Goal: Task Accomplishment & Management: Use online tool/utility

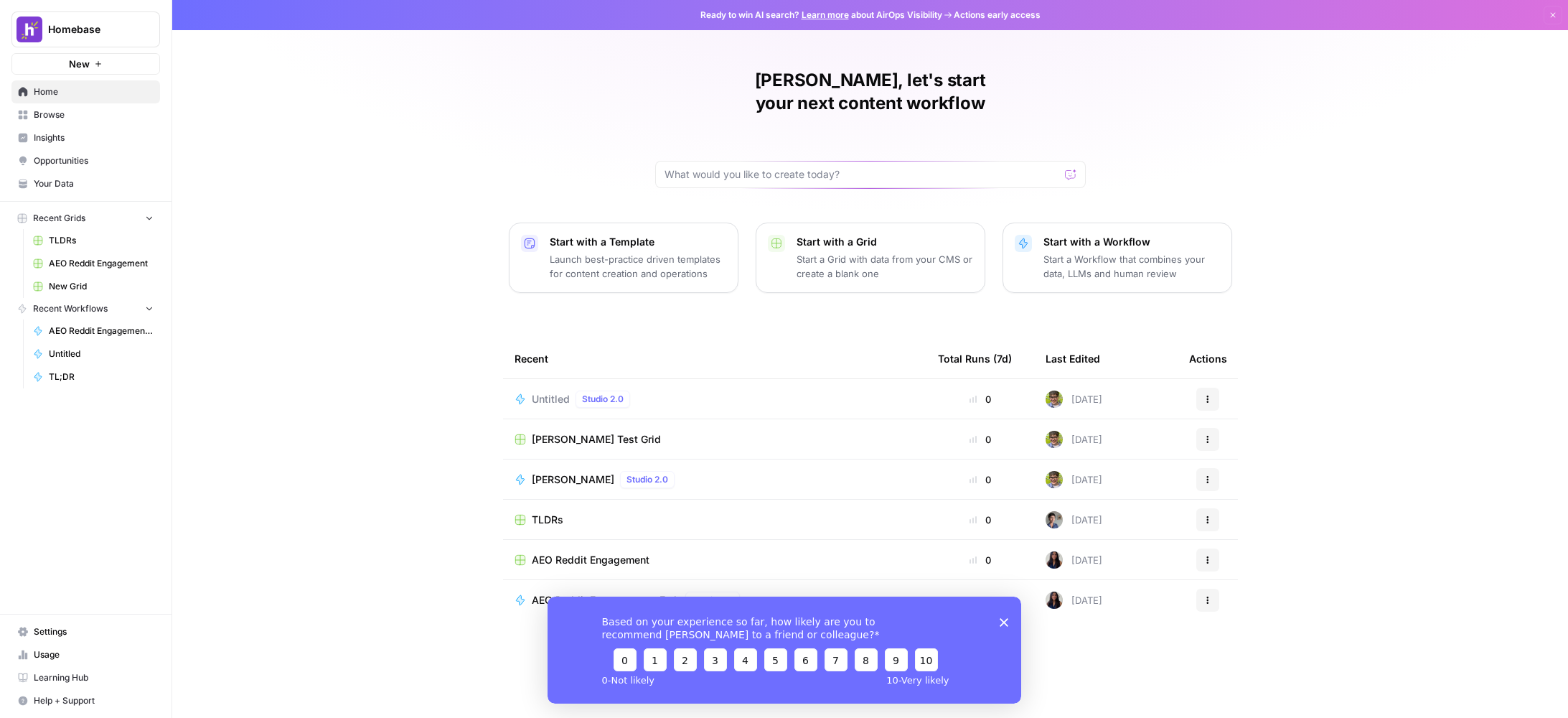
click at [475, 405] on div "[PERSON_NAME], let's start your next content workflow Start with a Template Lau…" at bounding box center [871, 359] width 1396 height 718
click at [611, 252] on p "Launch best-practice driven templates for content creation and operations" at bounding box center [638, 266] width 177 height 29
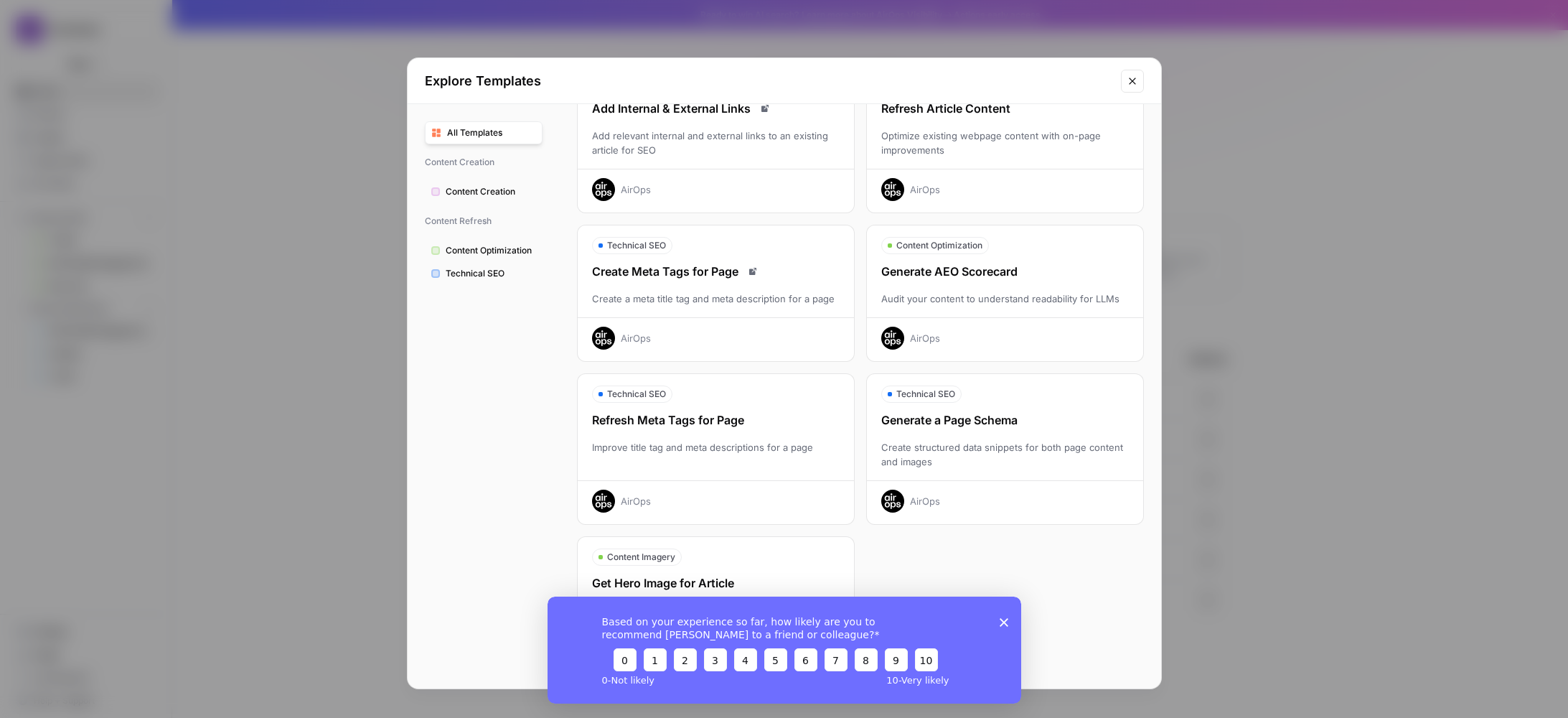
scroll to position [265, 0]
click at [1142, 85] on button "Close modal" at bounding box center [1133, 81] width 23 height 23
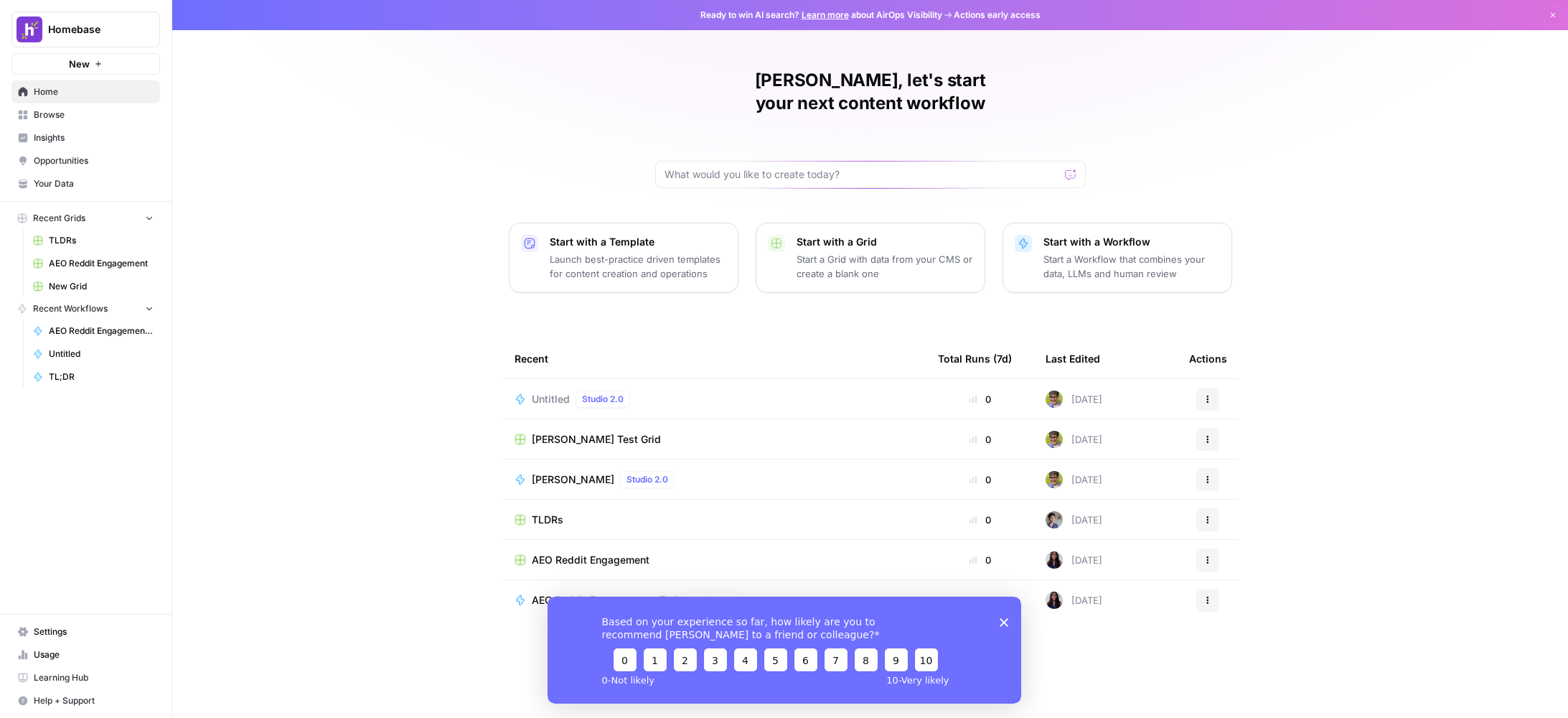
click at [1170, 252] on p "Start a Workflow that combines your data, LLMs and human review" at bounding box center [1132, 266] width 177 height 29
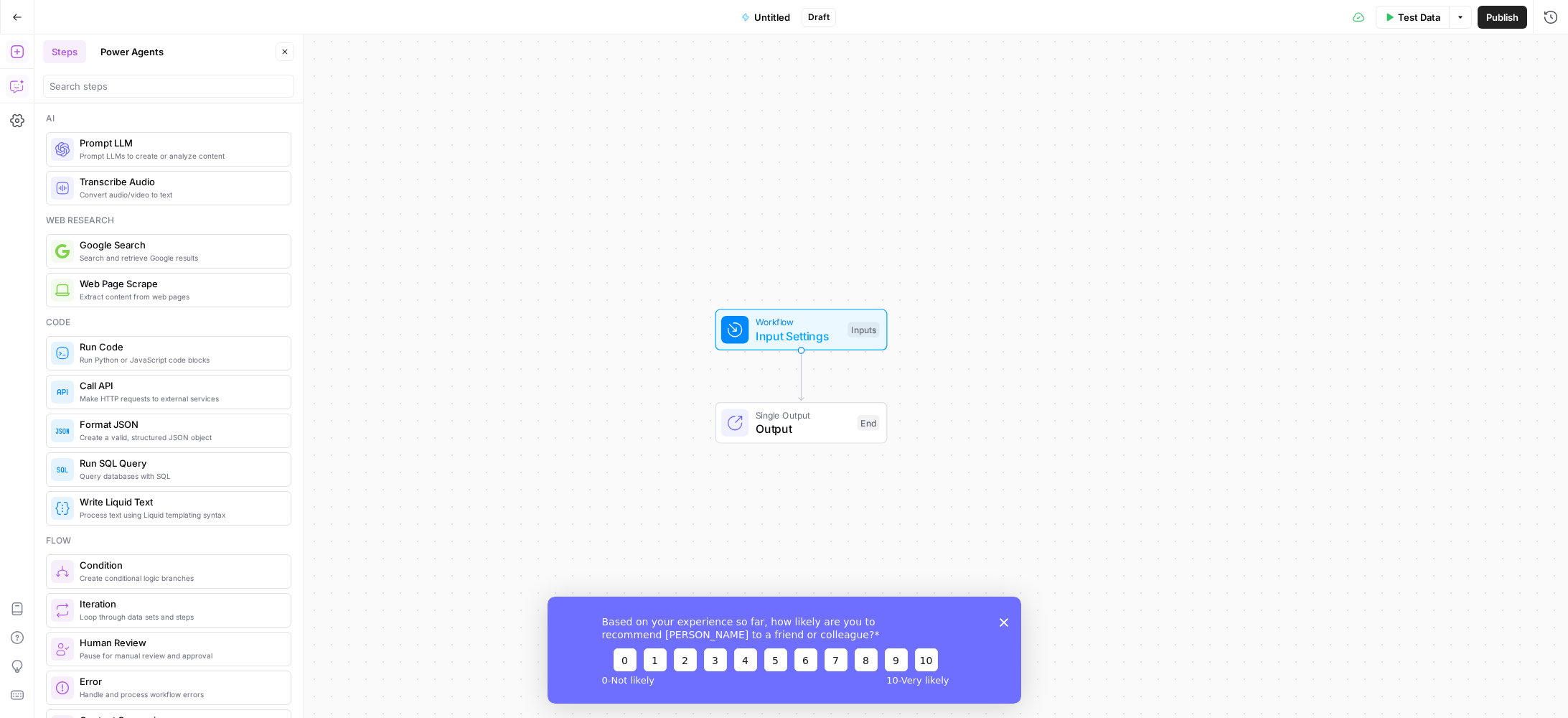
click at [16, 86] on icon "button" at bounding box center [17, 86] width 15 height 15
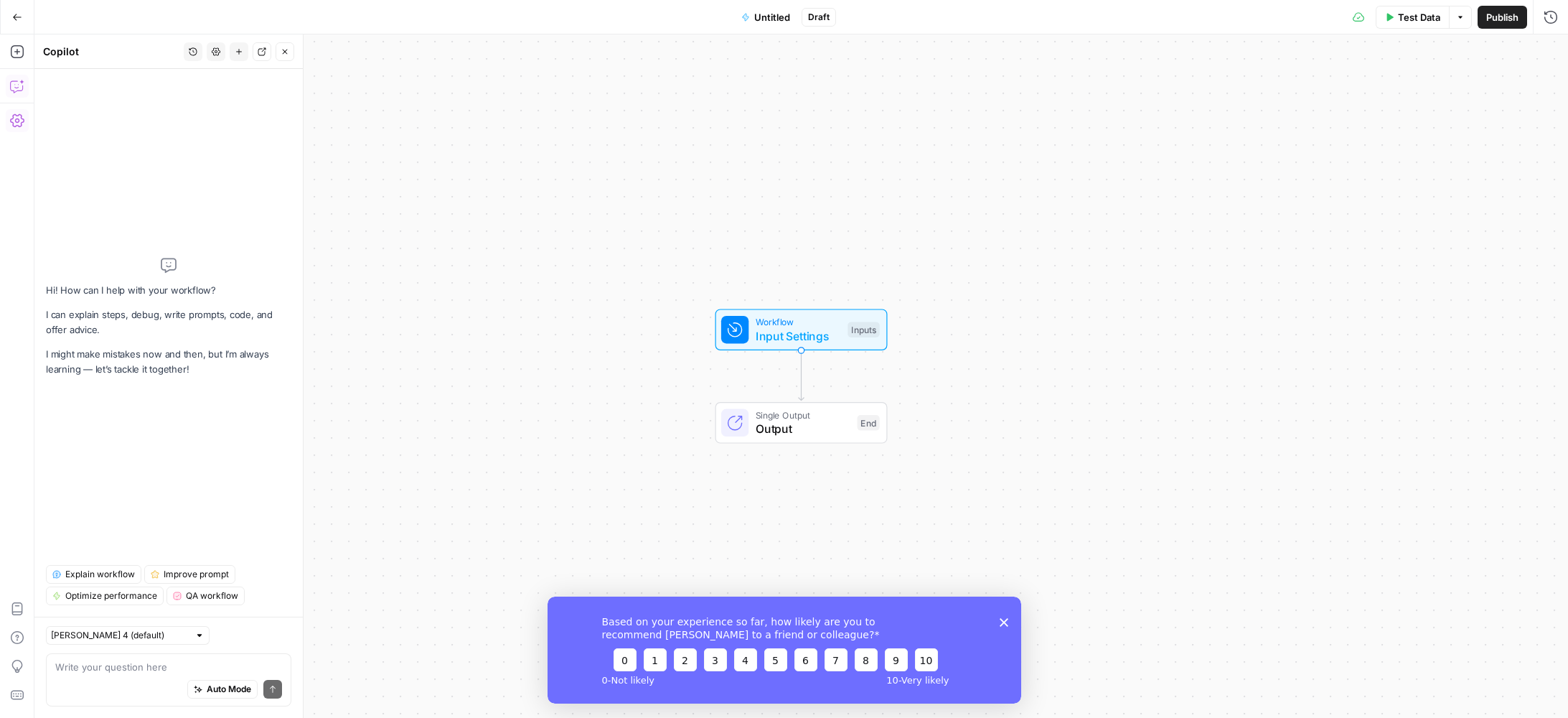
click at [127, 683] on div "Auto Mode Send" at bounding box center [169, 690] width 227 height 32
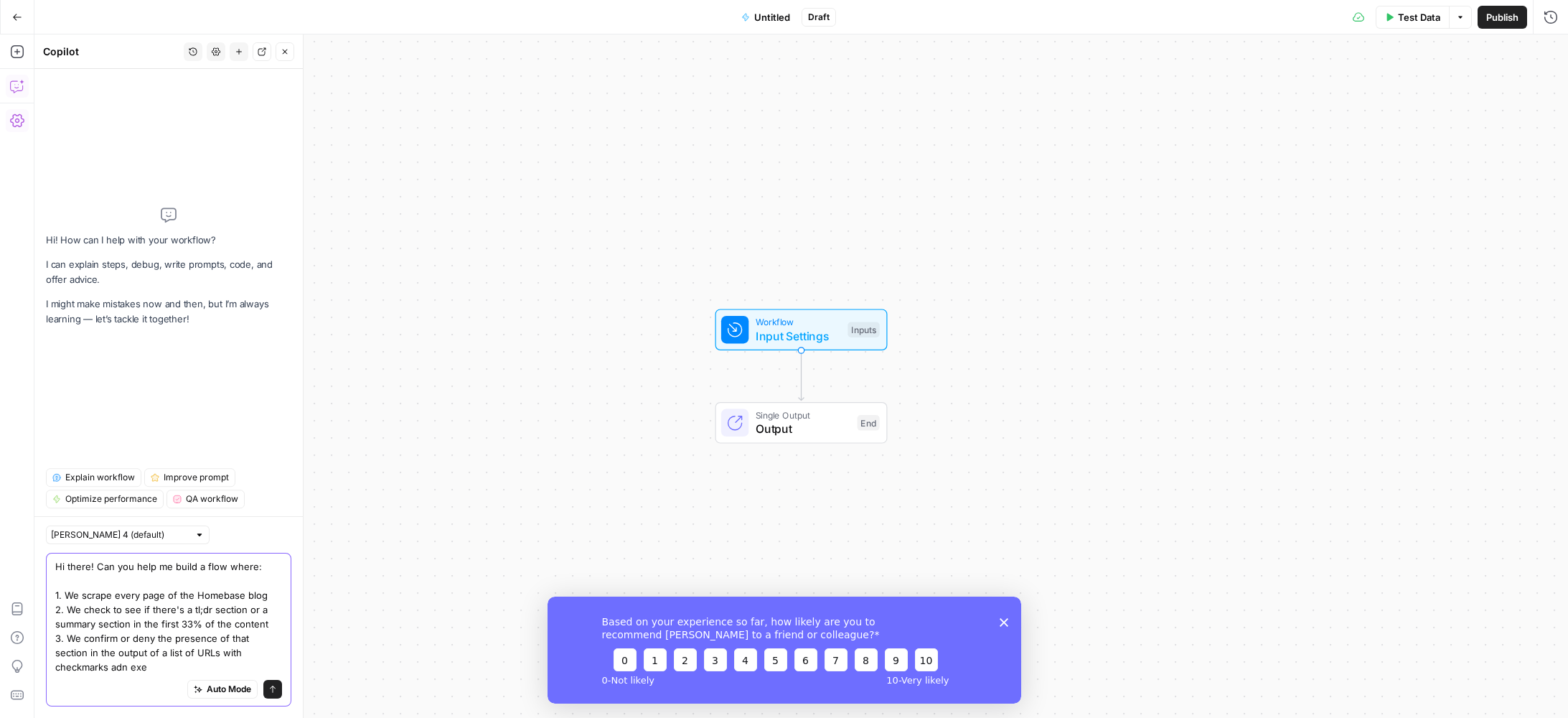
type textarea "Hi there! Can you help me build a flow where: 1. We scrape every page of the Ho…"
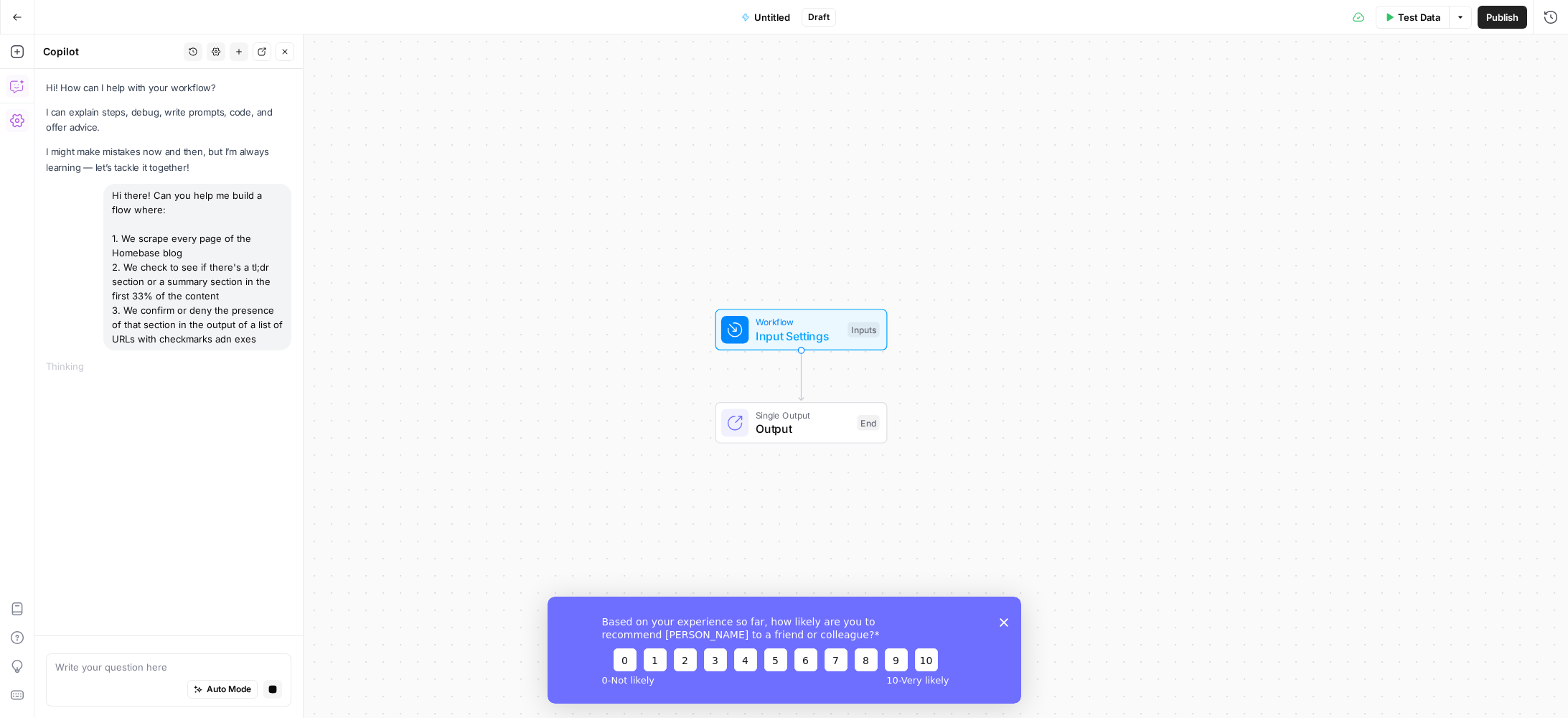
click at [1003, 624] on icon "Close survey" at bounding box center [1003, 621] width 9 height 9
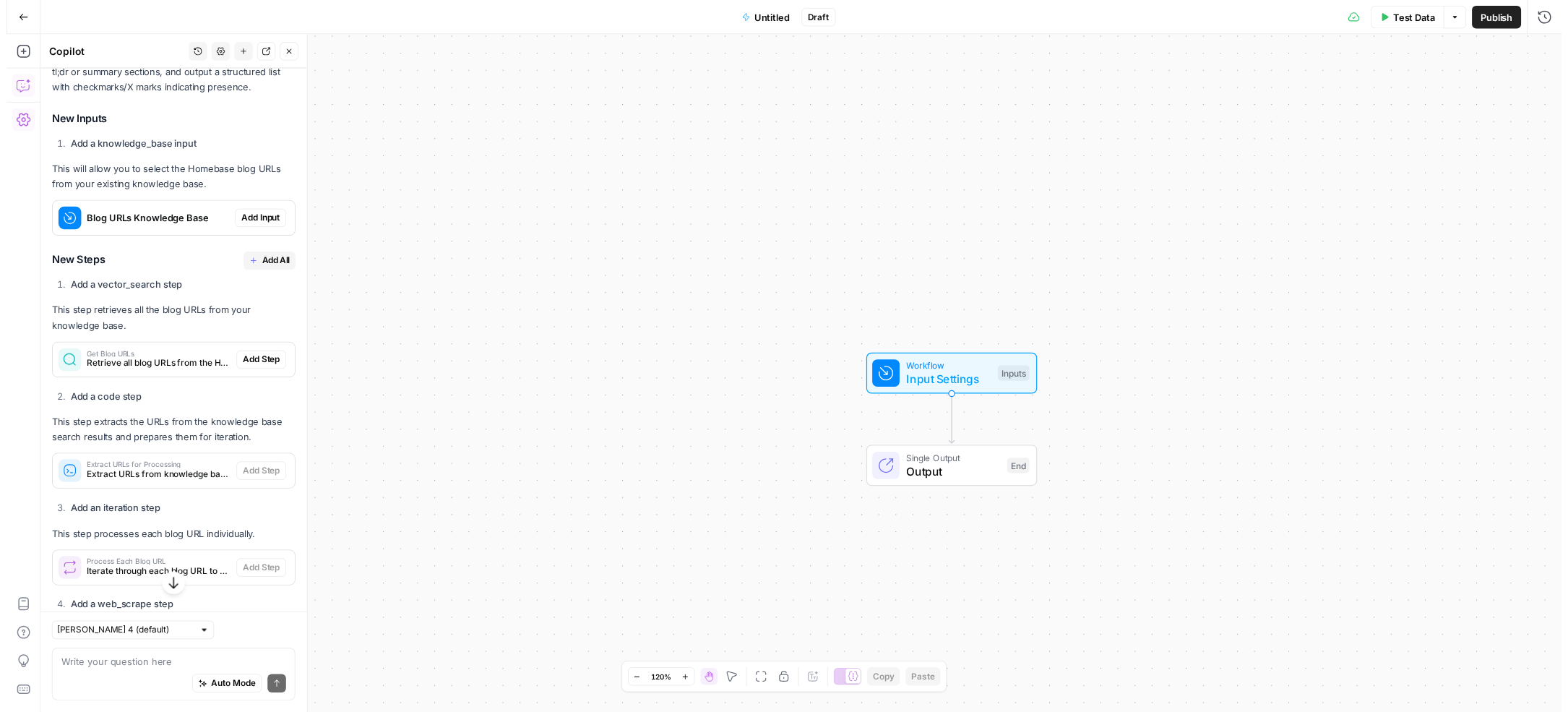
scroll to position [514, 0]
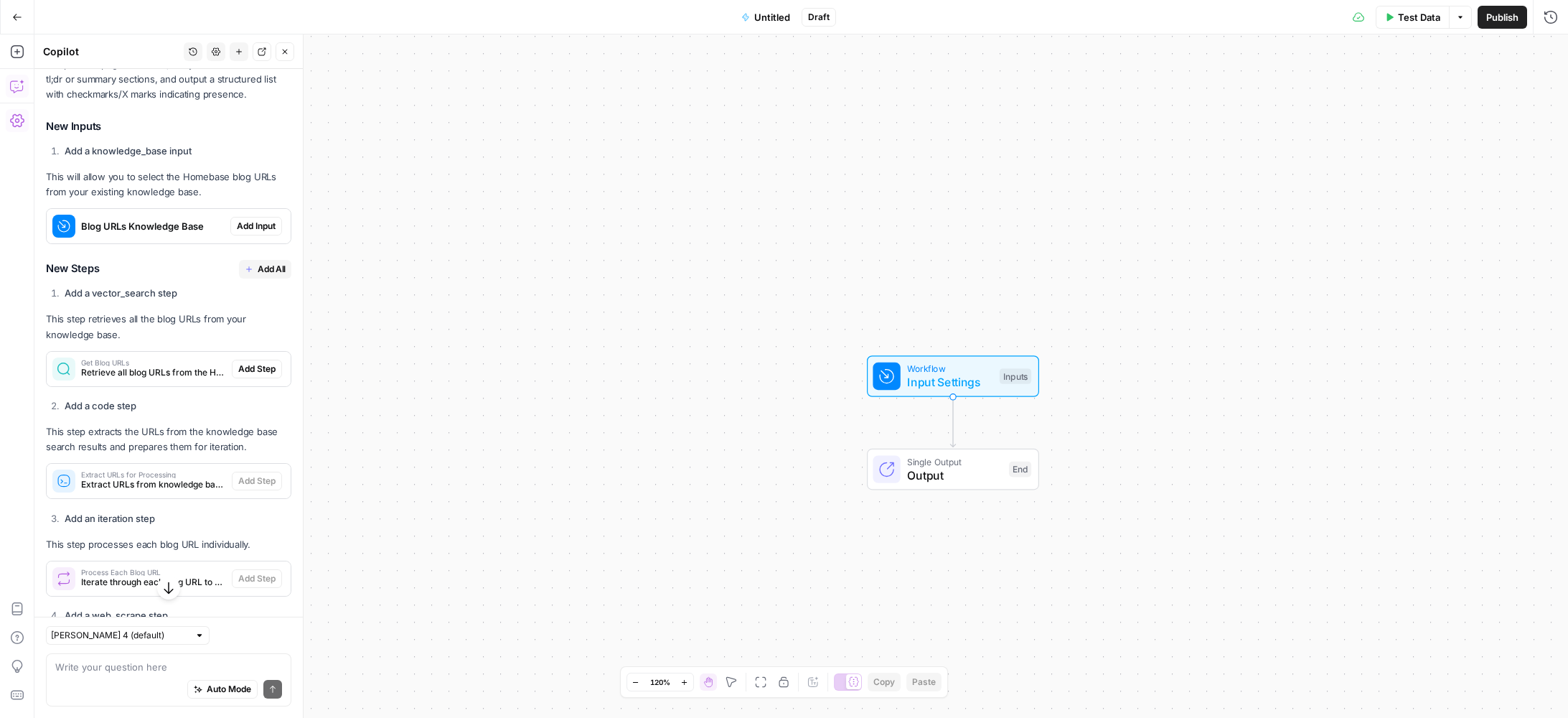
click at [266, 276] on span "Add All" at bounding box center [272, 269] width 28 height 13
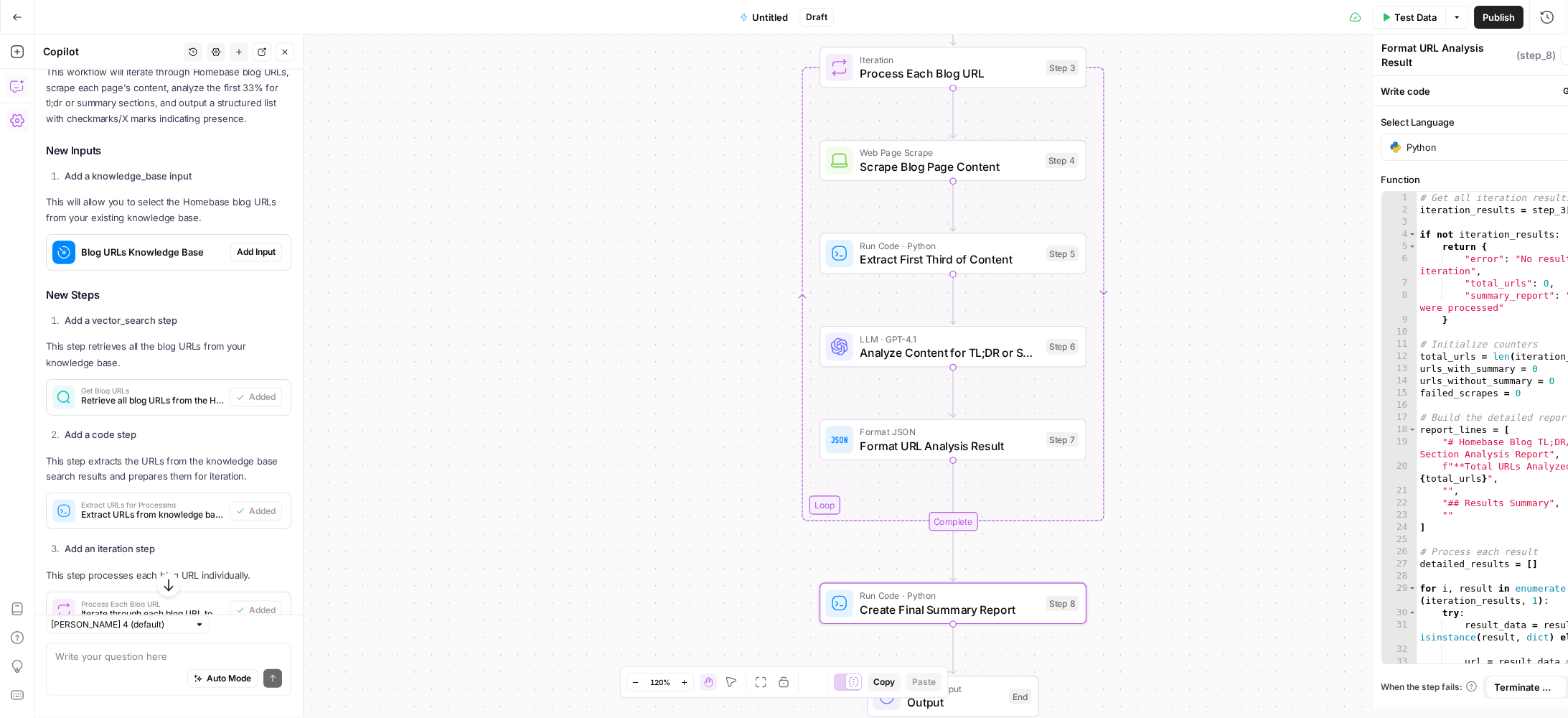
type textarea "Create Final Summary Report"
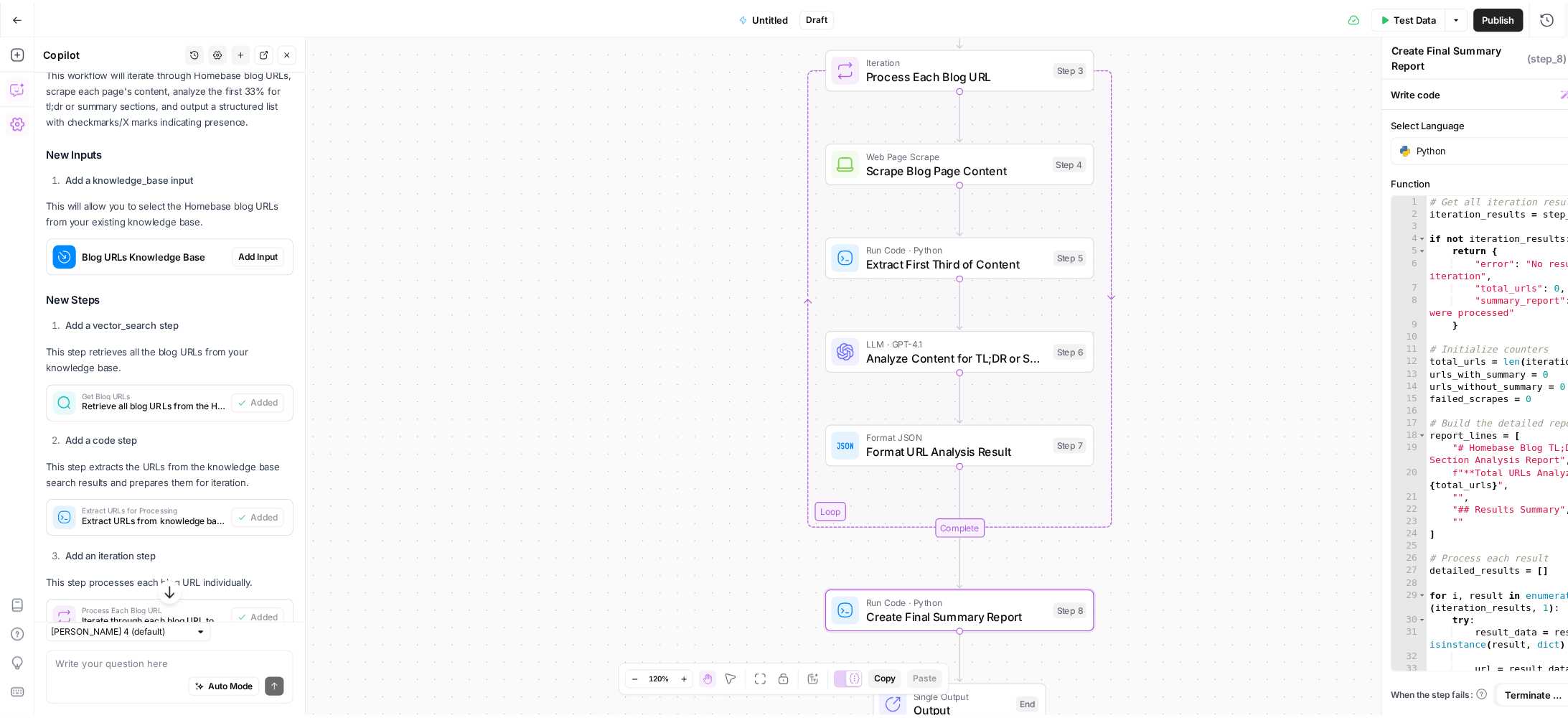
scroll to position [535, 0]
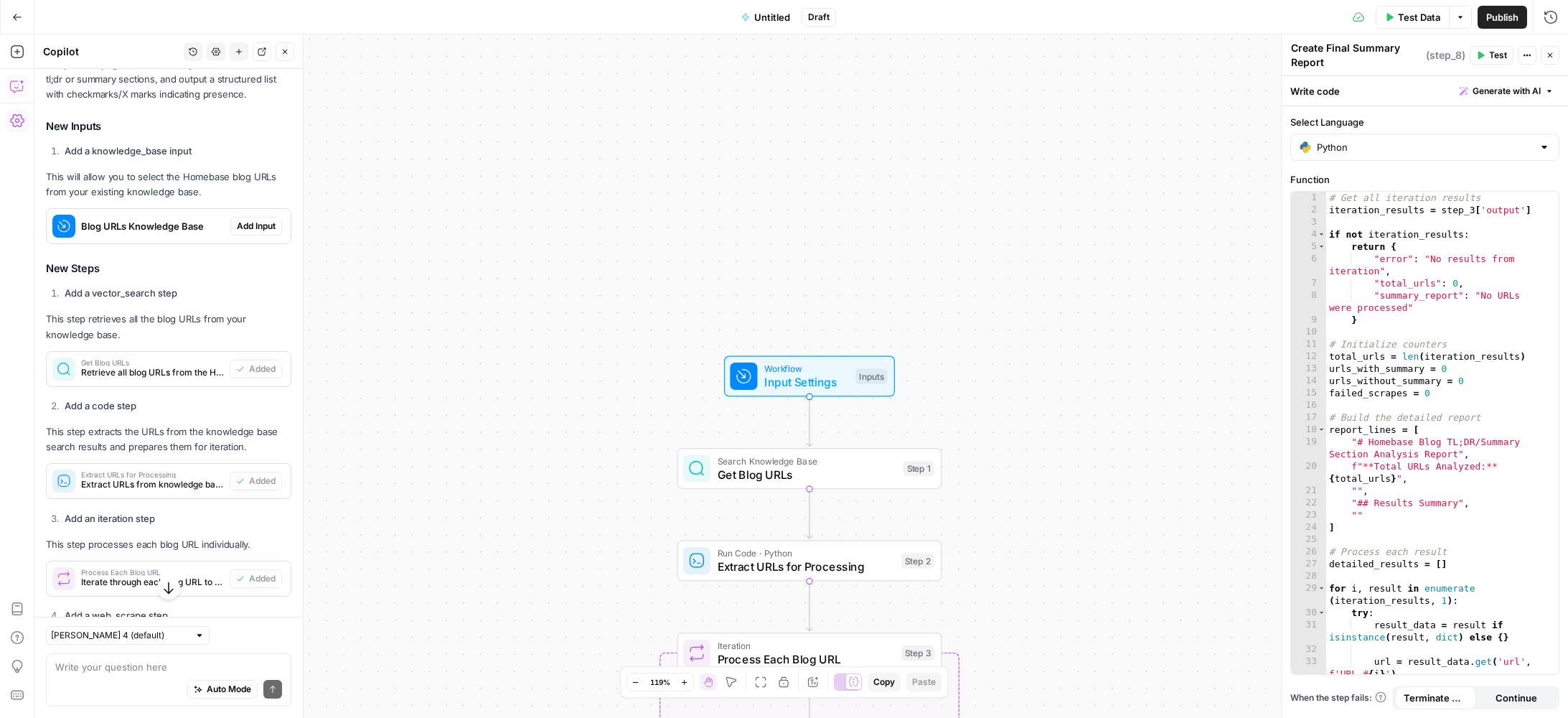
click at [253, 233] on span "Add Input" at bounding box center [255, 226] width 38 height 13
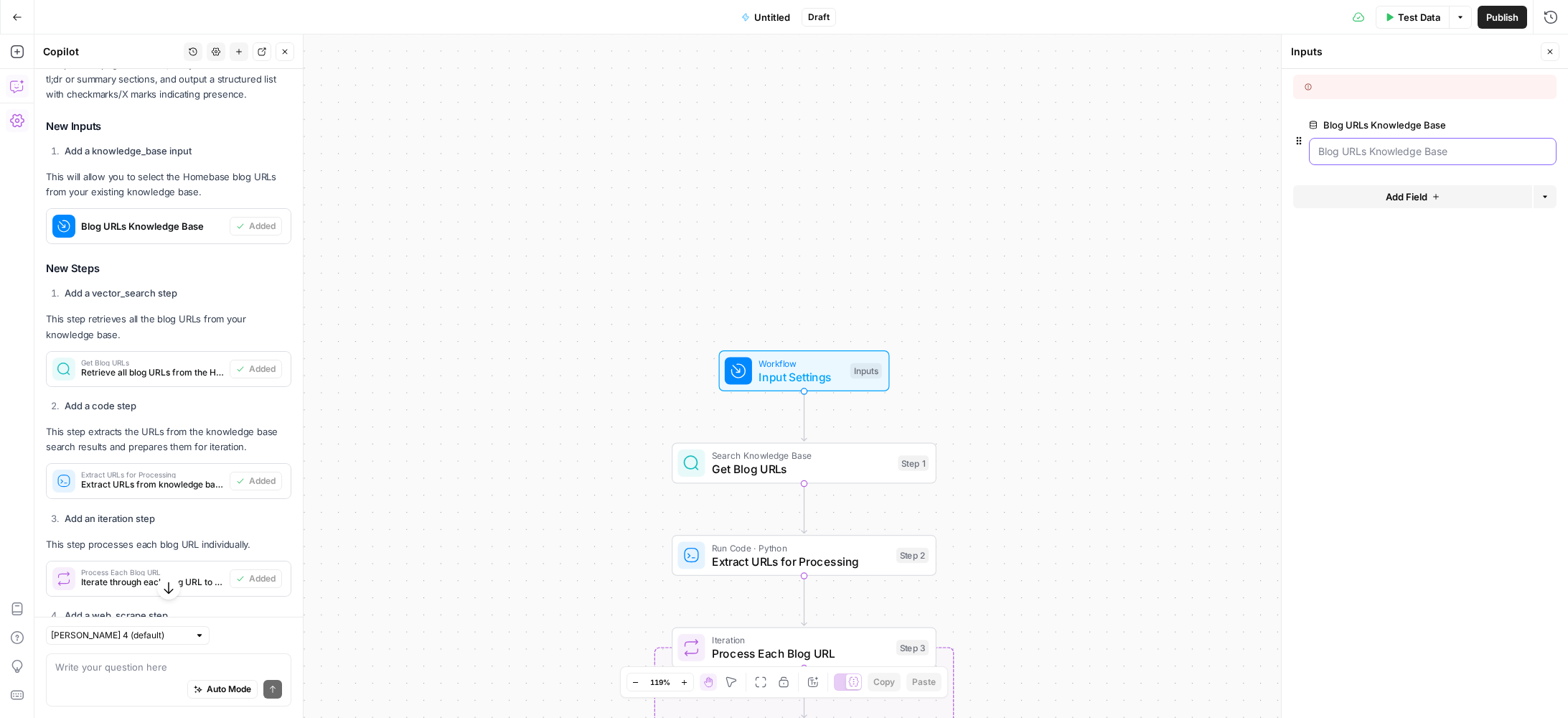
click at [1391, 149] on Base "Blog URLs Knowledge Base" at bounding box center [1433, 151] width 229 height 15
click at [1353, 149] on Base "Blog URLs Knowledge Base" at bounding box center [1433, 151] width 229 height 15
click at [1491, 128] on span "edit field" at bounding box center [1503, 125] width 32 height 11
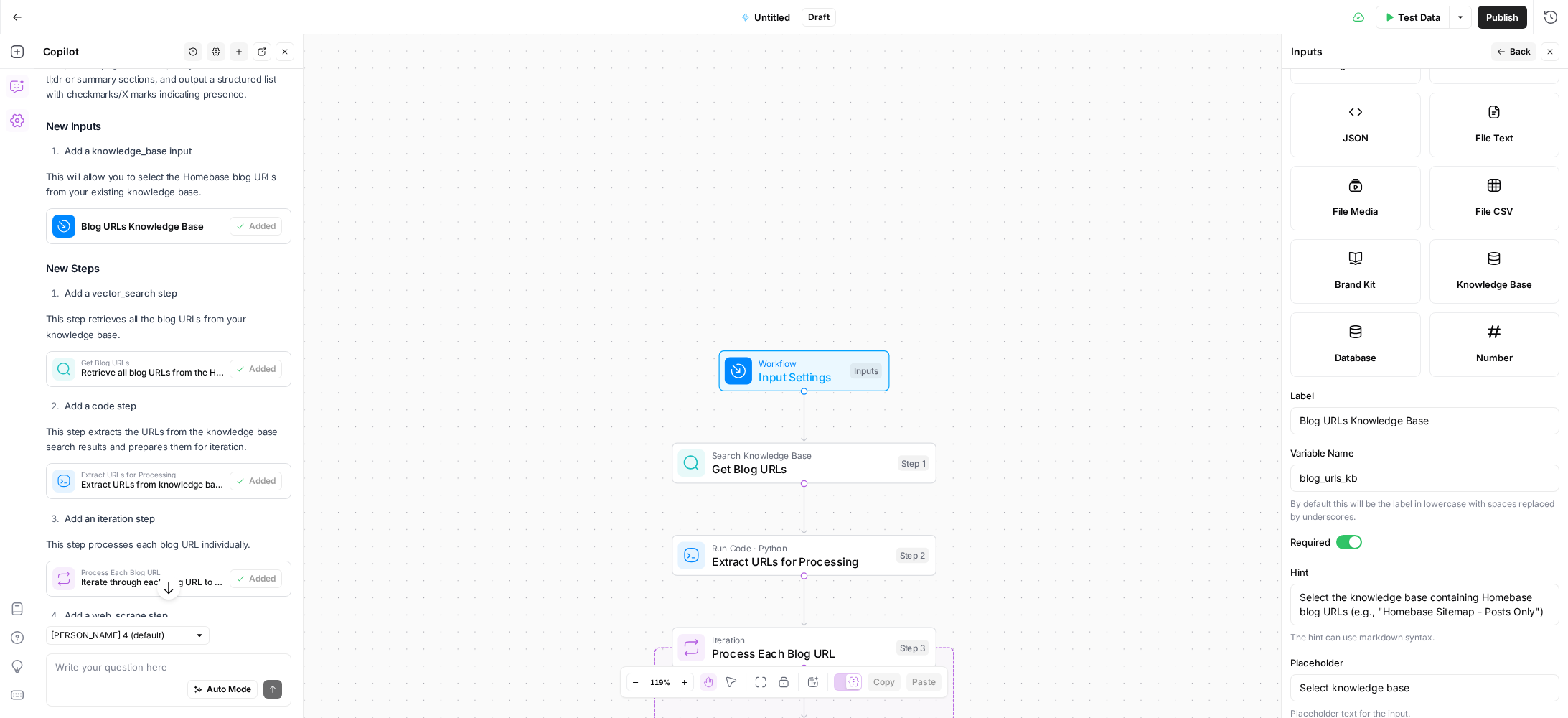
scroll to position [175, 0]
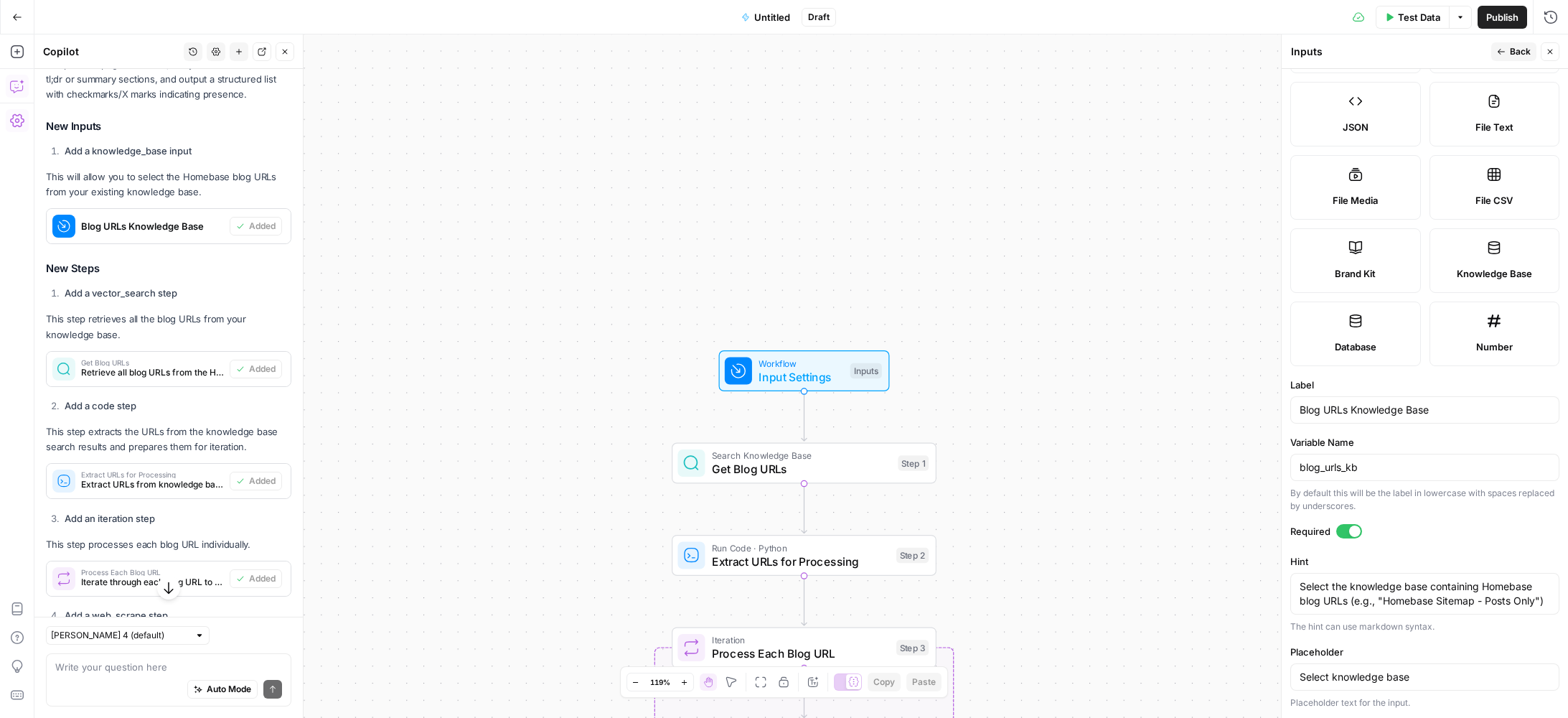
click at [1507, 52] on button "Back" at bounding box center [1514, 52] width 45 height 19
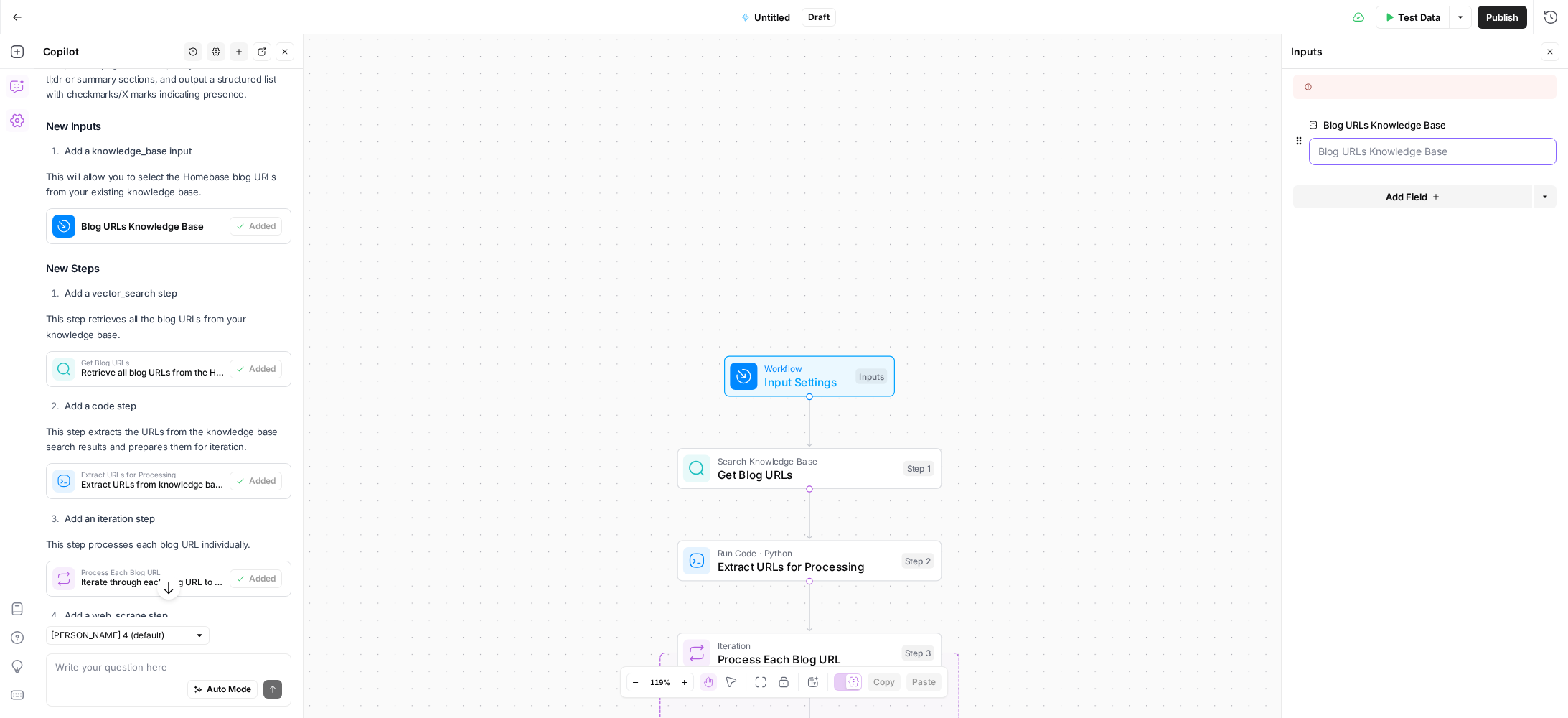
click at [1401, 155] on Base "Blog URLs Knowledge Base" at bounding box center [1433, 151] width 229 height 15
click at [1340, 158] on Base "Blog URLs Knowledge Base" at bounding box center [1433, 151] width 229 height 15
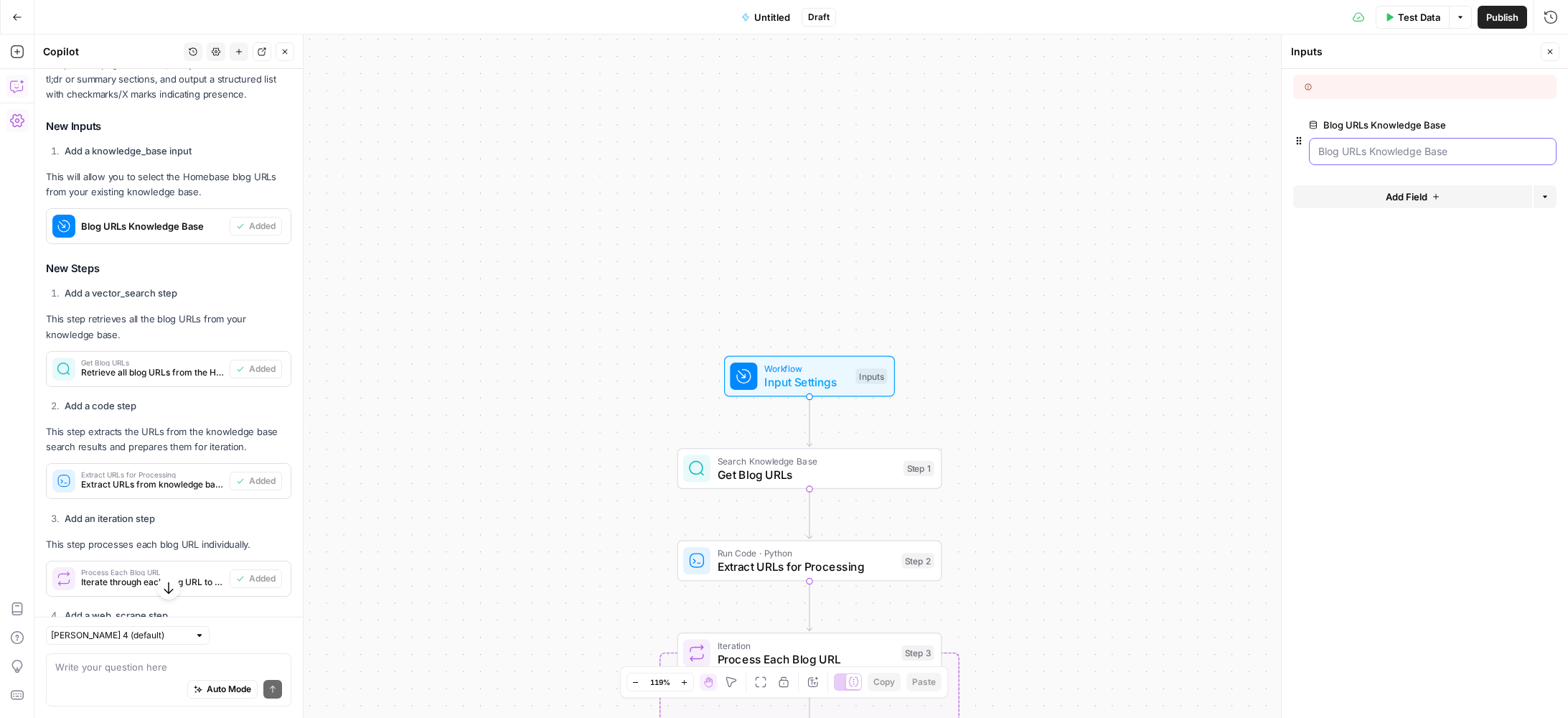
click at [1415, 156] on Base "Blog URLs Knowledge Base" at bounding box center [1433, 151] width 229 height 15
click at [1499, 129] on span "edit field" at bounding box center [1503, 125] width 32 height 11
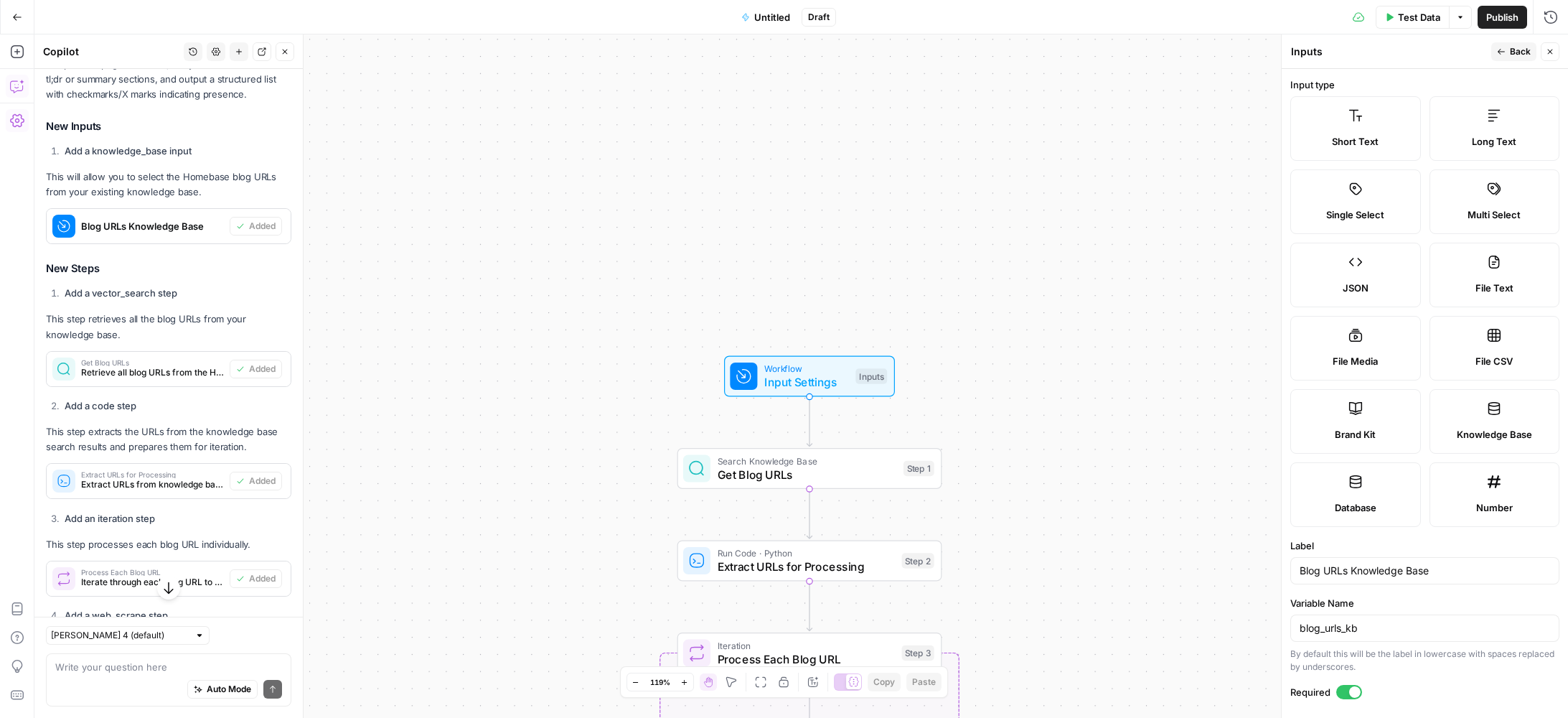
scroll to position [3, 0]
click at [1474, 347] on label "File CSV" at bounding box center [1495, 345] width 131 height 65
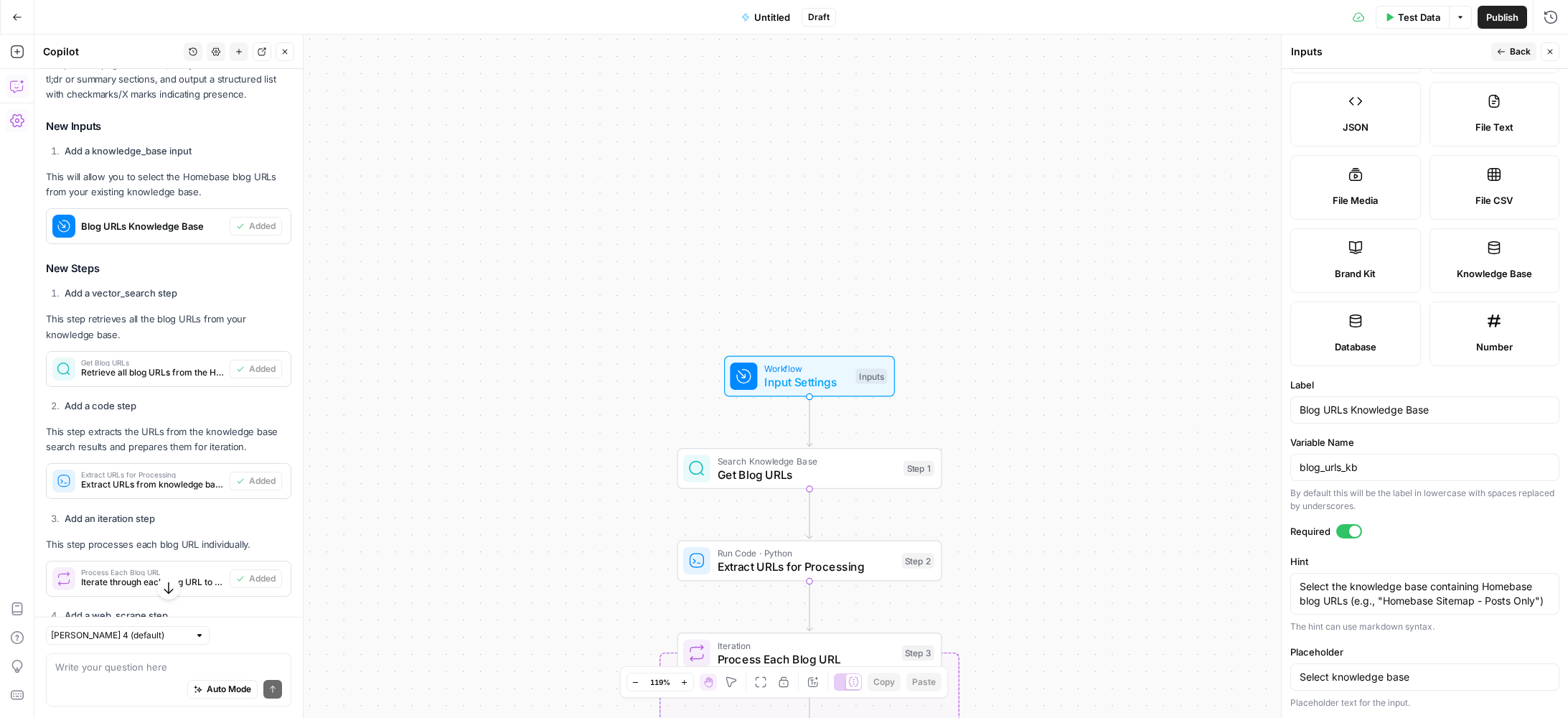
scroll to position [175, 0]
click at [1481, 266] on span "Knowledge Base" at bounding box center [1494, 273] width 75 height 15
click at [1489, 15] on span "Publish" at bounding box center [1502, 17] width 32 height 15
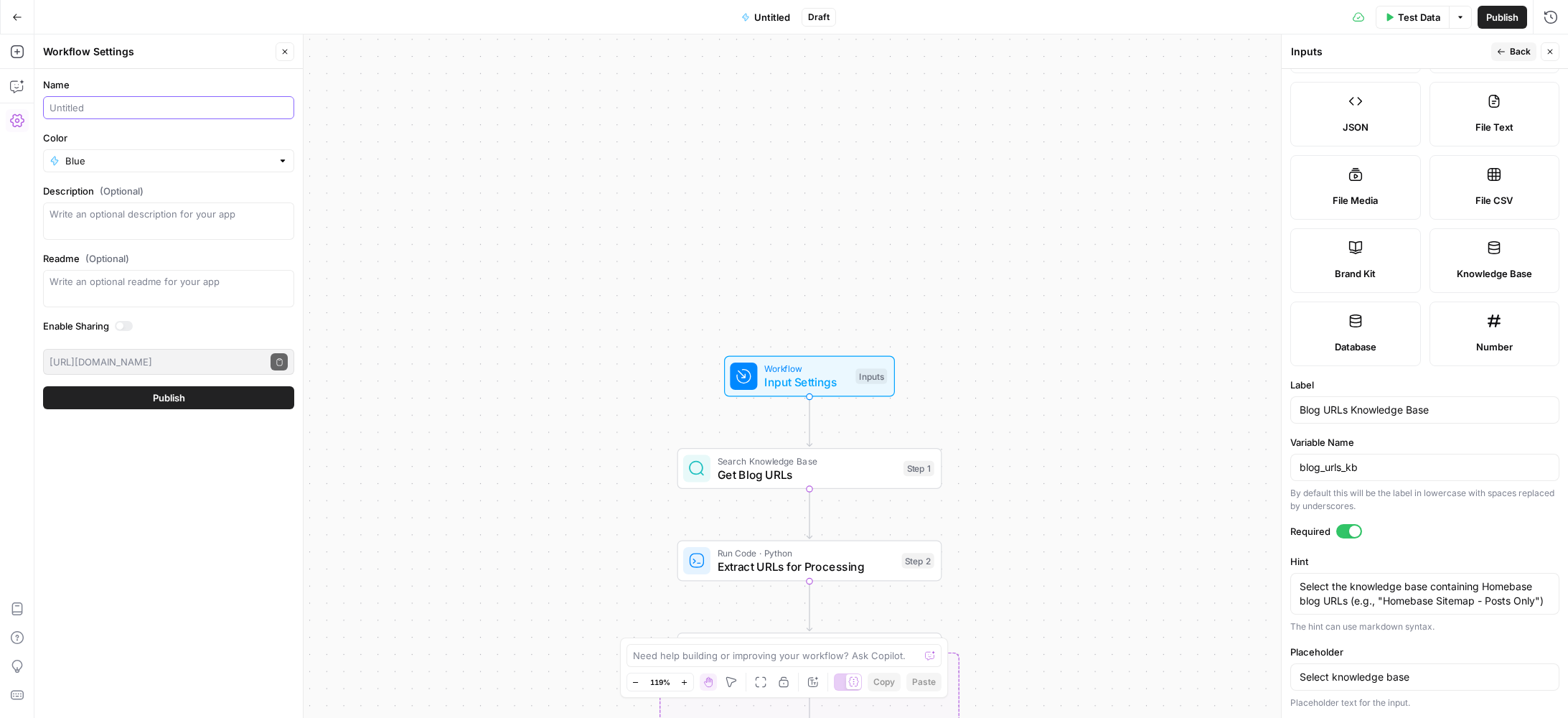
click at [116, 108] on input "Name" at bounding box center [169, 108] width 238 height 15
type input "Identify tl;drs"
click at [145, 398] on button "Publish" at bounding box center [169, 398] width 251 height 23
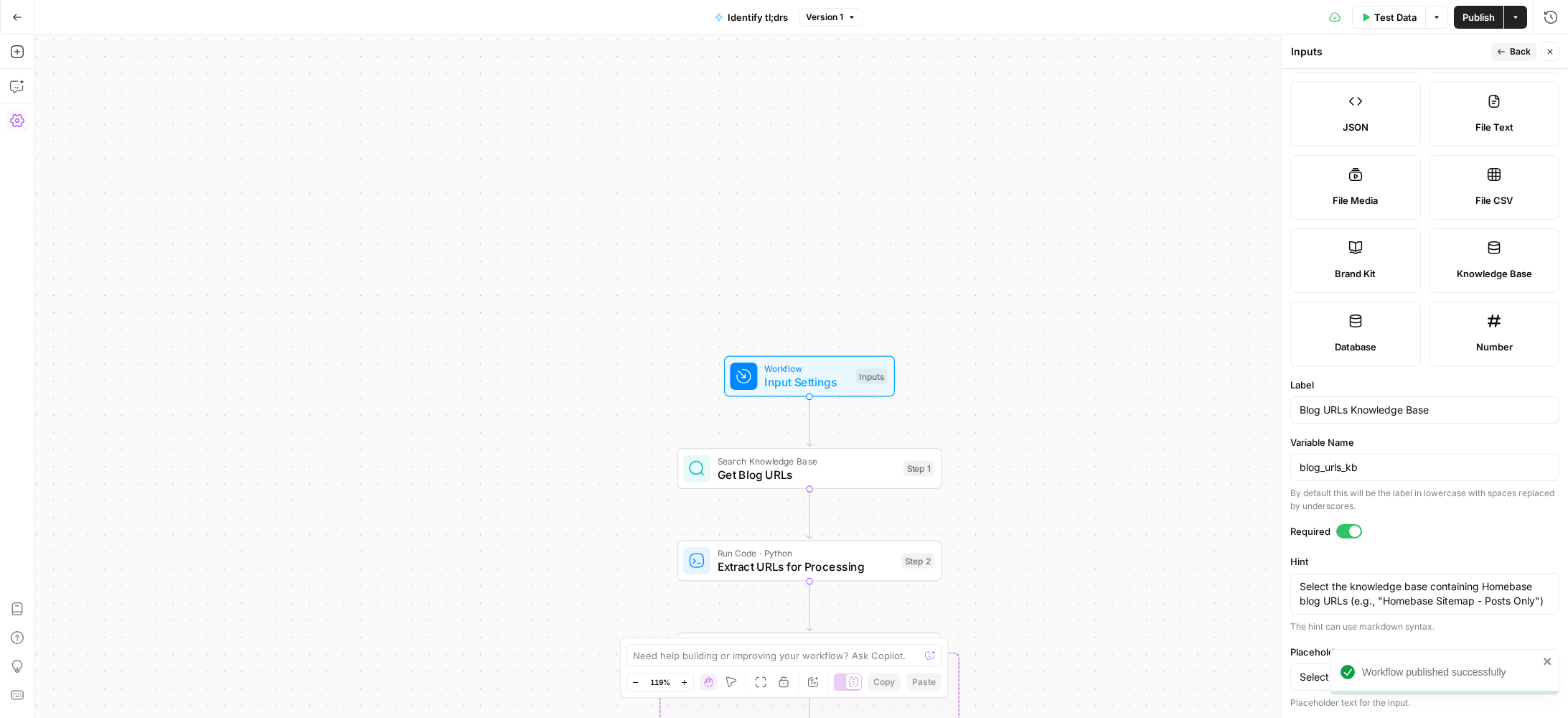
click at [1512, 16] on icon "button" at bounding box center [1516, 17] width 9 height 9
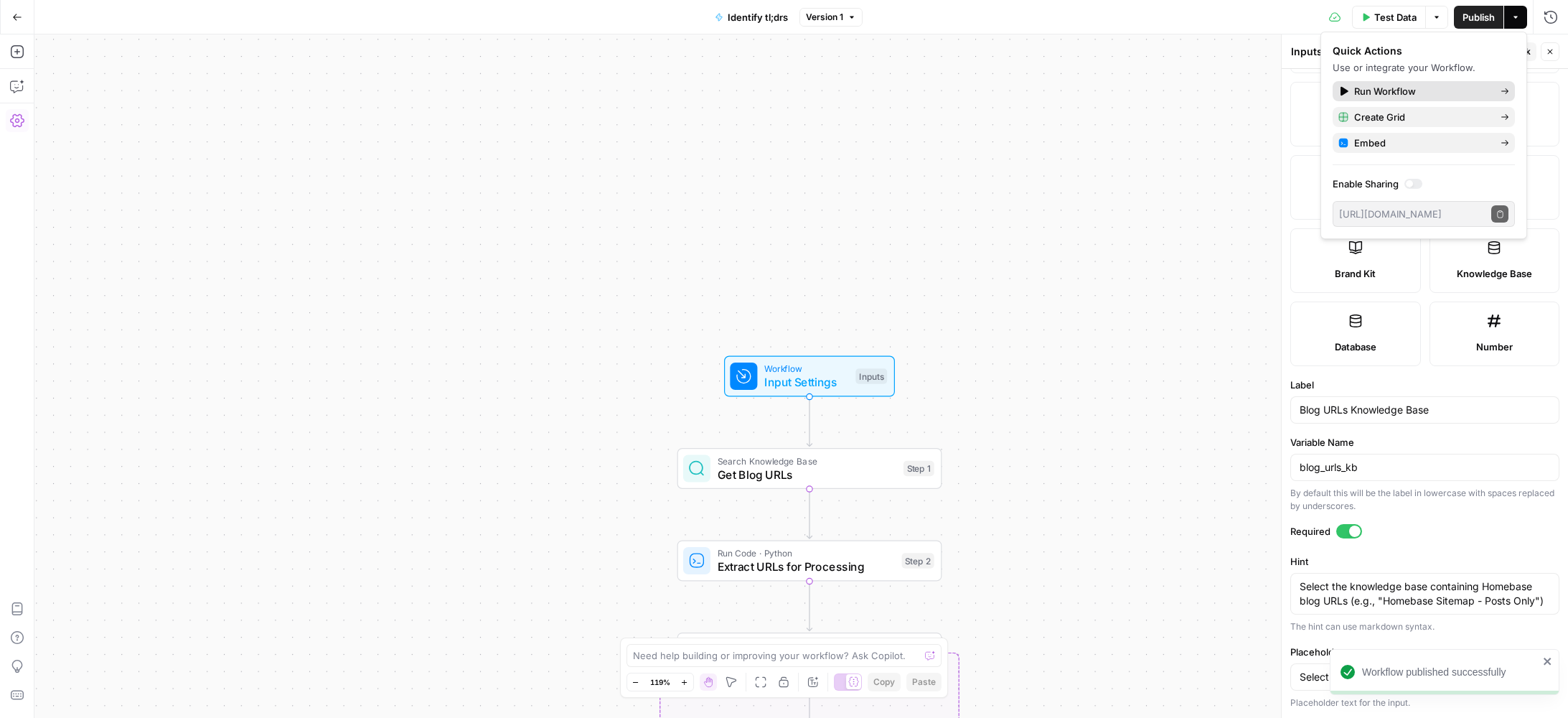
click at [1446, 84] on span "Run Workflow" at bounding box center [1422, 92] width 135 height 15
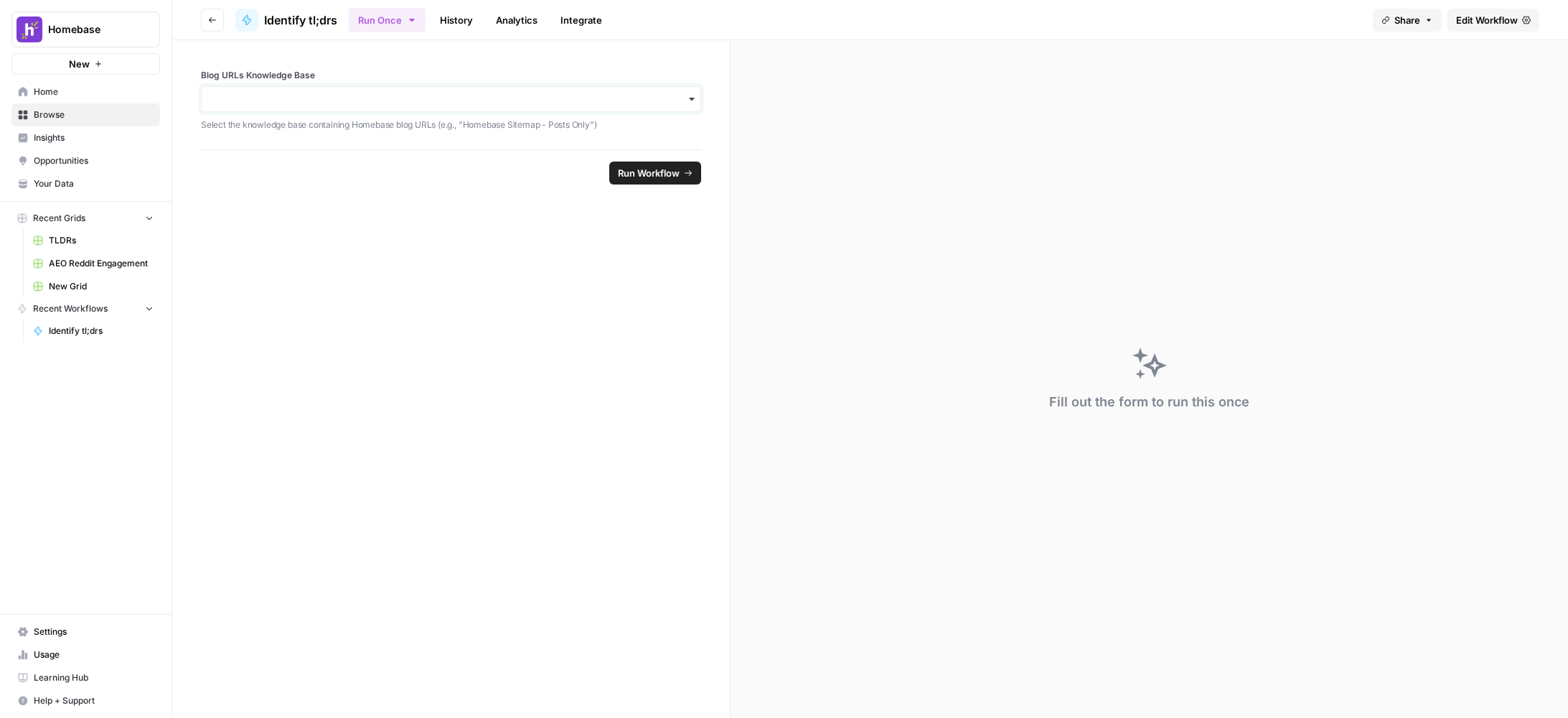
click at [364, 102] on input "Blog URLs Knowledge Base" at bounding box center [451, 99] width 482 height 15
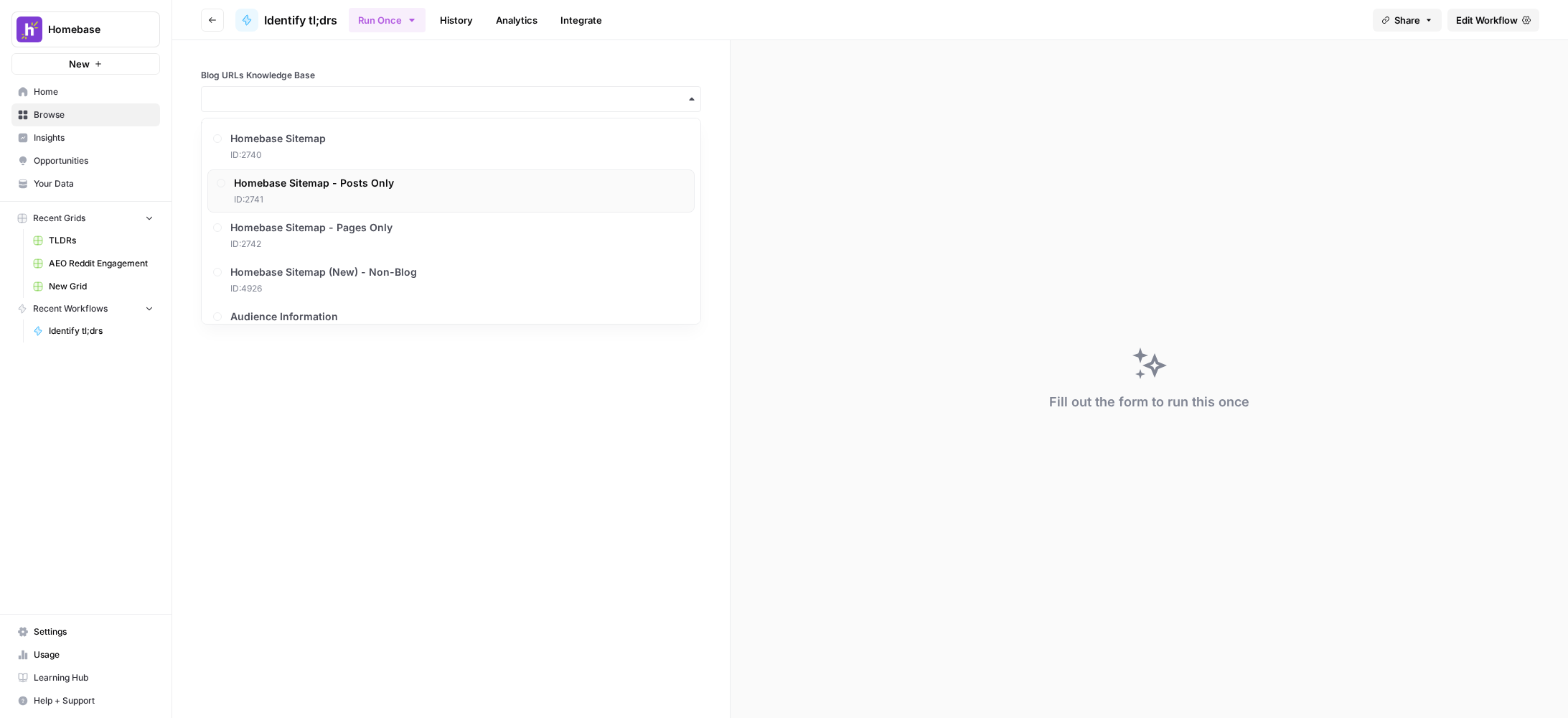
click at [427, 196] on div "Homebase Sitemap - Posts Only ID: 2741" at bounding box center [451, 191] width 488 height 43
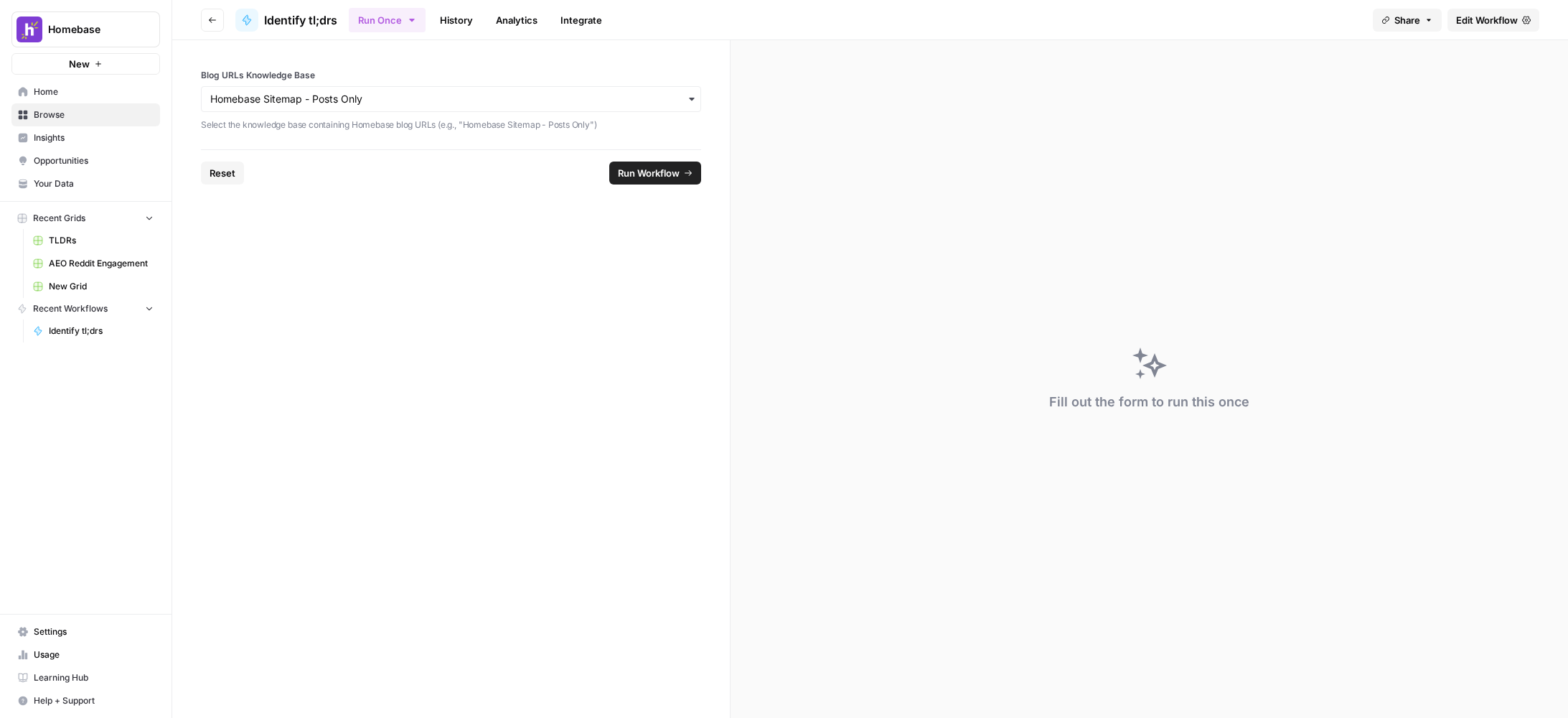
click at [654, 172] on span "Run Workflow" at bounding box center [648, 174] width 61 height 15
click at [632, 178] on span "Run Workflow" at bounding box center [648, 174] width 61 height 15
click at [258, 102] on input "Blog URLs Knowledge Base" at bounding box center [451, 99] width 482 height 15
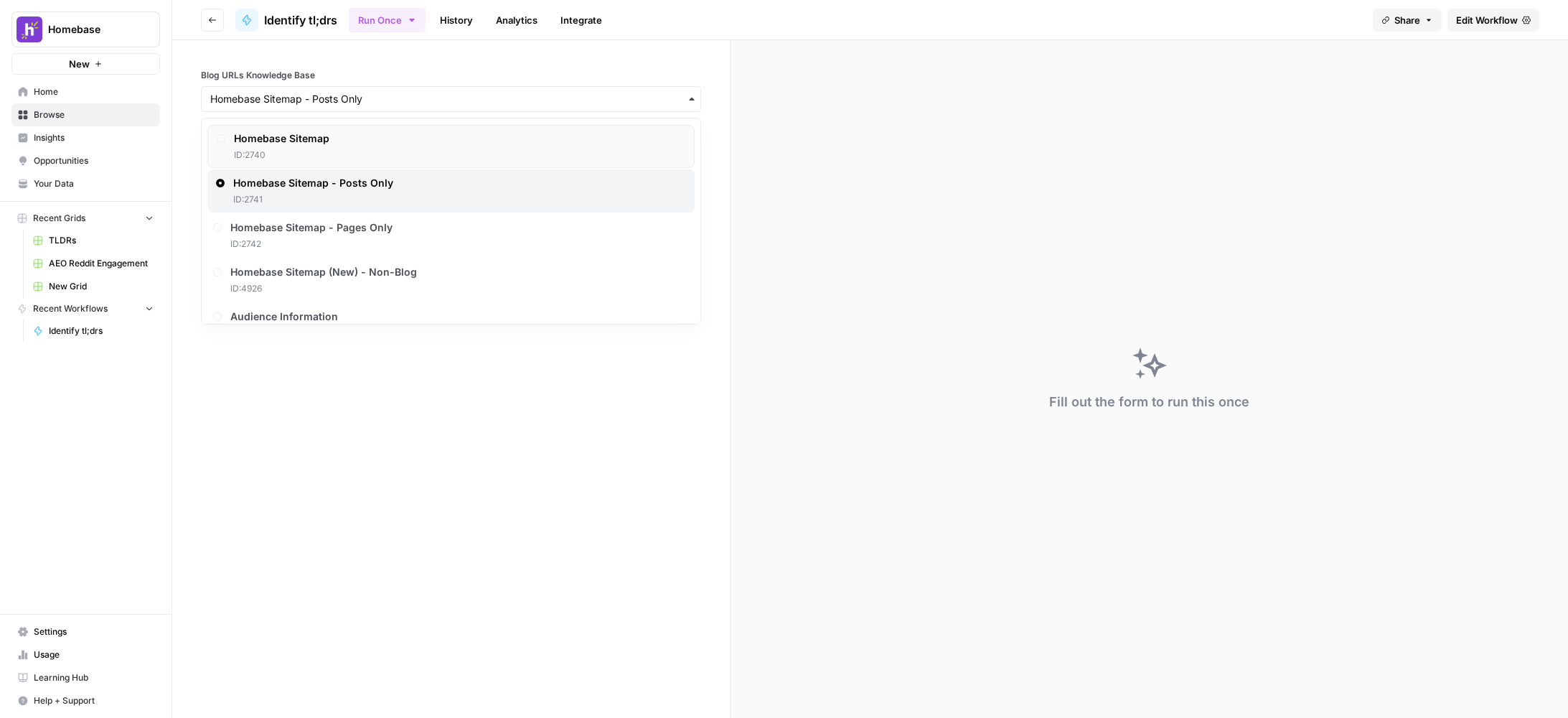
click at [318, 149] on span "ID: 2740" at bounding box center [282, 156] width 96 height 13
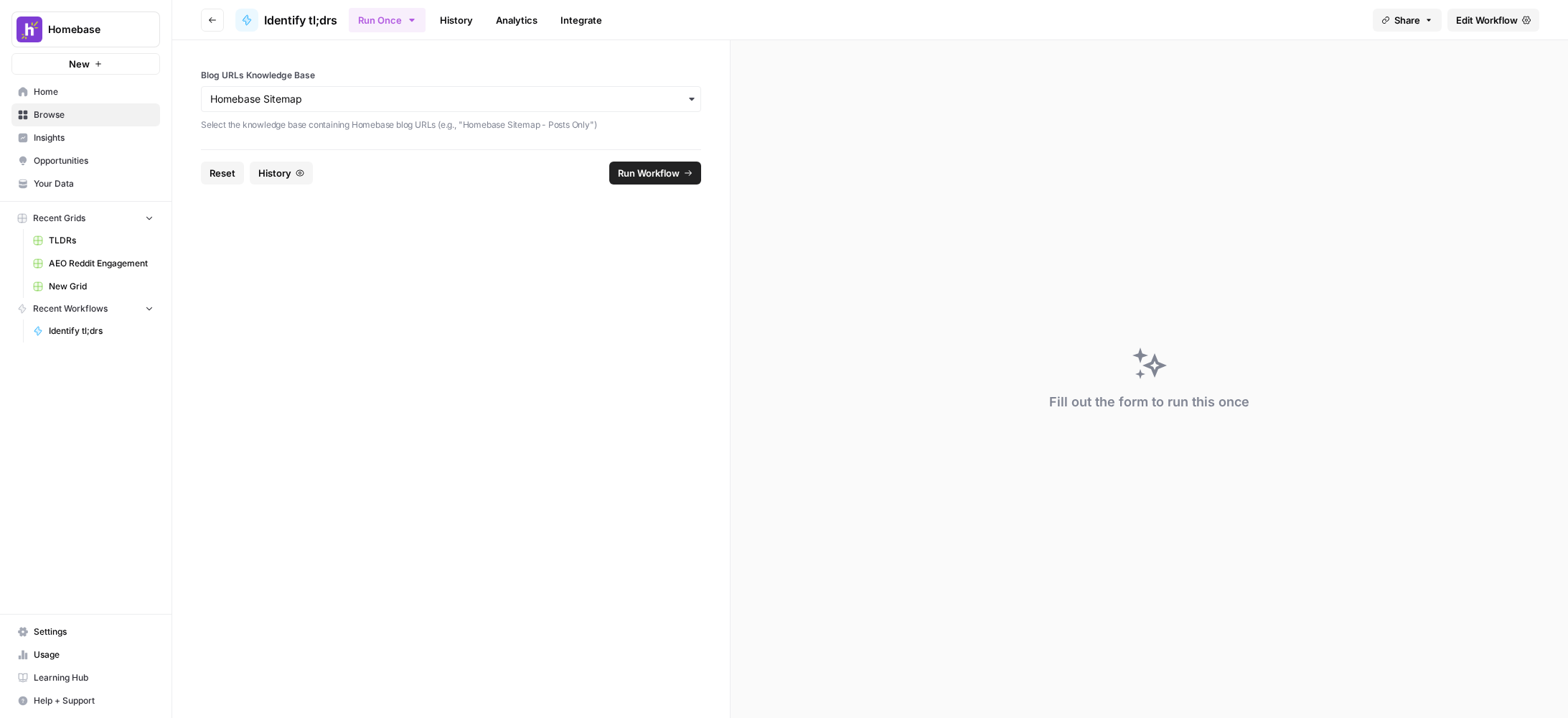
click at [669, 171] on span "Run Workflow" at bounding box center [648, 174] width 61 height 15
click at [547, 98] on input "Blog URLs Knowledge Base" at bounding box center [451, 99] width 482 height 15
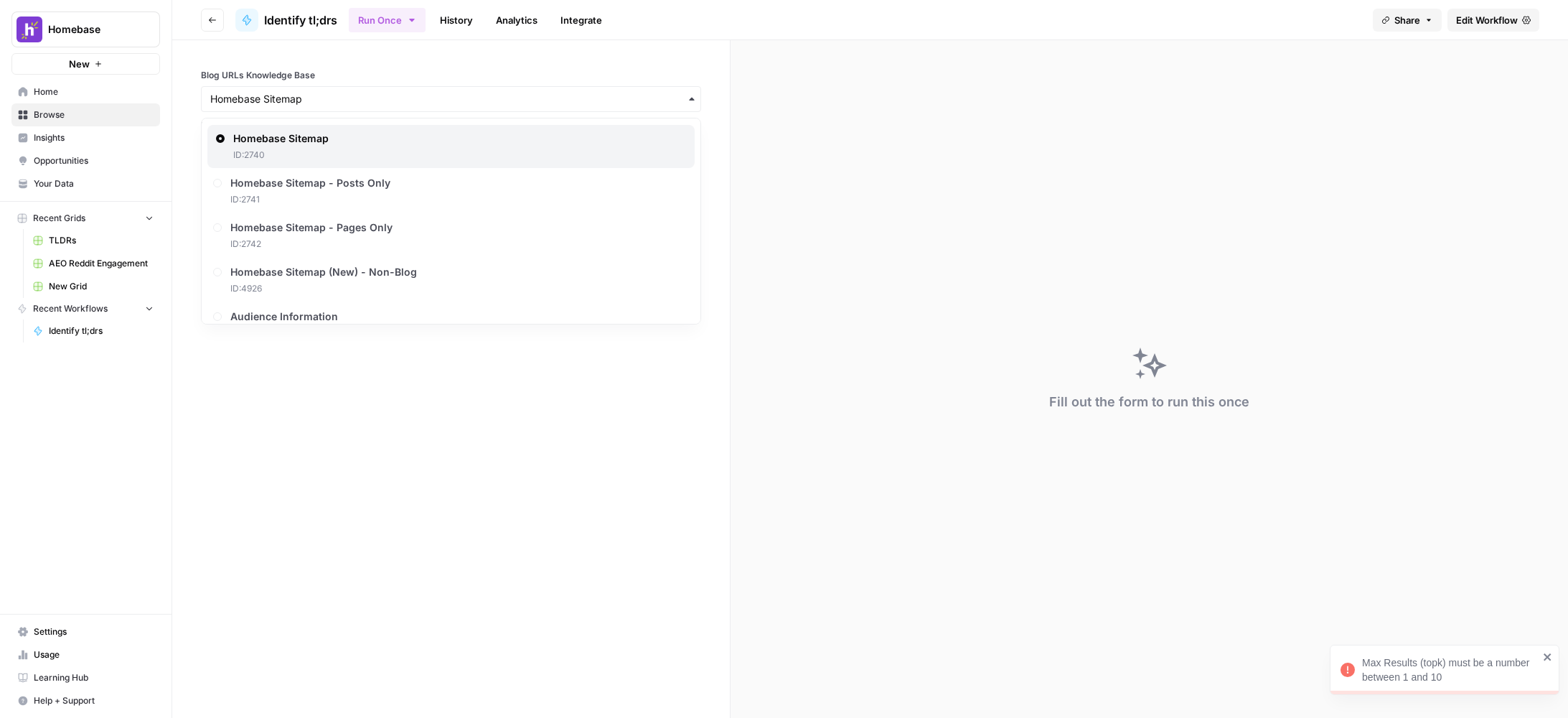
click at [1298, 547] on div "Fill out the form to run this once" at bounding box center [1150, 379] width 838 height 678
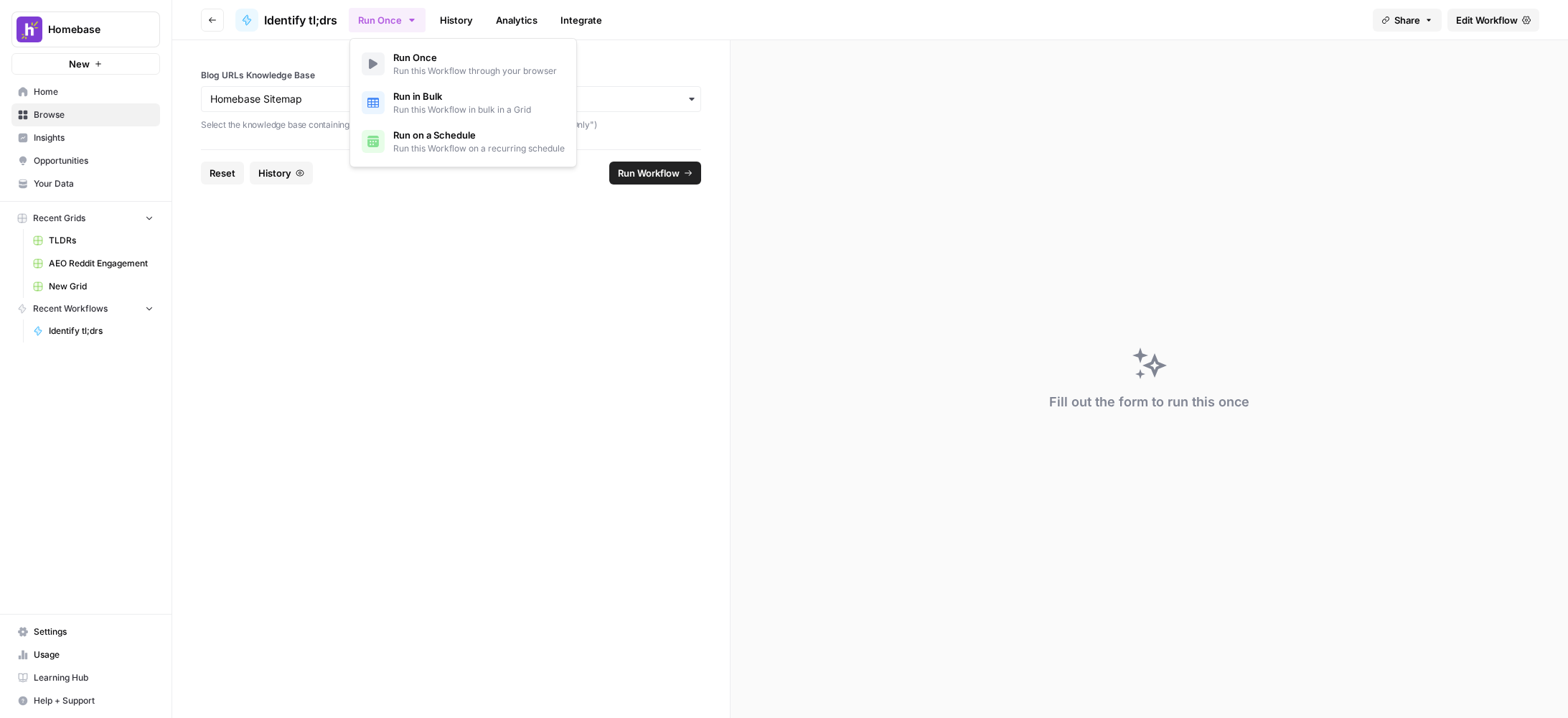
click at [400, 25] on button "Run Once" at bounding box center [387, 20] width 77 height 25
click at [400, 25] on button "Run Once" at bounding box center [387, 20] width 77 height 25
click at [216, 17] on icon "button" at bounding box center [212, 20] width 9 height 9
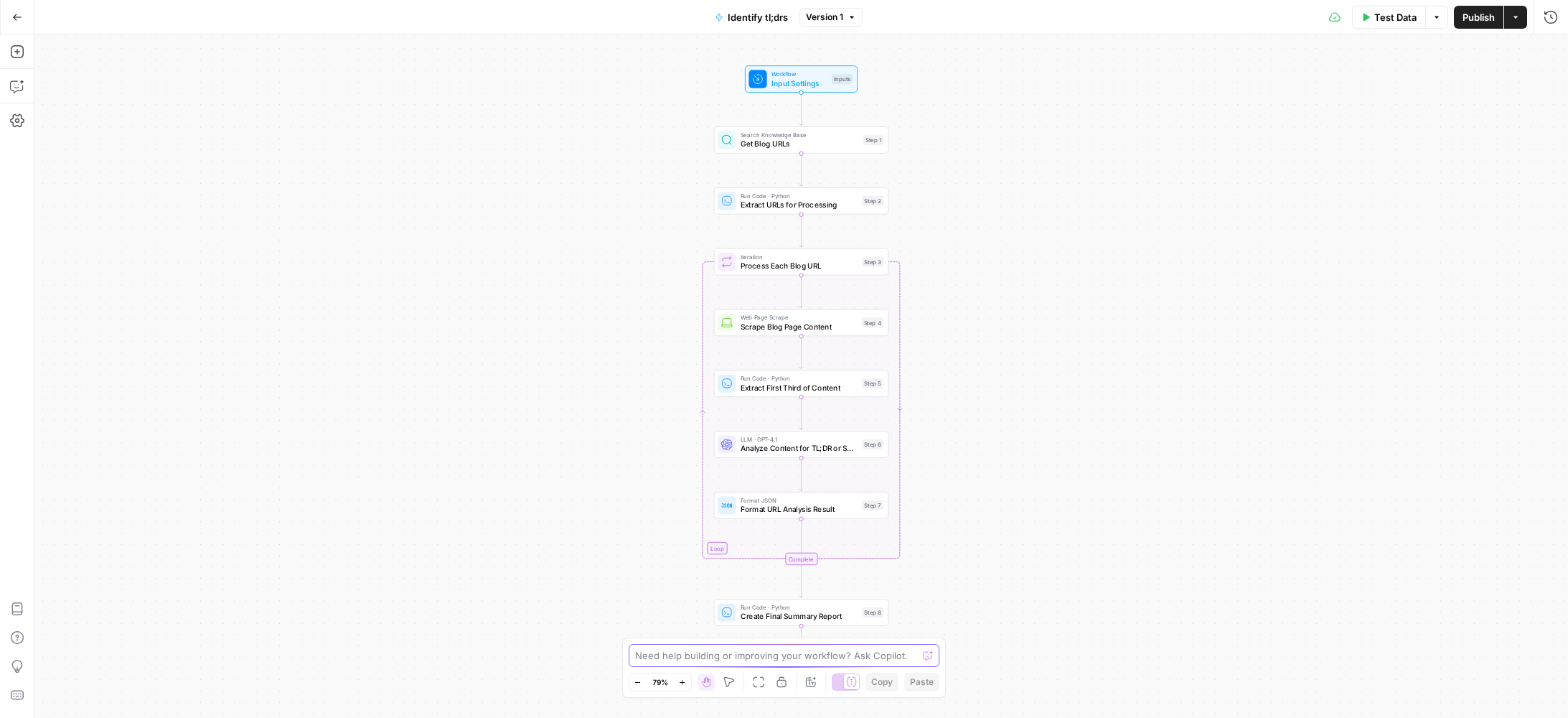
click at [781, 658] on textarea at bounding box center [777, 656] width 283 height 15
type textarea "We're getting an error when we try to run it"
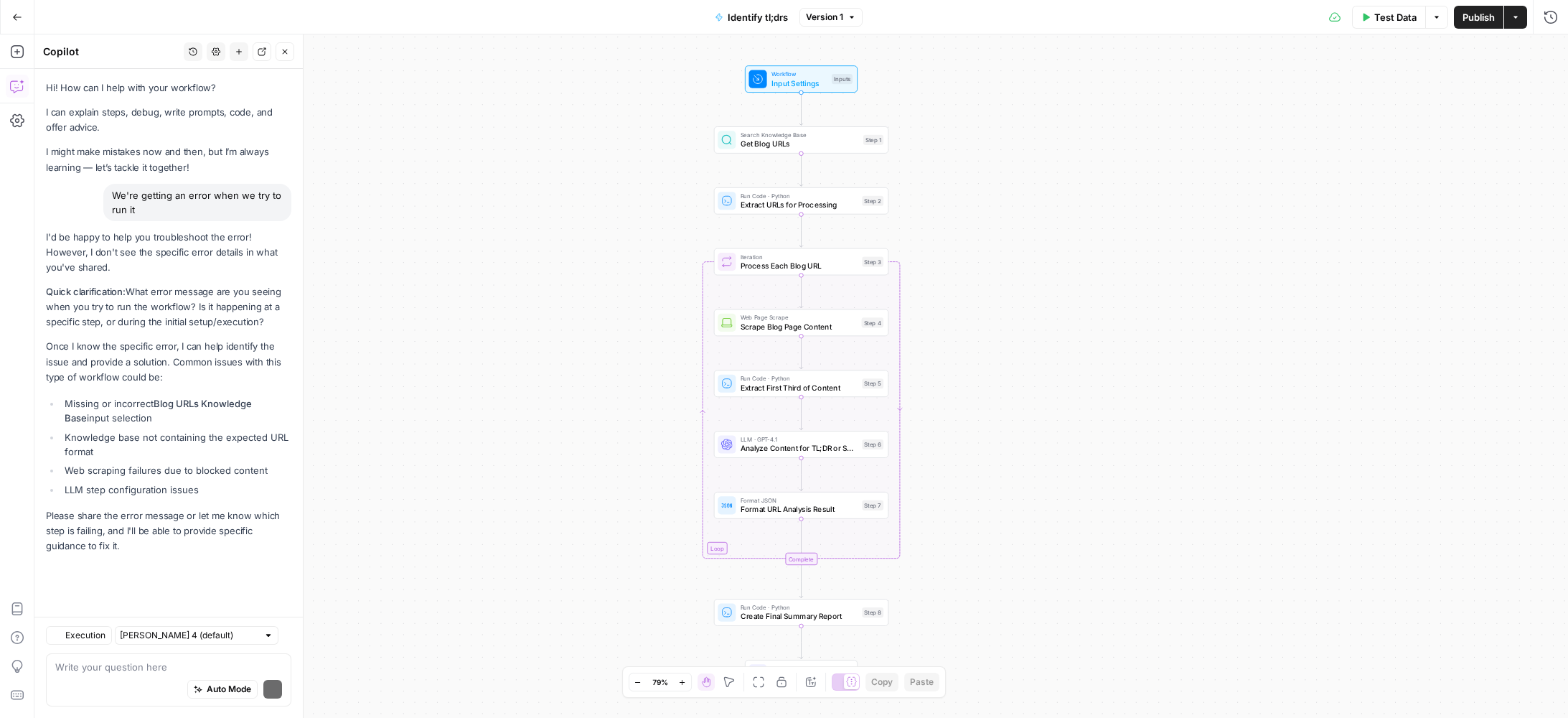
click at [176, 675] on div "Auto Mode Send" at bounding box center [169, 690] width 227 height 32
type textarea "It disappeared too fast to see. Please troubleshoot."
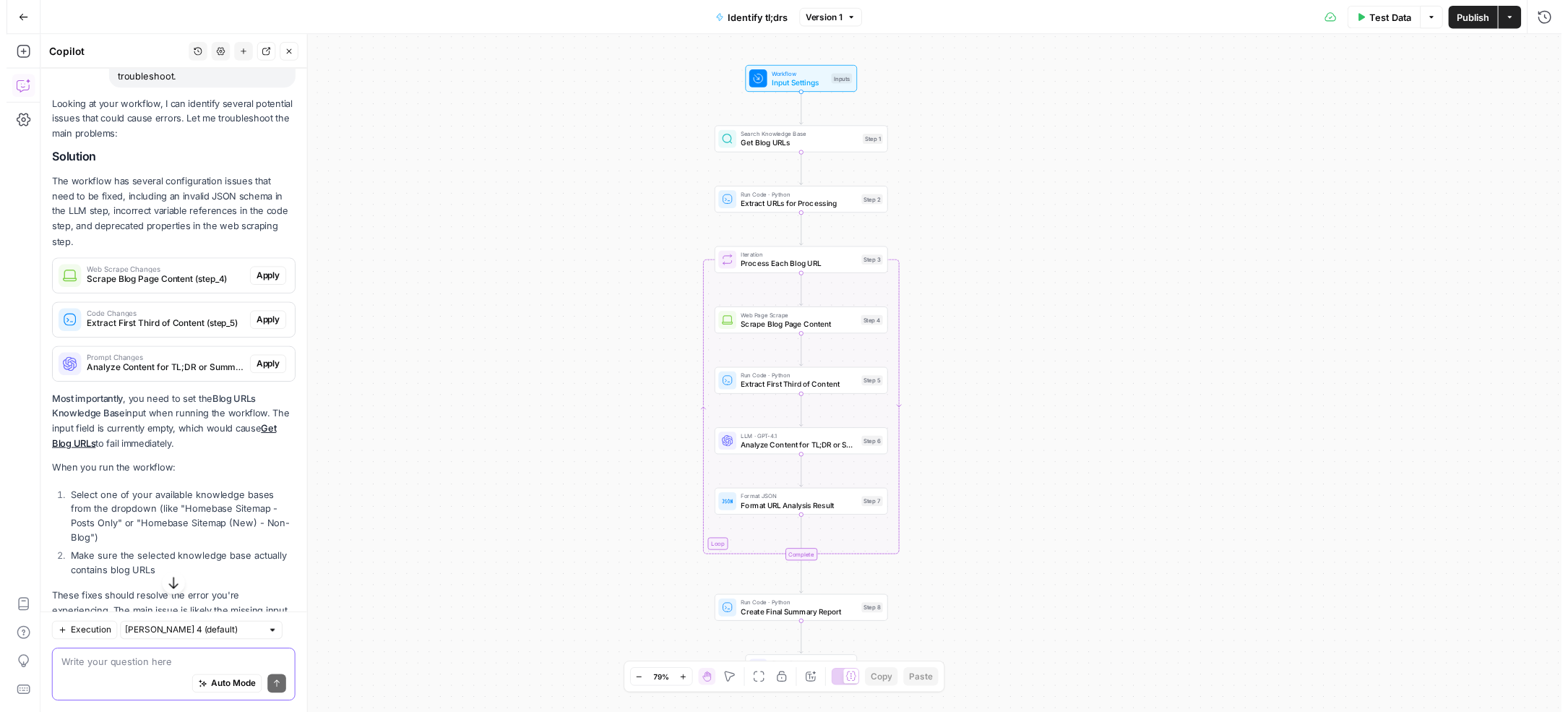
scroll to position [467, 0]
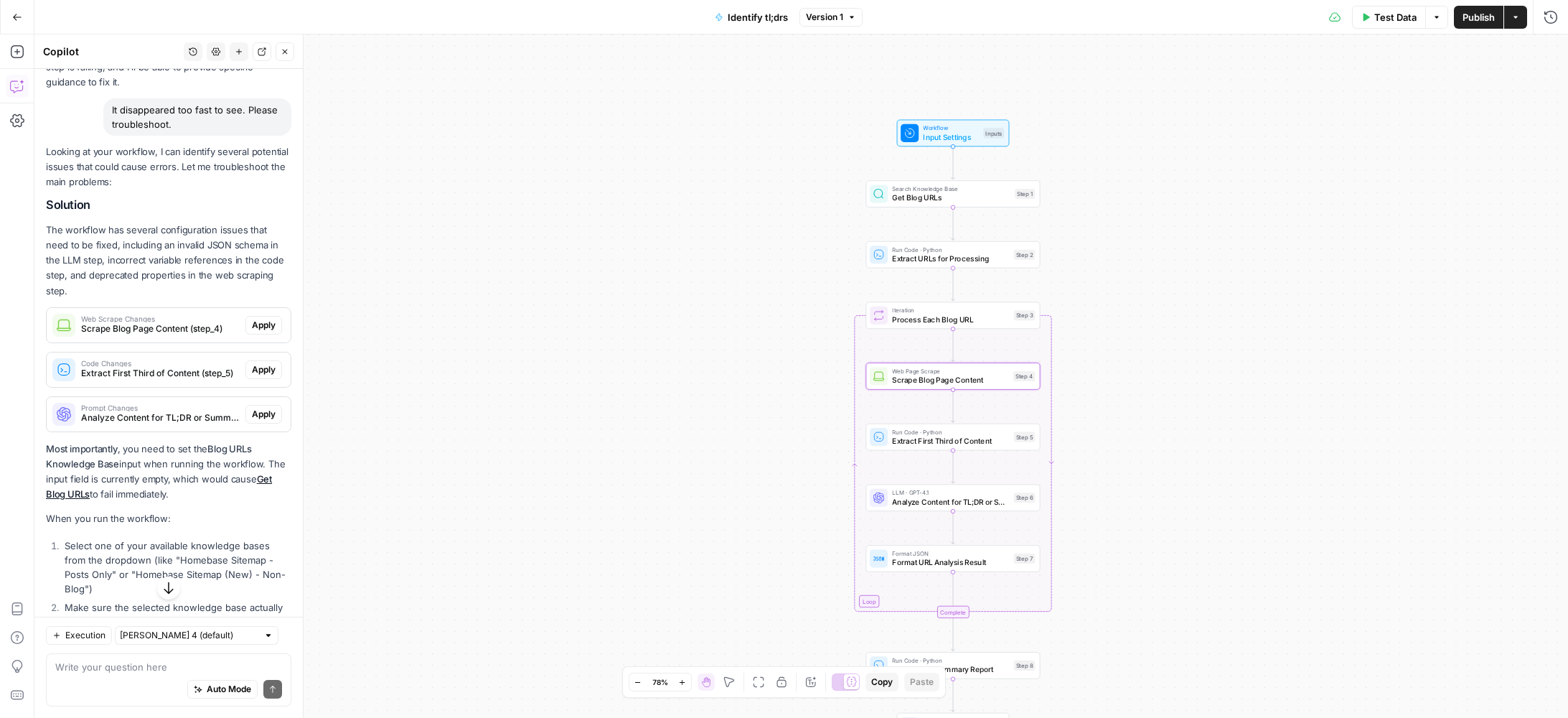
click at [252, 332] on span "Apply" at bounding box center [264, 325] width 24 height 13
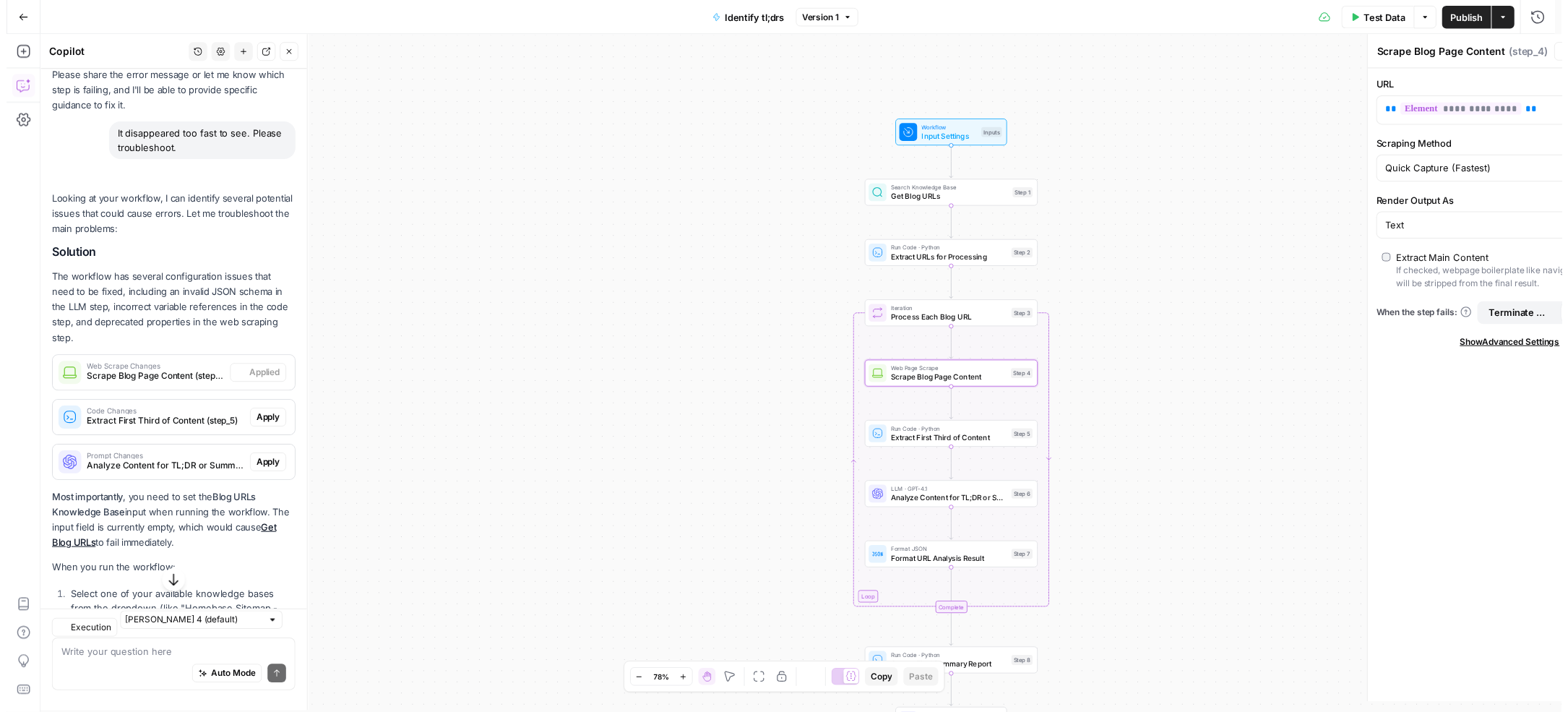
scroll to position [490, 0]
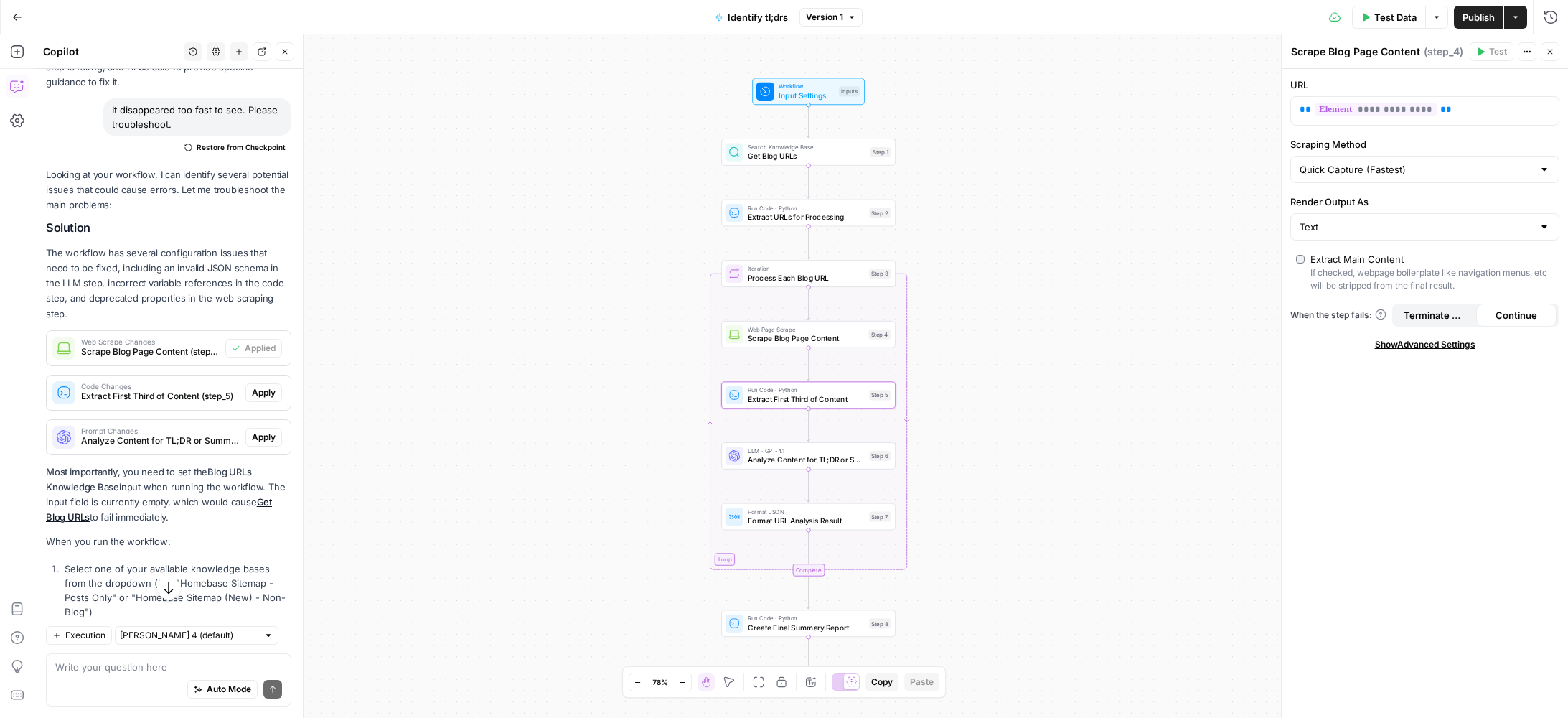
click at [258, 400] on span "Apply" at bounding box center [264, 393] width 24 height 13
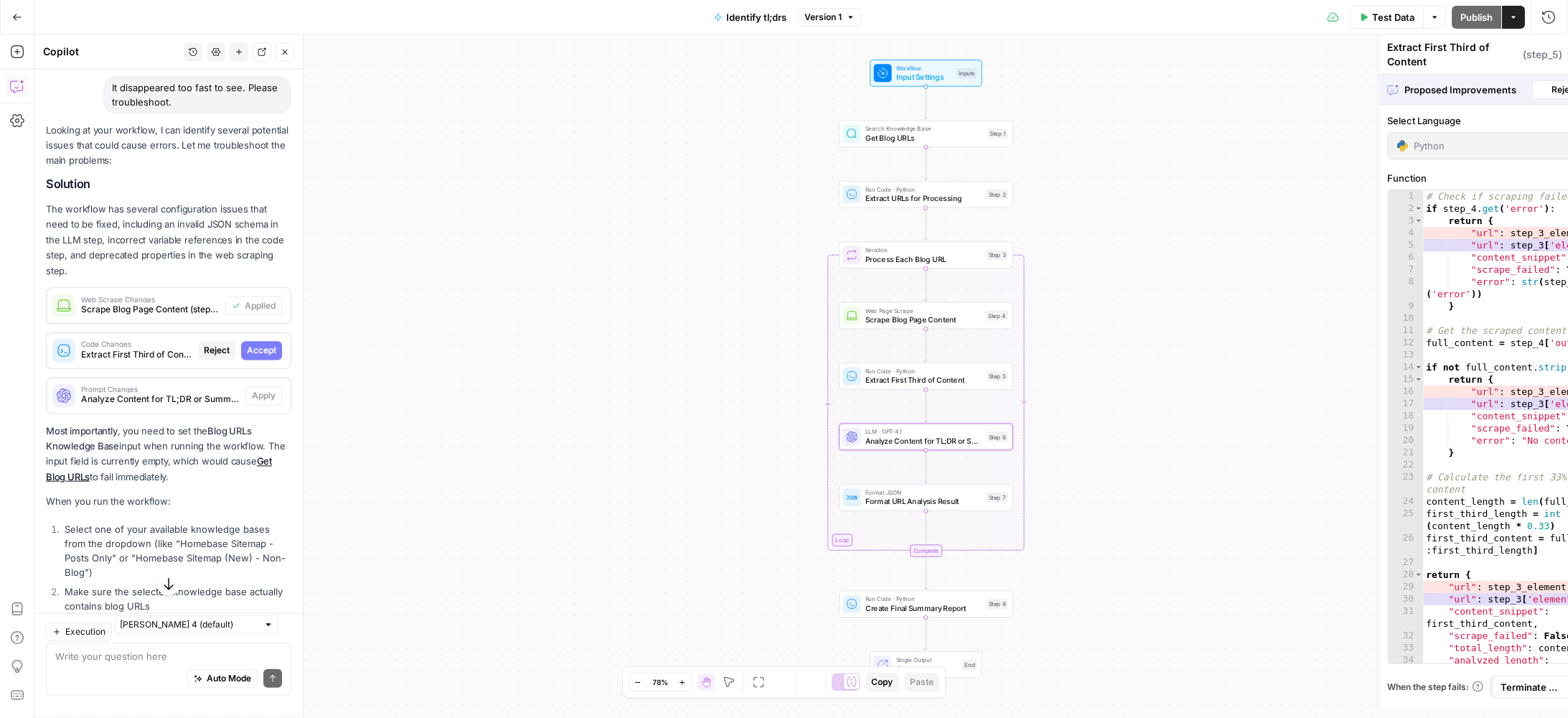
scroll to position [464, 0]
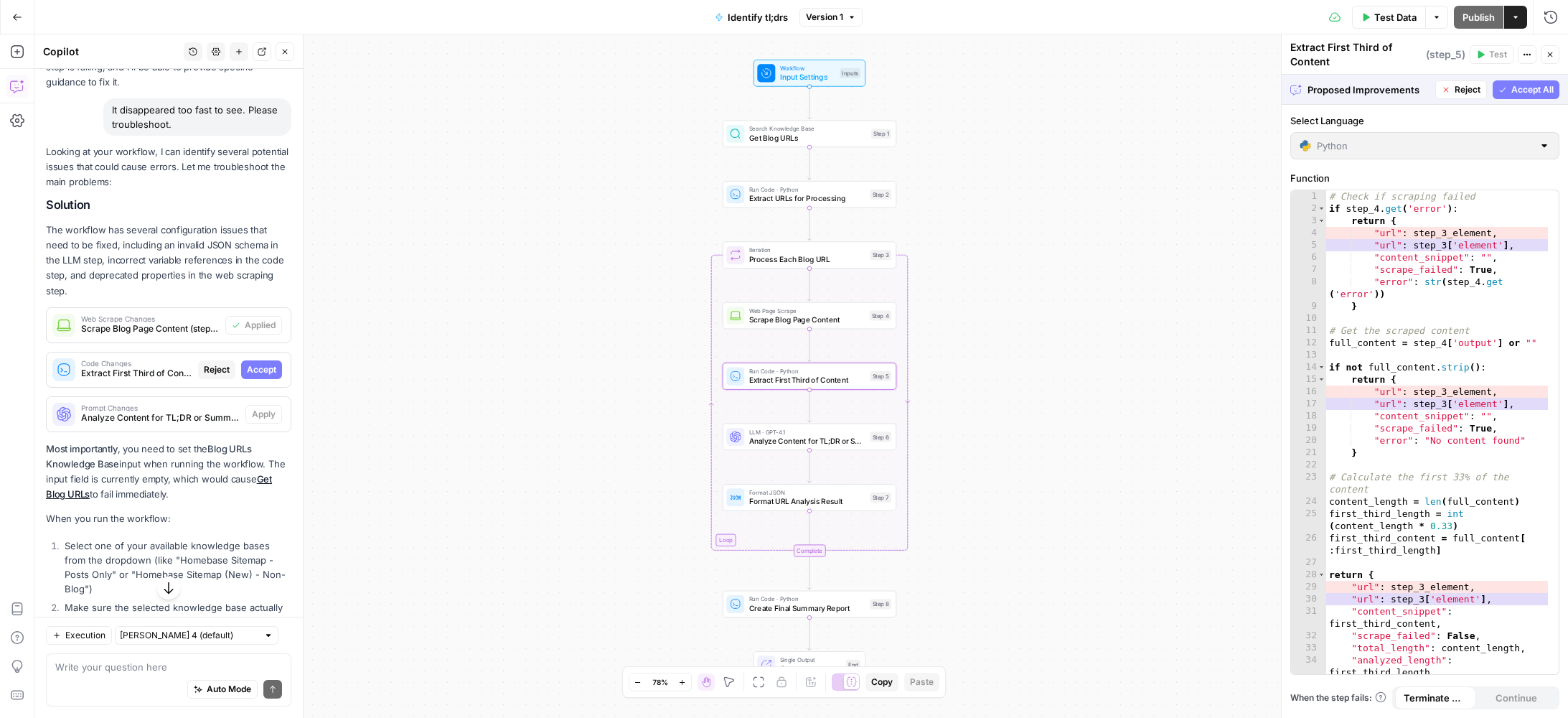
click at [254, 377] on span "Accept" at bounding box center [262, 370] width 29 height 13
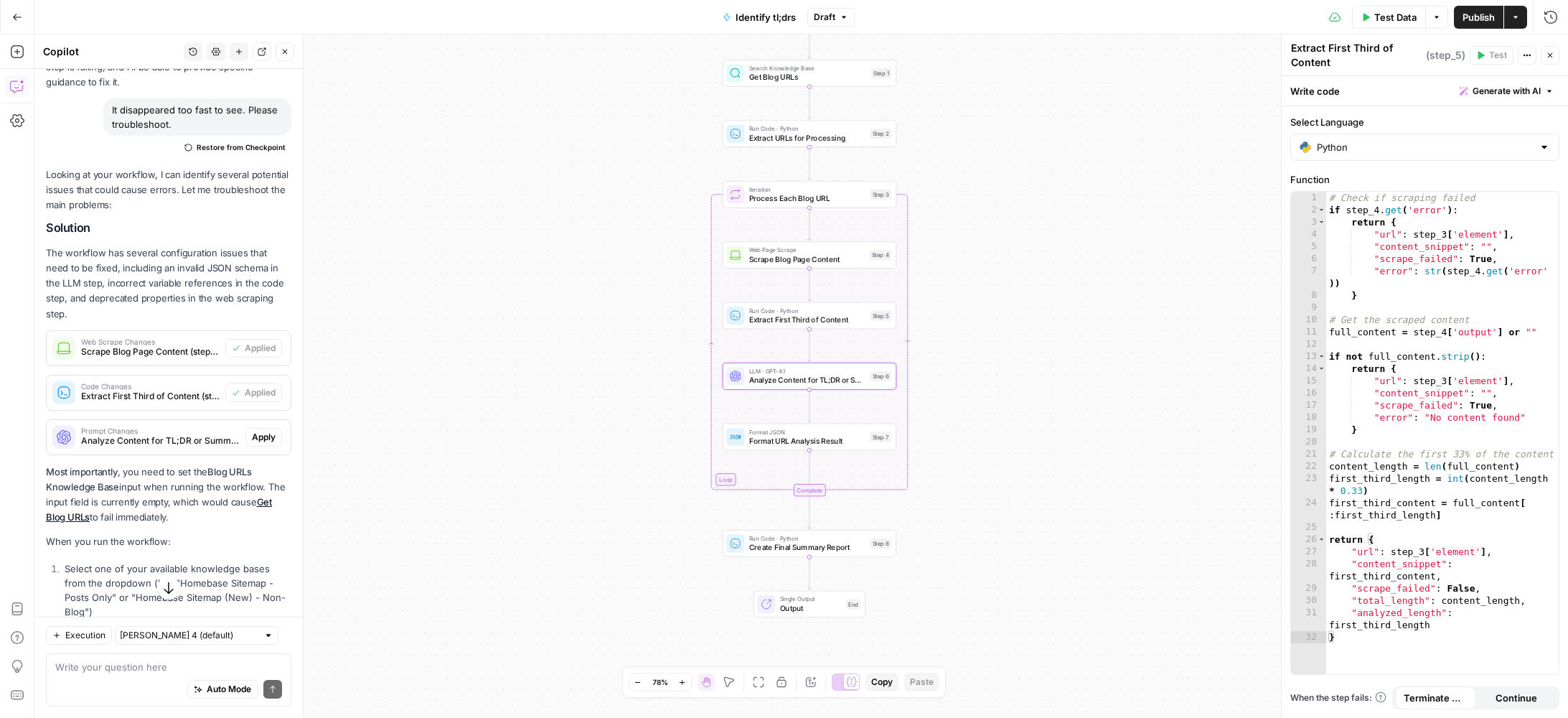
click at [255, 444] on span "Apply" at bounding box center [264, 437] width 24 height 13
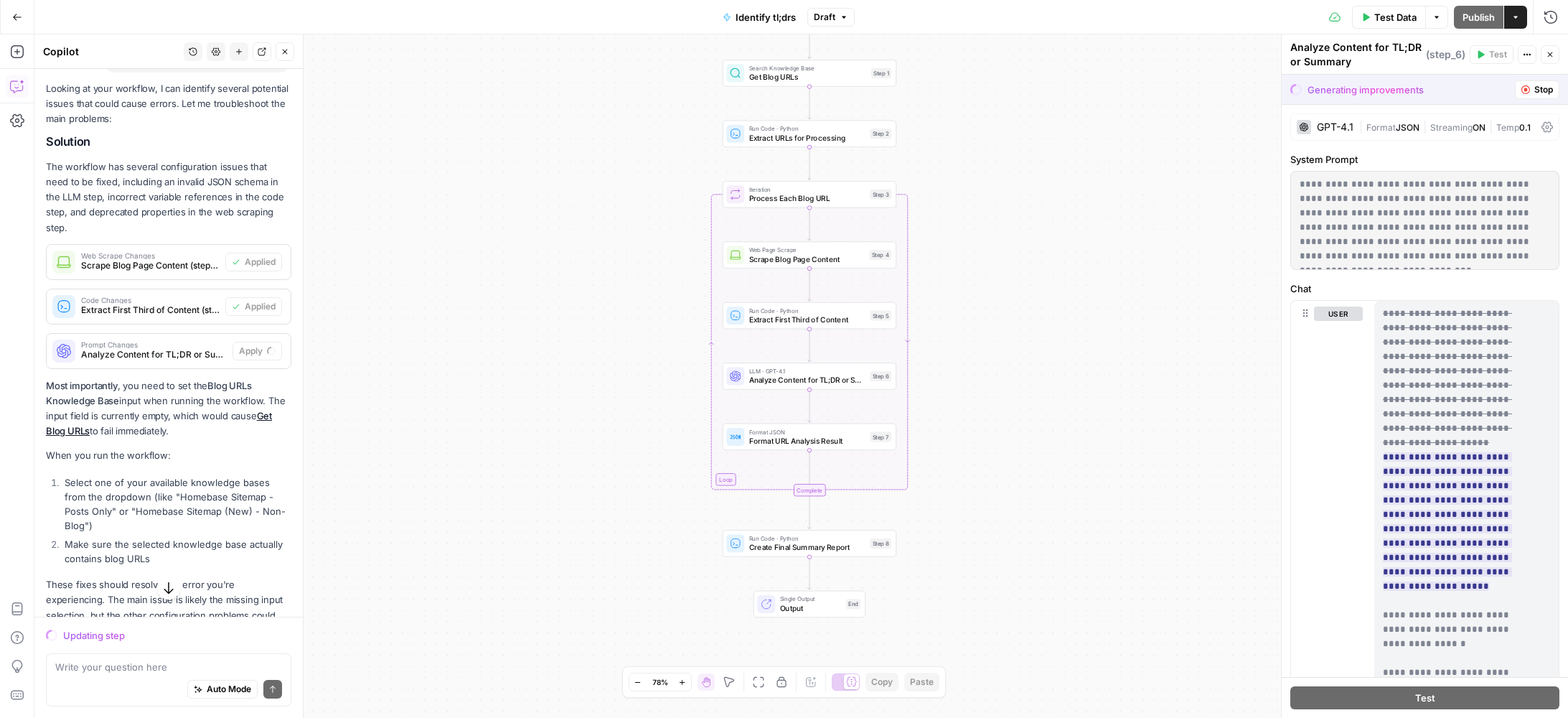
scroll to position [598, 0]
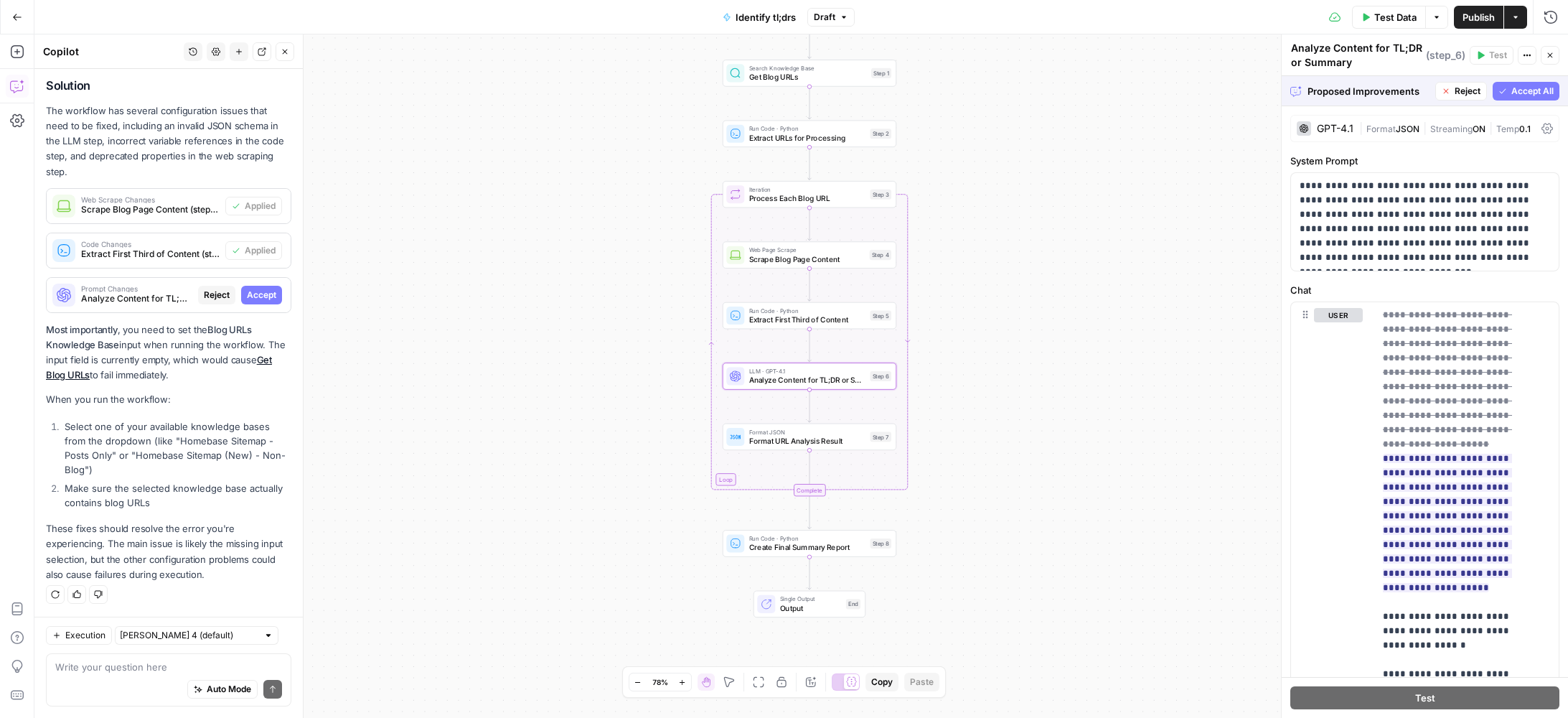
click at [259, 297] on span "Accept" at bounding box center [262, 296] width 29 height 13
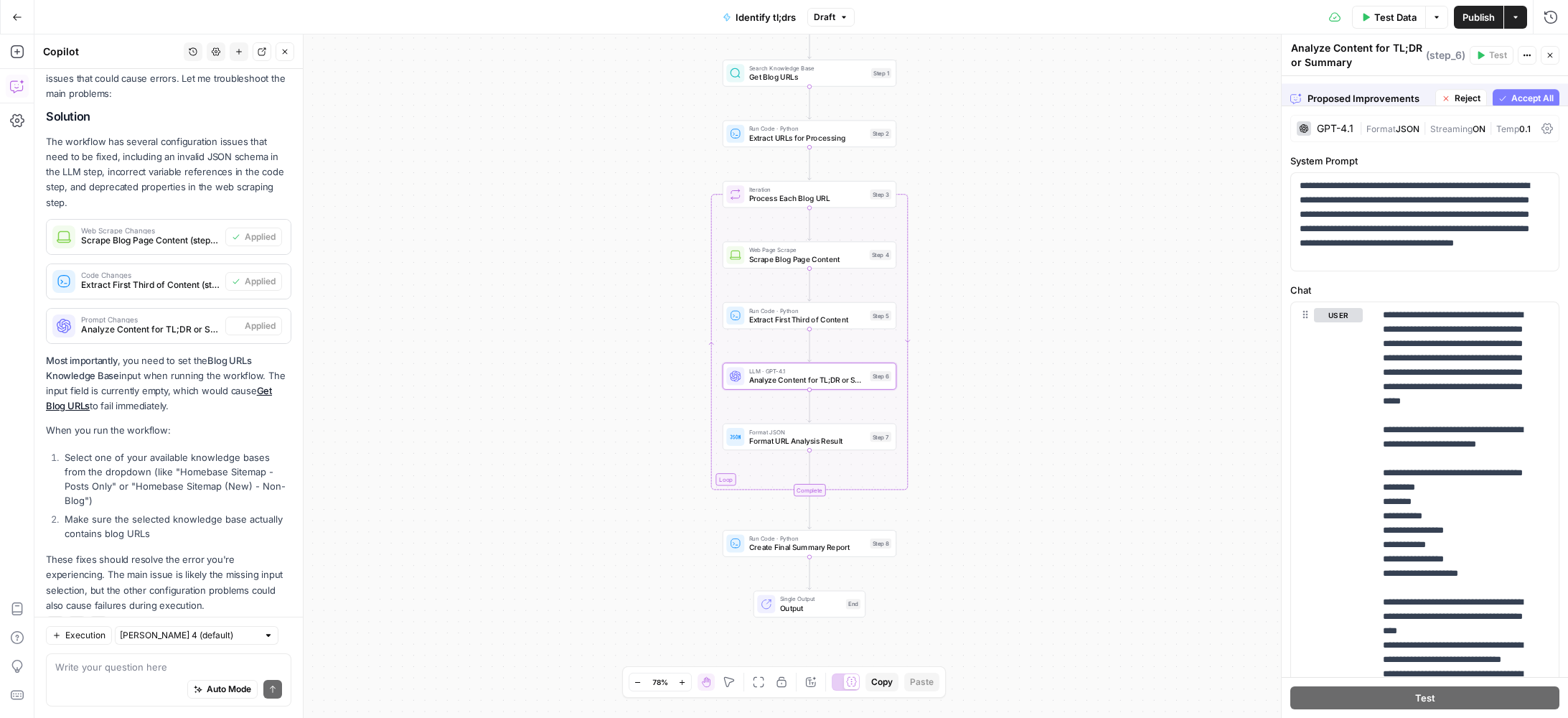
scroll to position [644, 0]
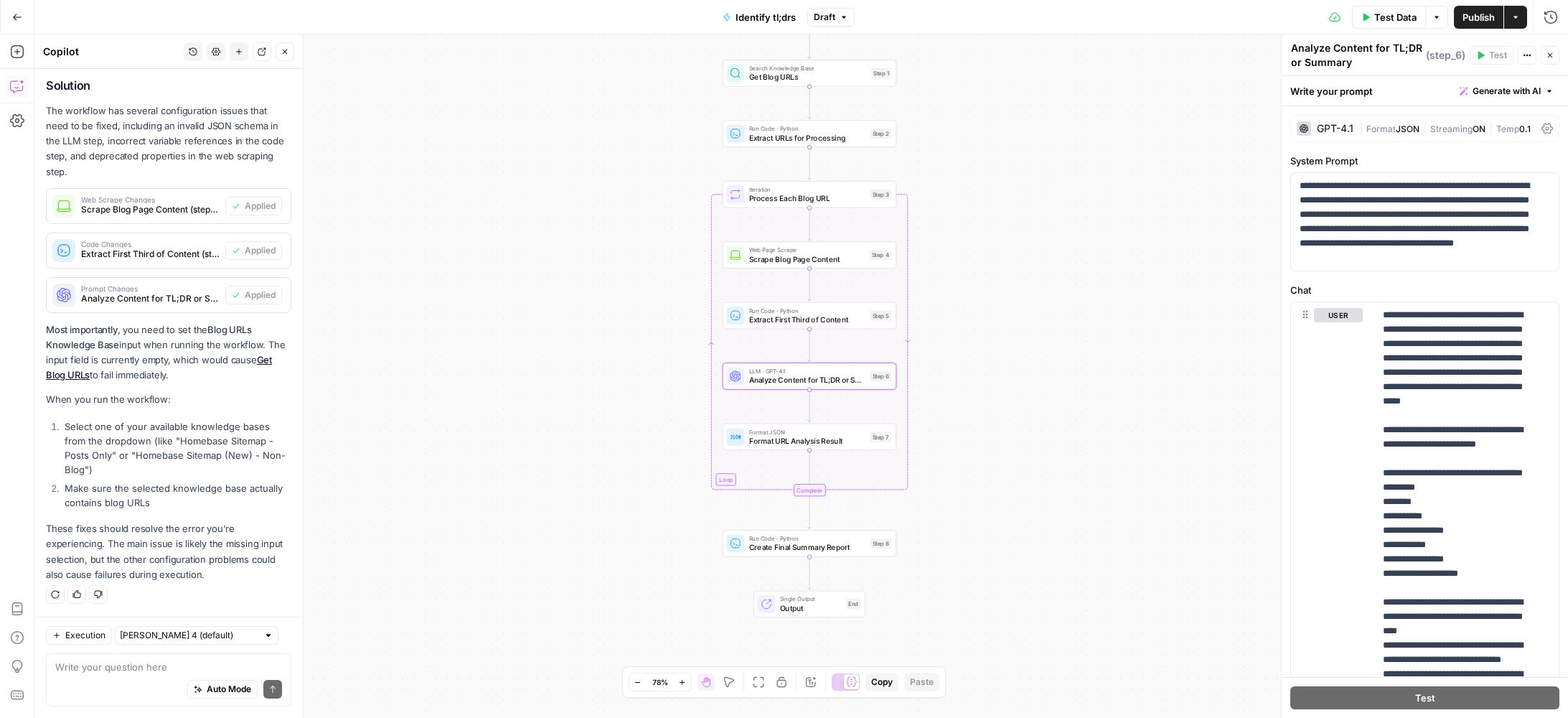
click at [1461, 15] on button "Publish" at bounding box center [1479, 17] width 50 height 23
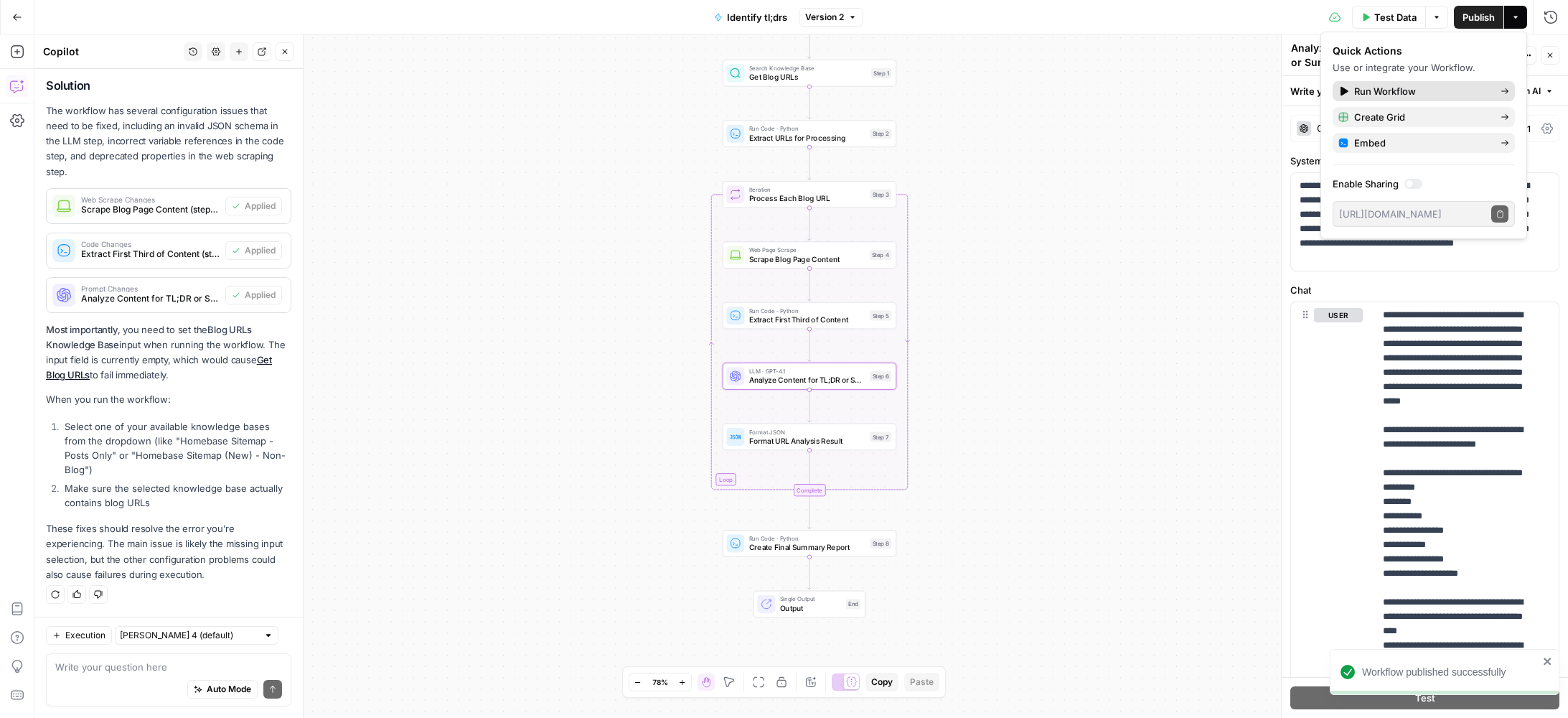
click at [1424, 94] on span "Run Workflow" at bounding box center [1422, 92] width 135 height 15
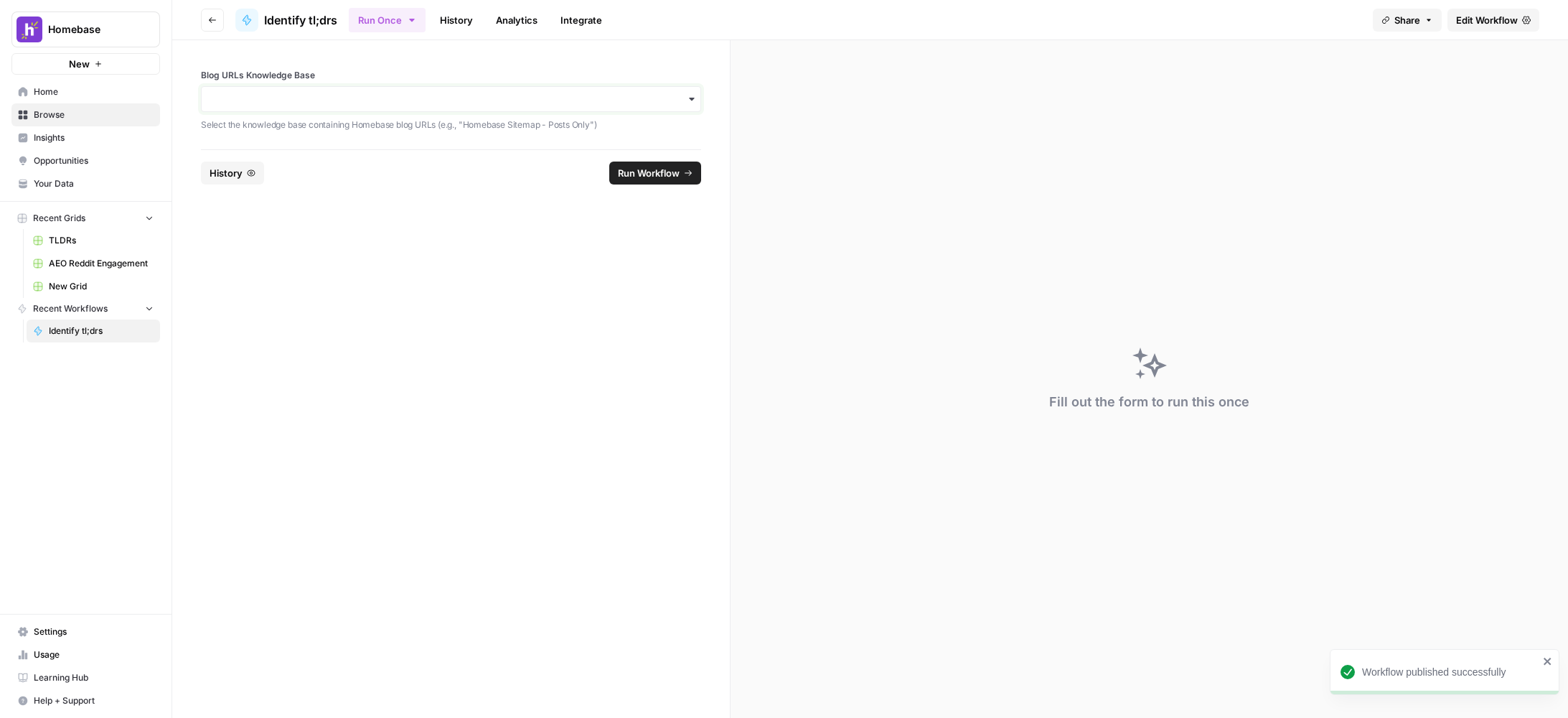
click at [321, 97] on input "Blog URLs Knowledge Base" at bounding box center [451, 99] width 482 height 15
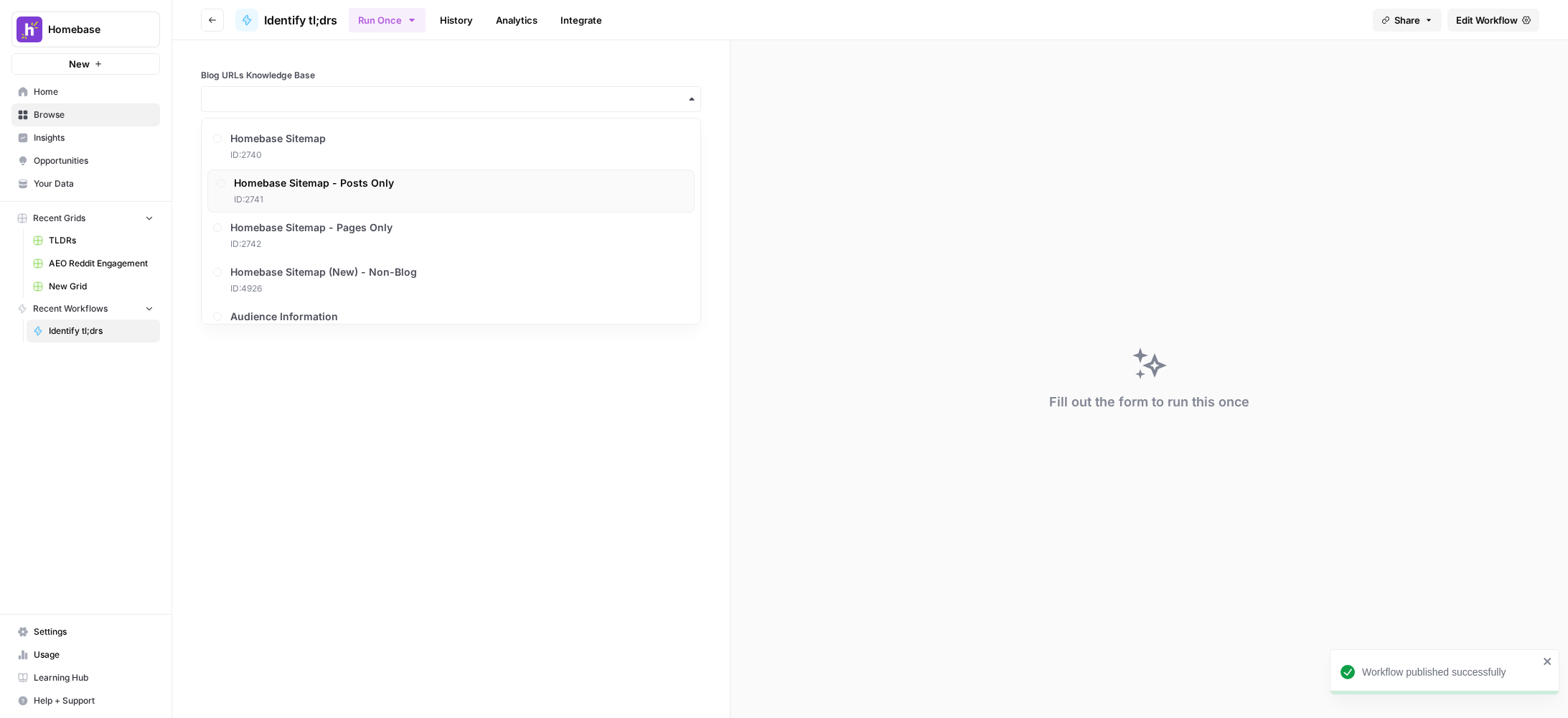
click at [335, 201] on span "ID: 2741" at bounding box center [314, 200] width 160 height 13
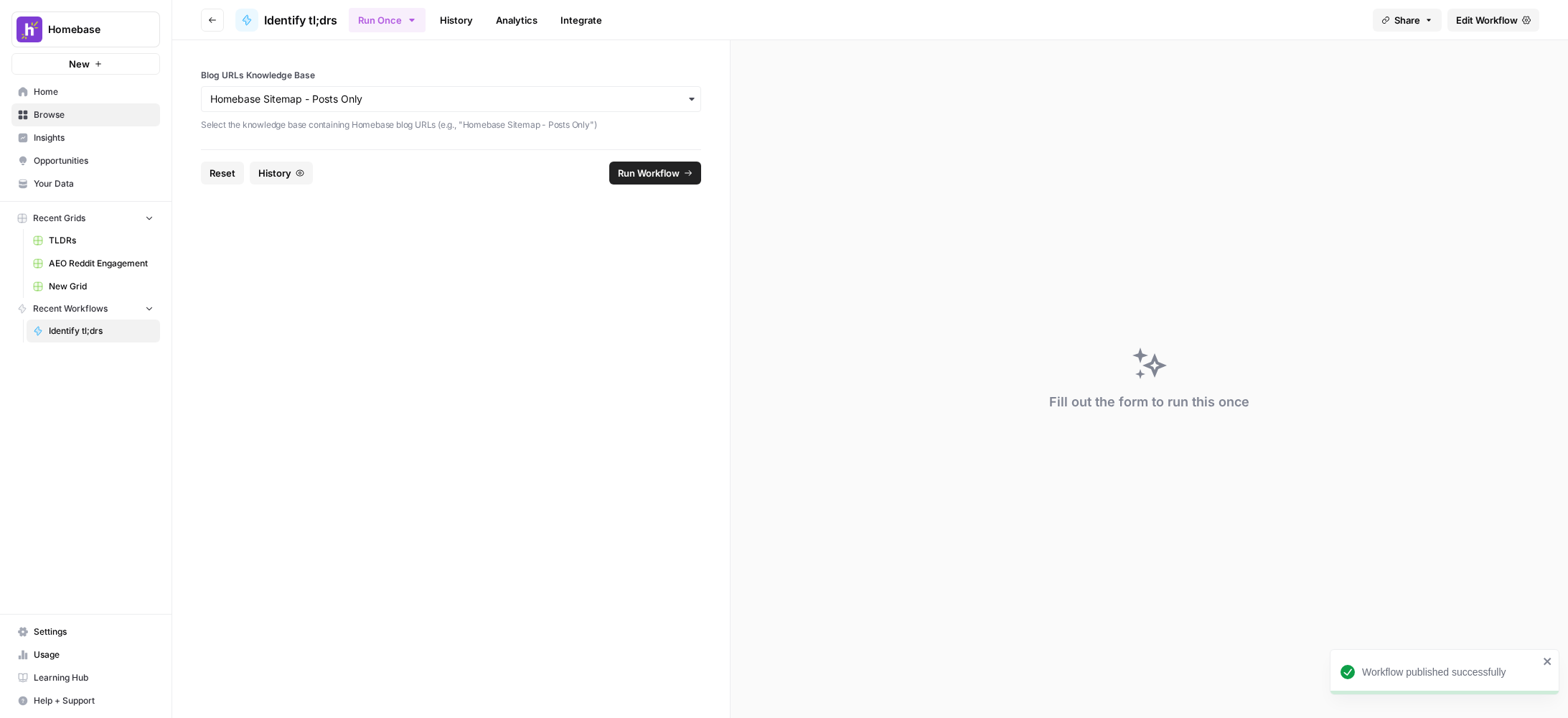
click at [633, 170] on span "Run Workflow" at bounding box center [648, 174] width 61 height 15
drag, startPoint x: 1463, startPoint y: 671, endPoint x: 1363, endPoint y: 666, distance: 100.1
click at [1363, 666] on div "Max Results (topk) must be a number between 1 and 10" at bounding box center [1451, 670] width 177 height 29
click at [206, 9] on button "Go back" at bounding box center [213, 20] width 23 height 23
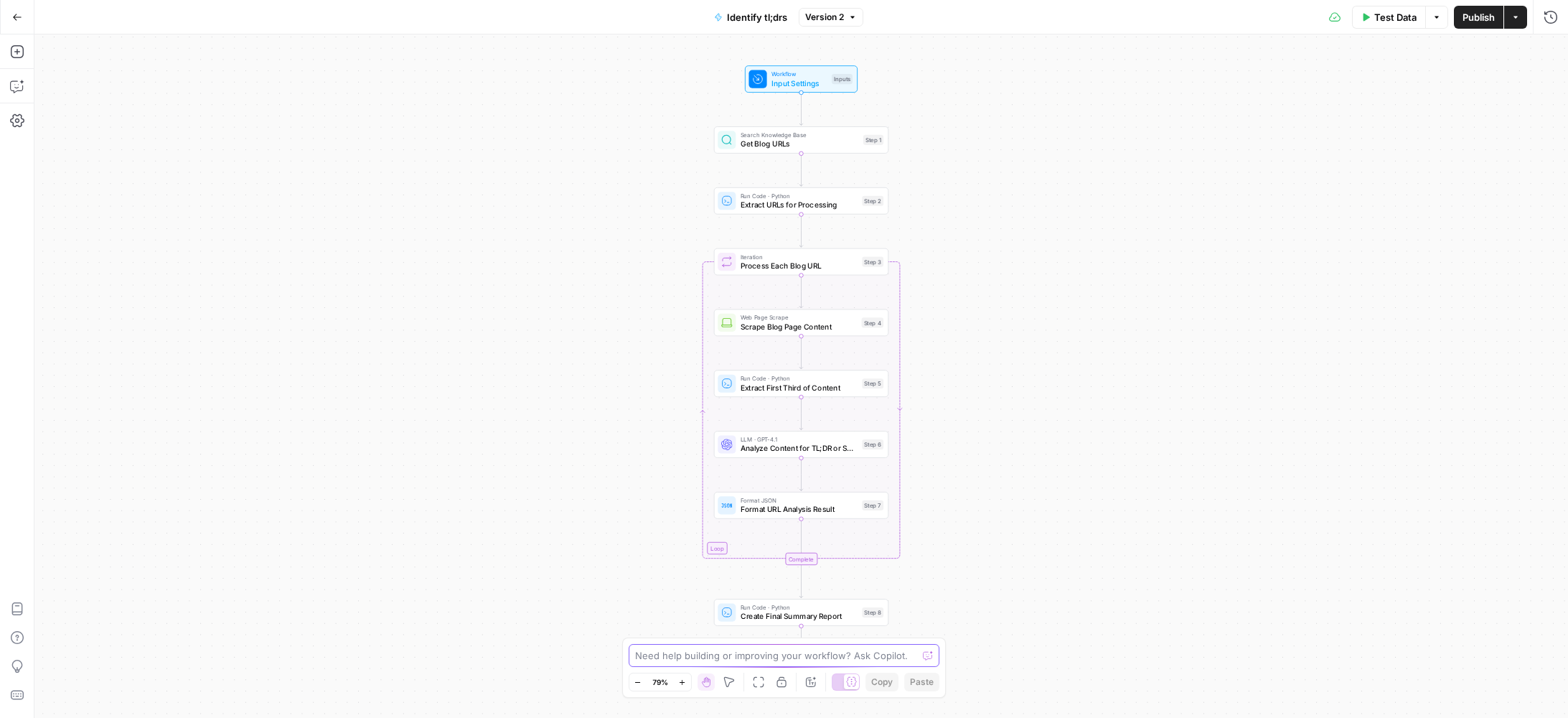
click at [812, 658] on textarea at bounding box center [777, 656] width 283 height 15
type textarea "We're getting an error that says "max results must be between 1 and 10""
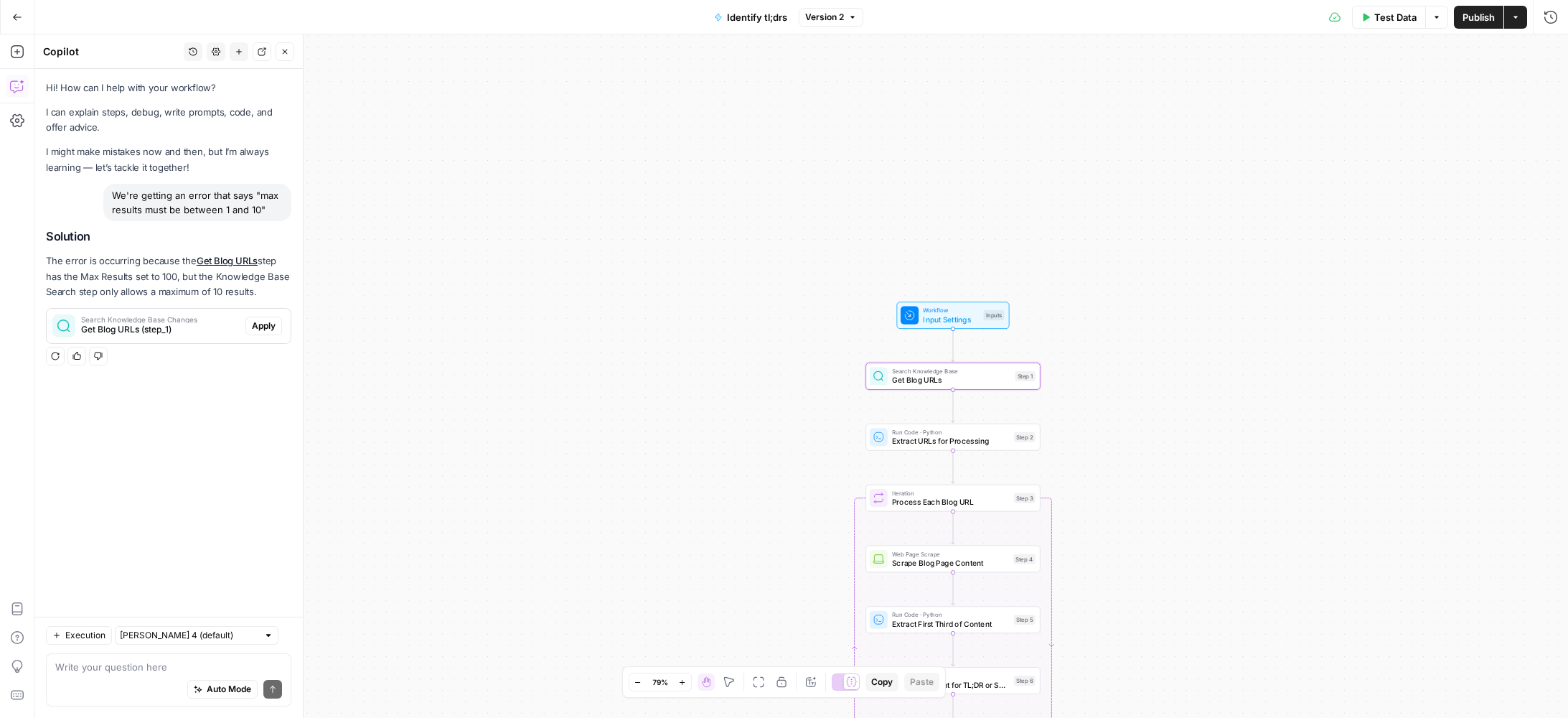
click at [266, 327] on span "Apply" at bounding box center [264, 326] width 24 height 13
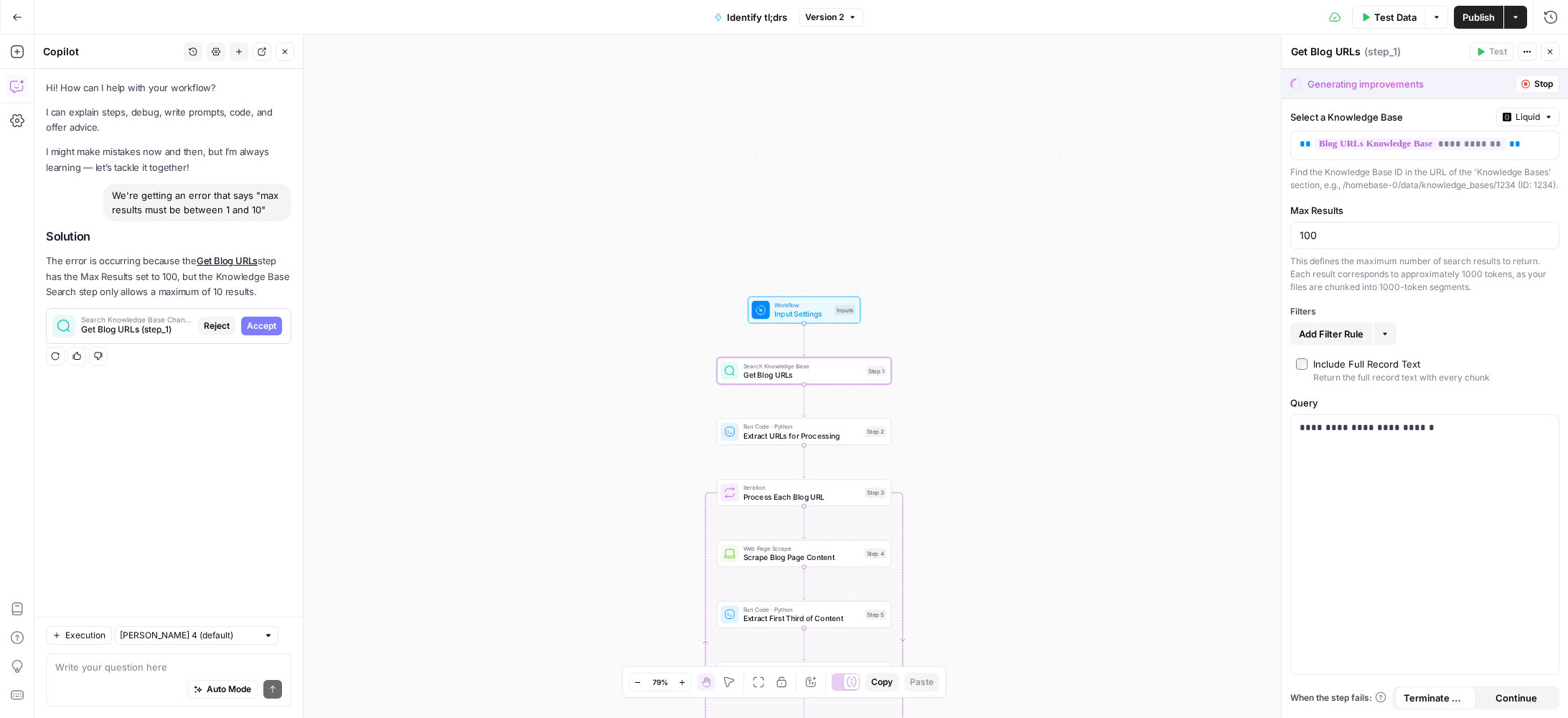
click at [277, 330] on button "Accept" at bounding box center [262, 326] width 41 height 19
type input "10"
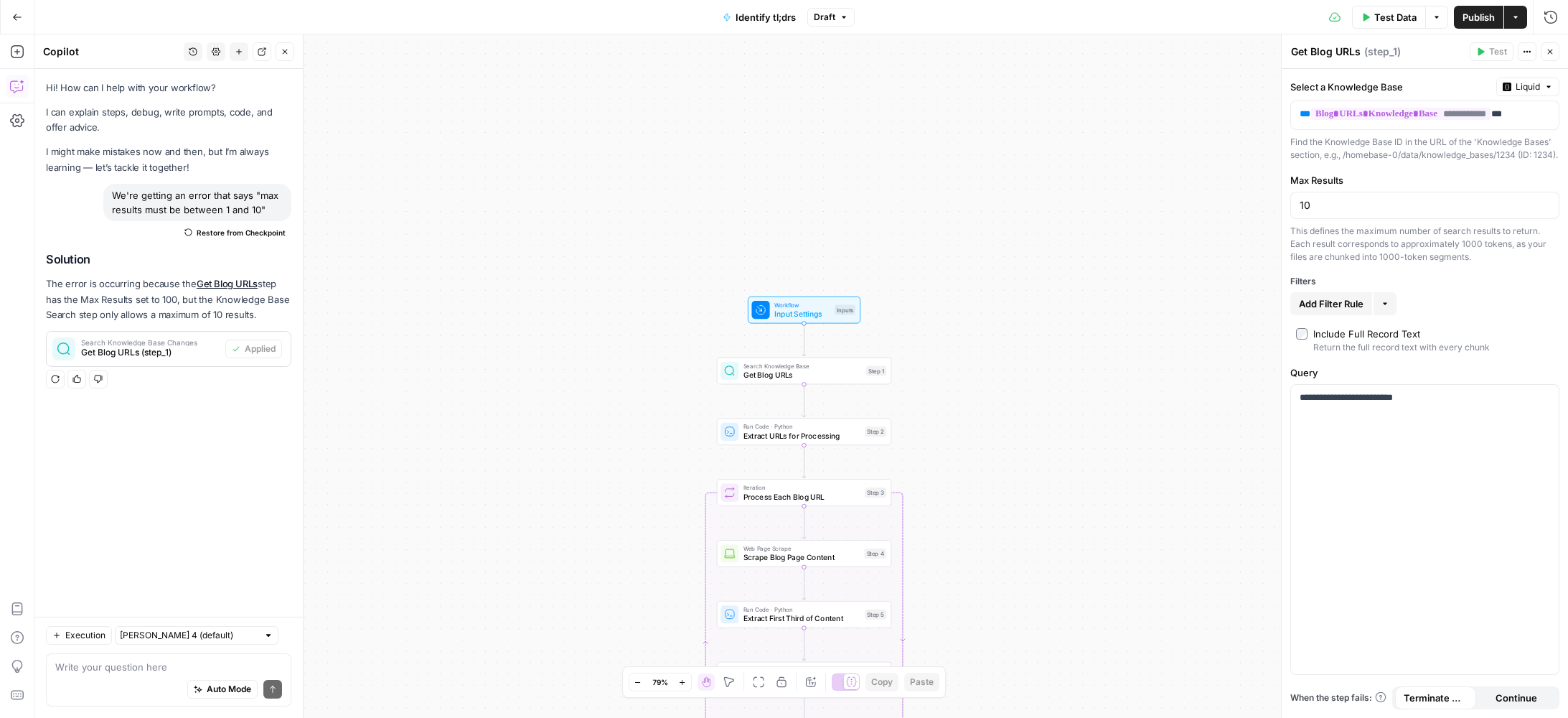
click at [1473, 23] on span "Publish" at bounding box center [1479, 17] width 32 height 15
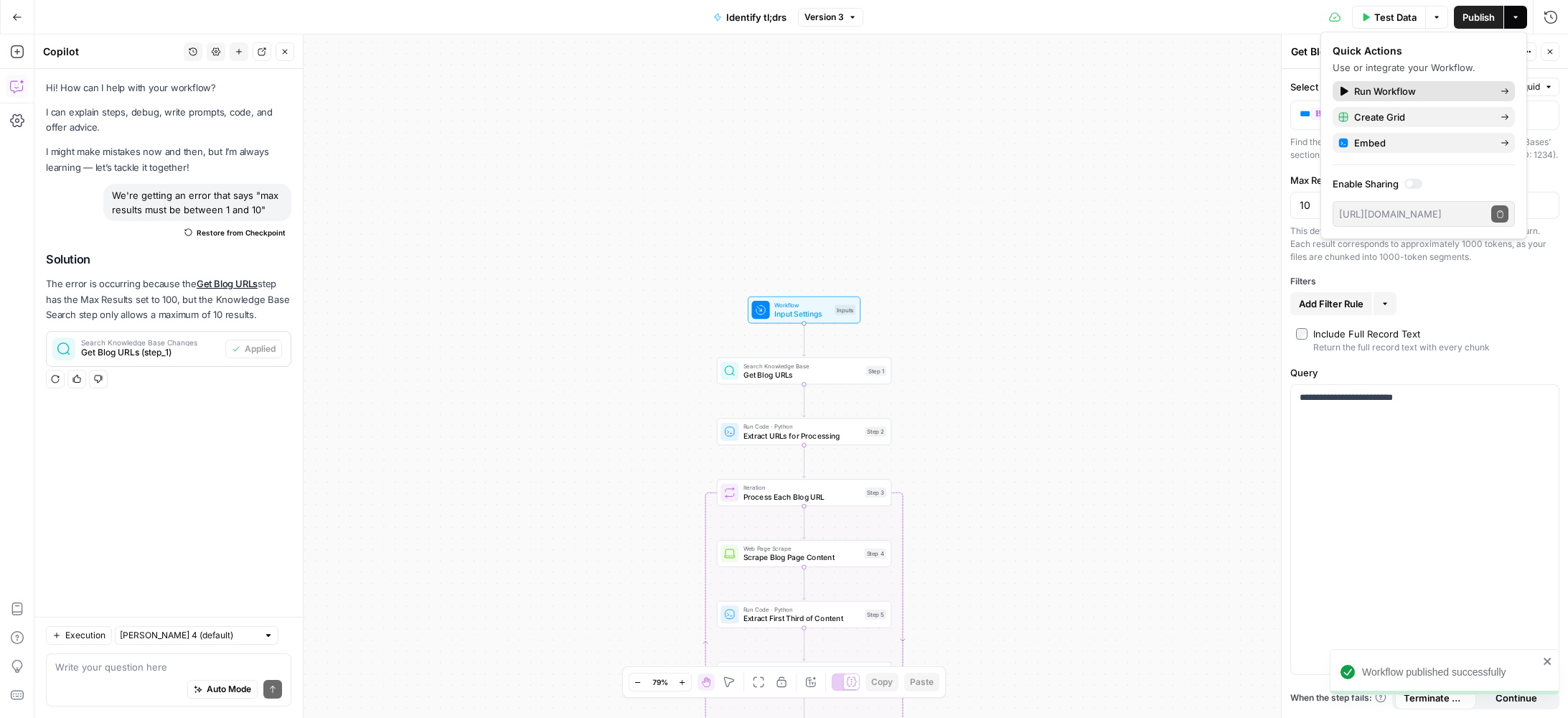
click at [1386, 81] on link "Run Workflow" at bounding box center [1424, 91] width 182 height 20
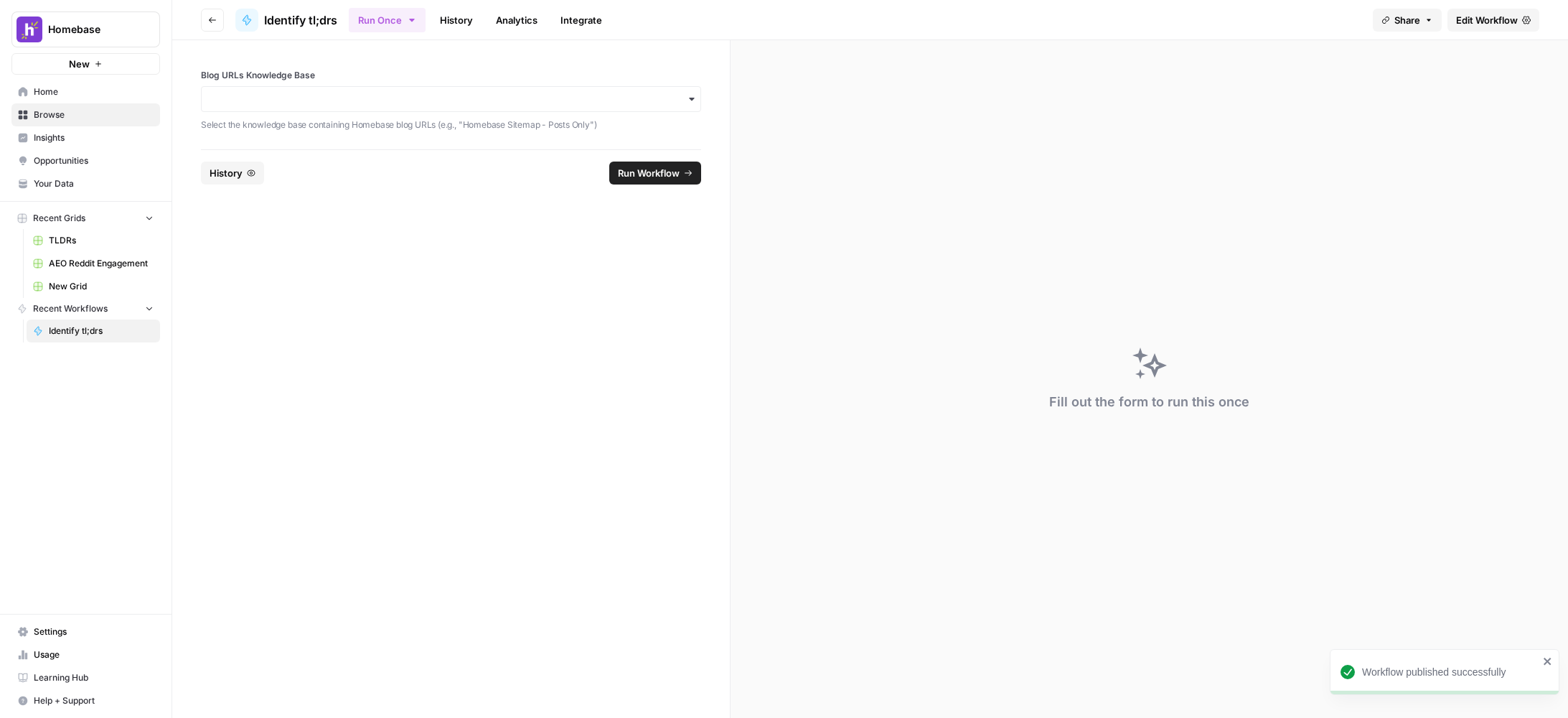
click at [317, 81] on label "Blog URLs Knowledge Base" at bounding box center [451, 75] width 500 height 13
click at [317, 92] on input "Blog URLs Knowledge Base" at bounding box center [451, 99] width 482 height 15
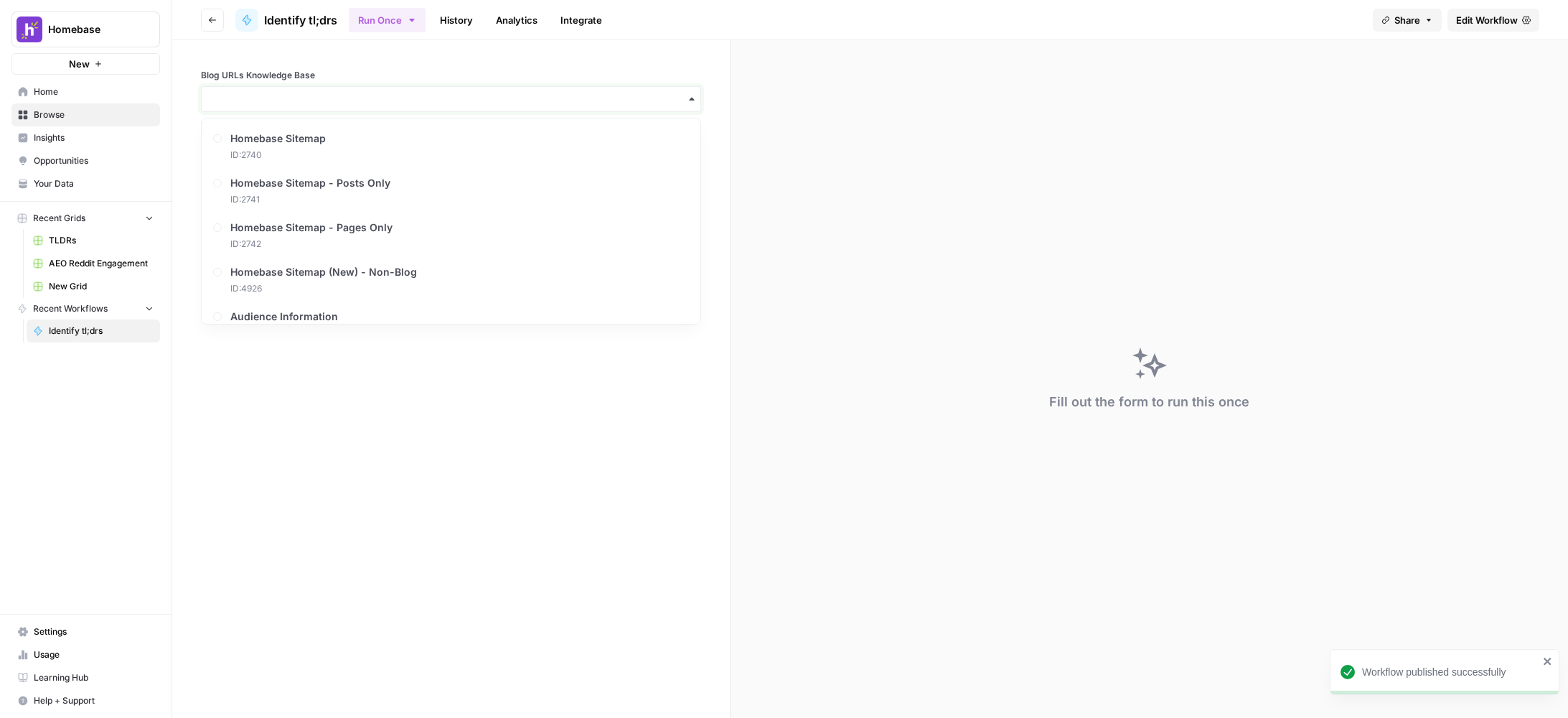
click at [316, 95] on input "Blog URLs Knowledge Base" at bounding box center [451, 99] width 482 height 15
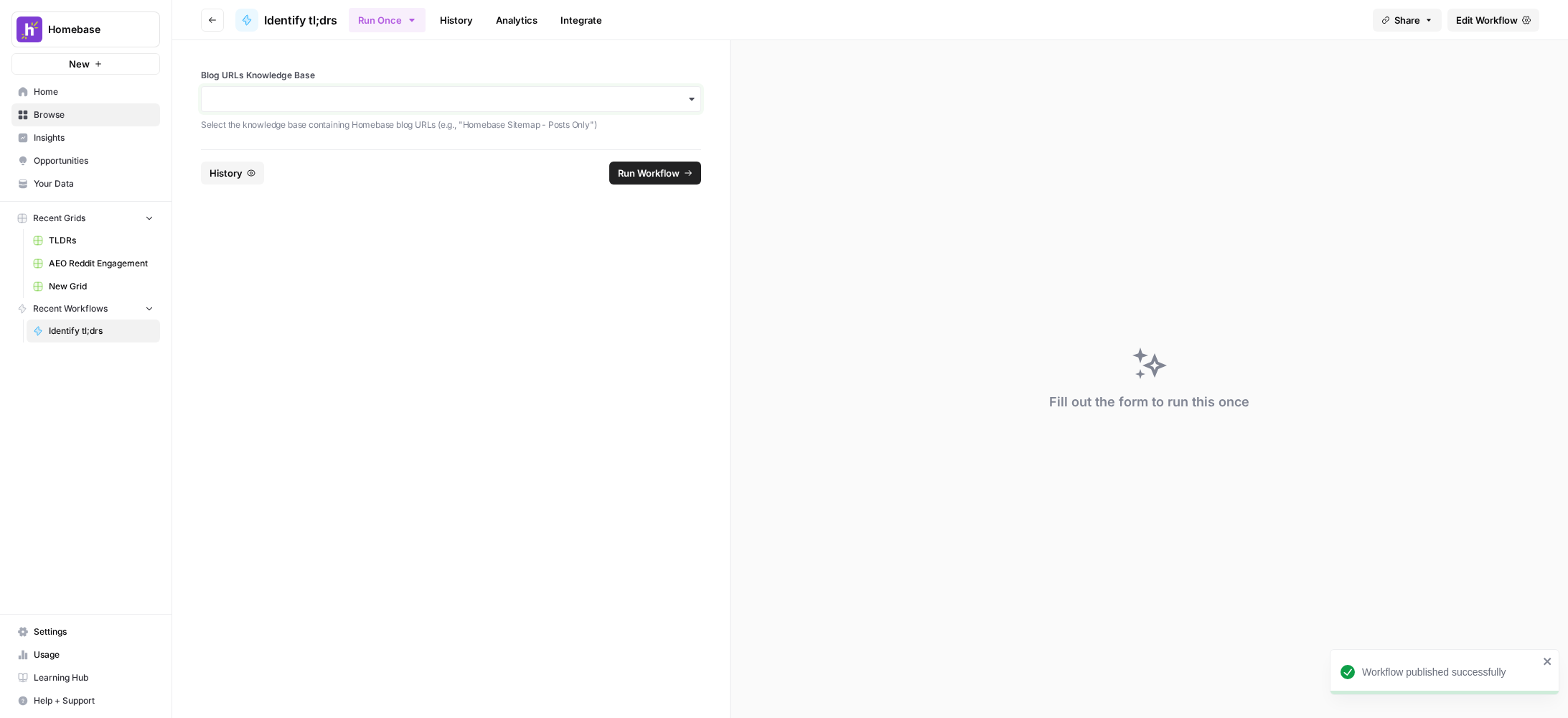
click at [315, 97] on input "Blog URLs Knowledge Base" at bounding box center [451, 99] width 482 height 15
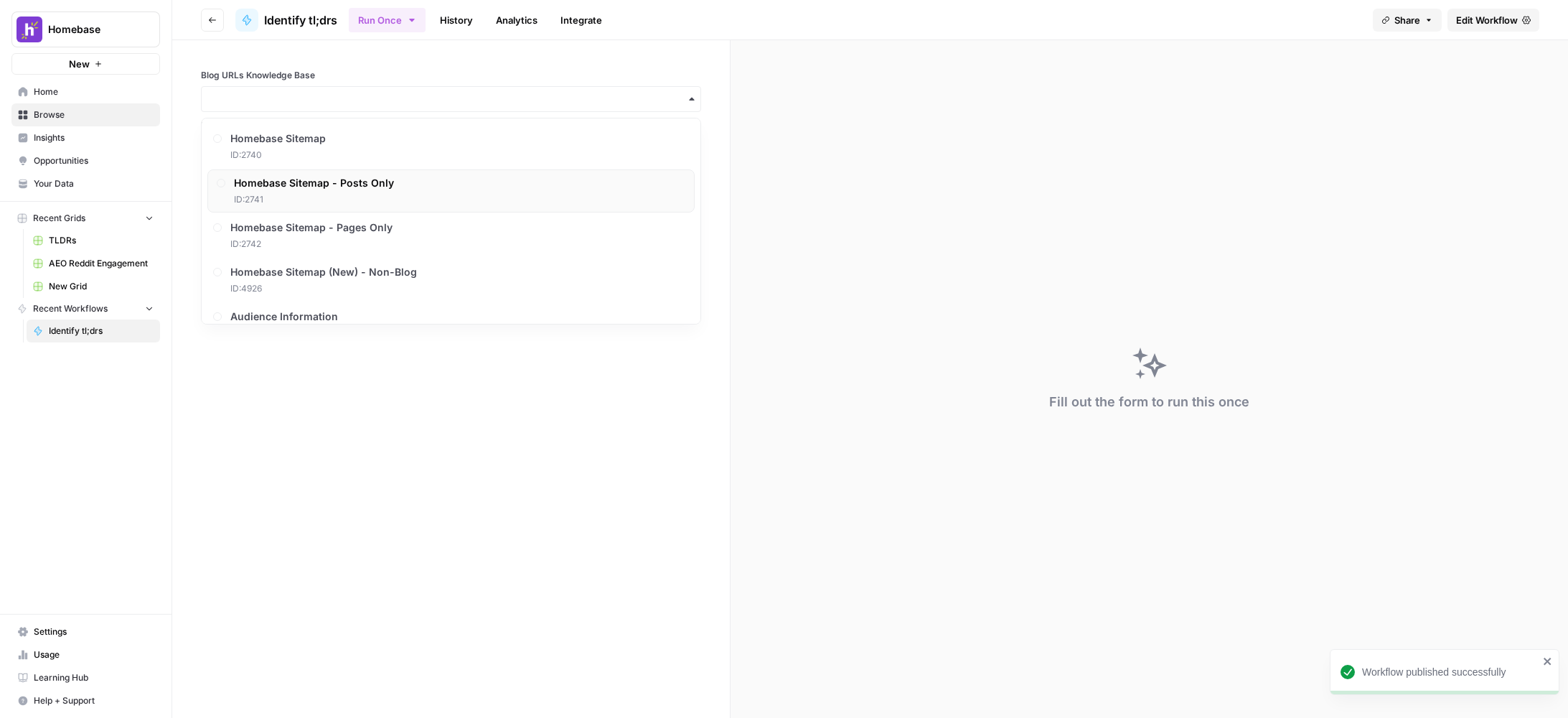
click at [343, 187] on span "Homebase Sitemap - Posts Only" at bounding box center [314, 183] width 160 height 15
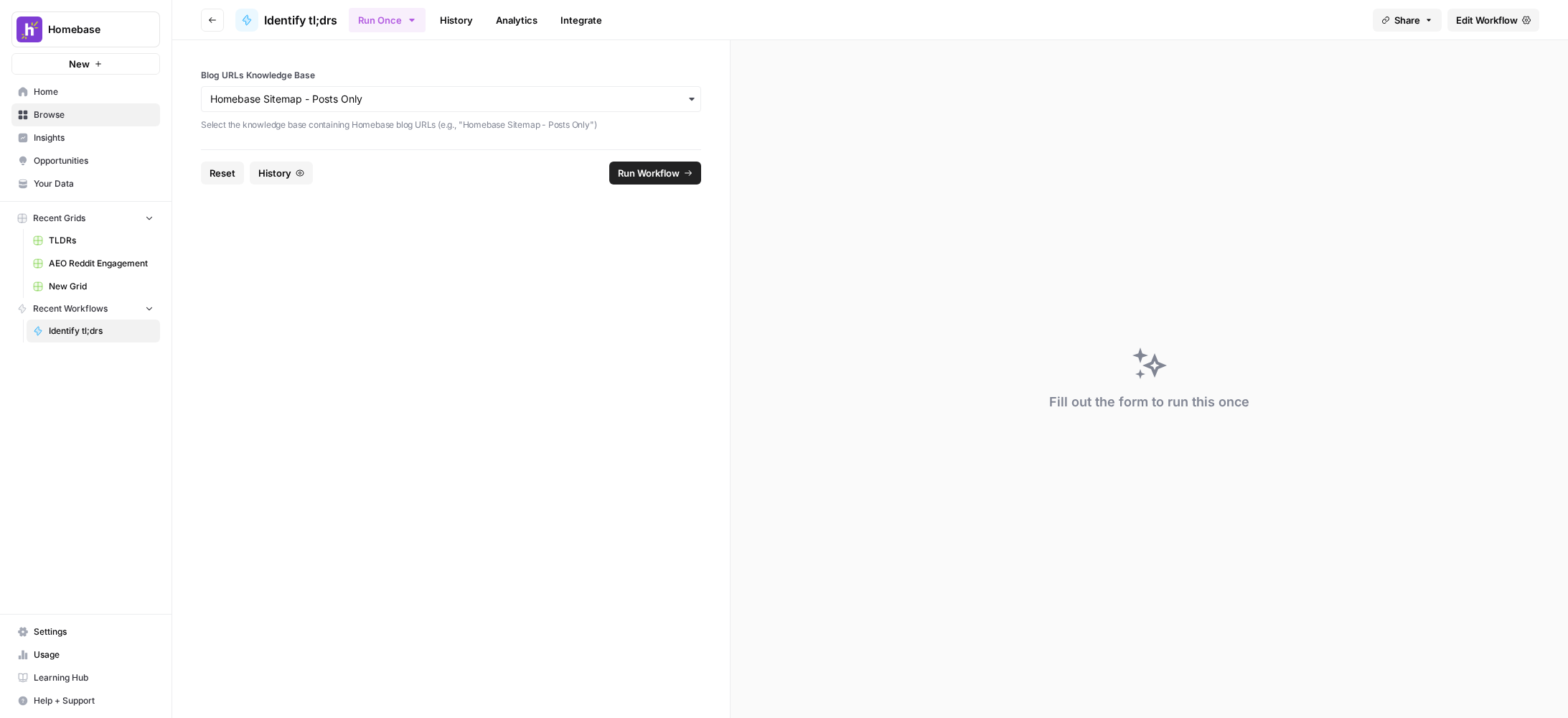
click at [642, 174] on span "Run Workflow" at bounding box center [648, 174] width 61 height 15
drag, startPoint x: 1426, startPoint y: 671, endPoint x: 1363, endPoint y: 634, distance: 73.1
click at [1363, 634] on div "Error: list indices must be integers or slices, not str File "code", line 4, in…" at bounding box center [1451, 656] width 177 height 57
click at [642, 174] on span "Run Workflow" at bounding box center [648, 174] width 61 height 15
click at [1450, 662] on div "Error: list indices must be integers or slices, not str File "code", line 4, in…" at bounding box center [1451, 656] width 177 height 57
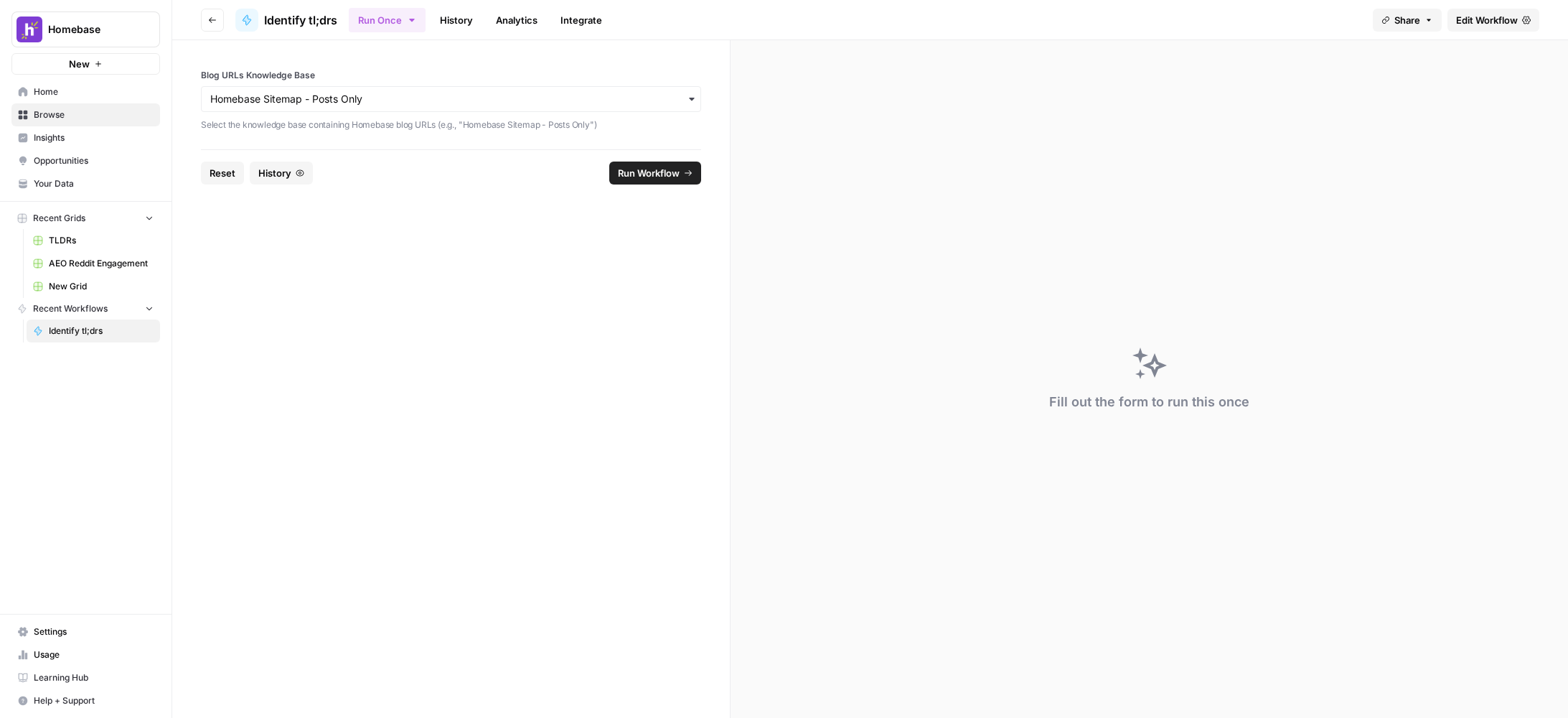
click at [1450, 662] on div "Fill out the form to run this once" at bounding box center [1150, 379] width 838 height 678
copy div "step_1"
click at [645, 177] on span "Run Workflow" at bounding box center [648, 174] width 61 height 15
drag, startPoint x: 455, startPoint y: 207, endPoint x: 403, endPoint y: 207, distance: 52.0
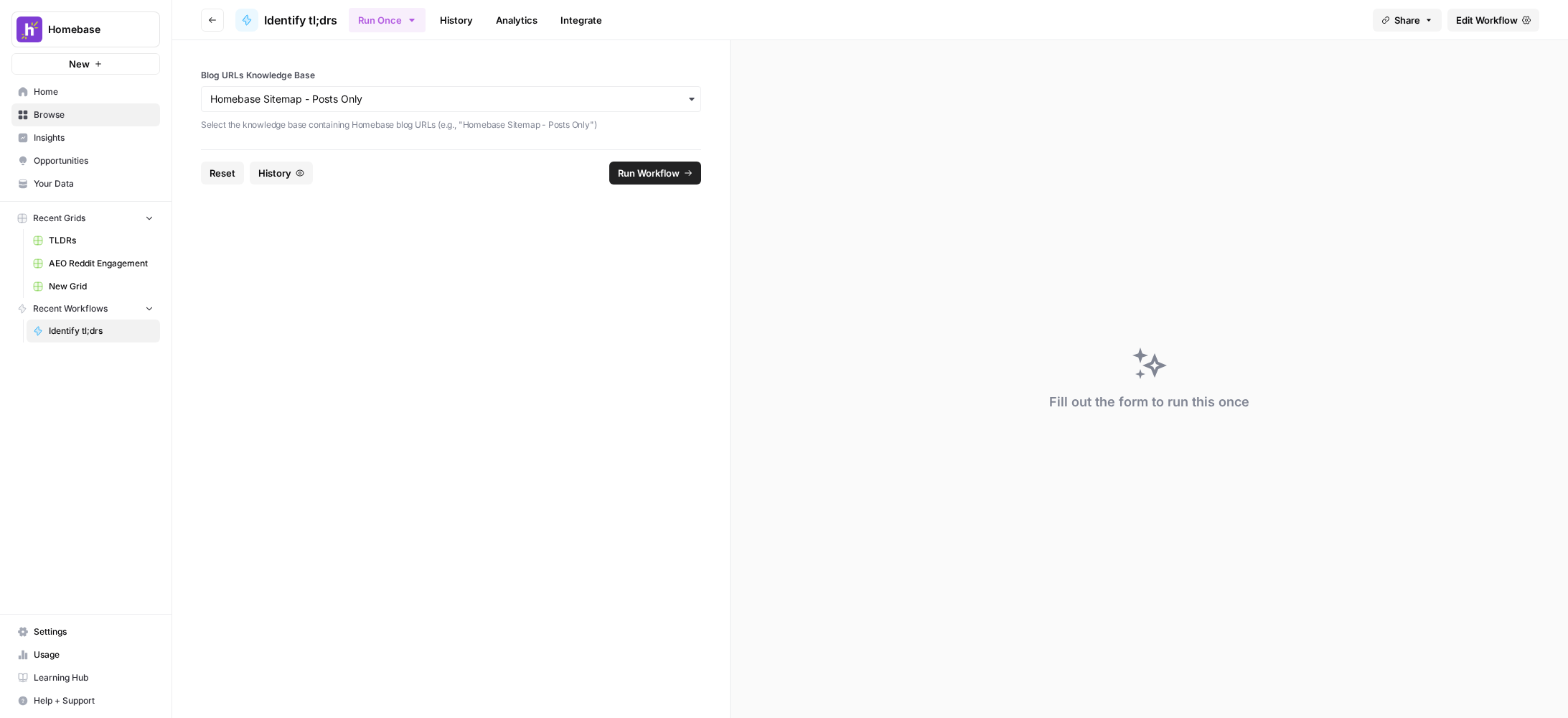
click at [454, 208] on form "Blog URLs Knowledge Base Select the knowledge base containing Homebase blog URL…" at bounding box center [452, 379] width 558 height 678
click at [214, 25] on button "Go back" at bounding box center [213, 20] width 23 height 23
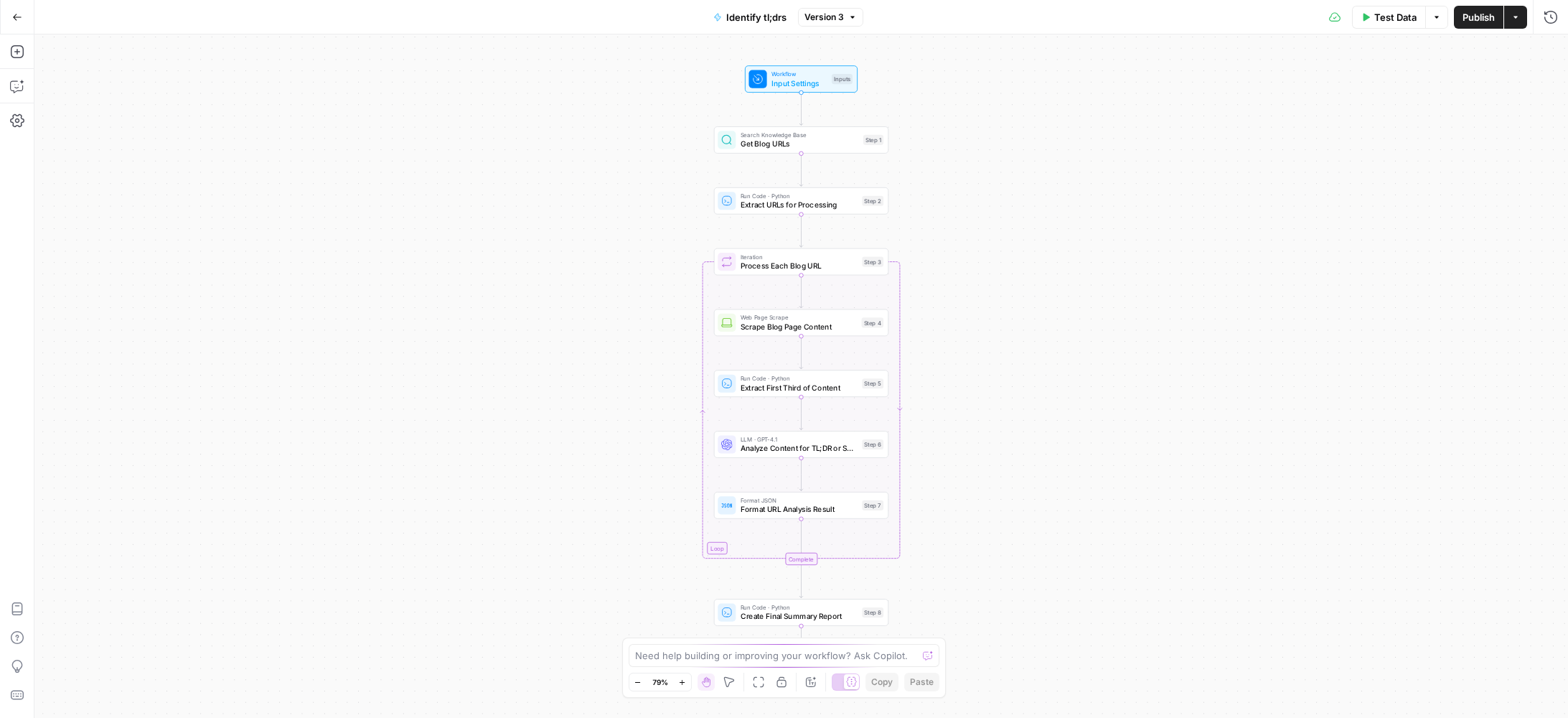
click at [769, 663] on div "Need help building or improving your workflow? Ask Copilot." at bounding box center [784, 656] width 312 height 23
paste textarea "Error: list indices must be integers or slices, not str File "code", line 4, in…"
type textarea "Error: Error: list indices must be integers or slices, not str File "code", lin…"
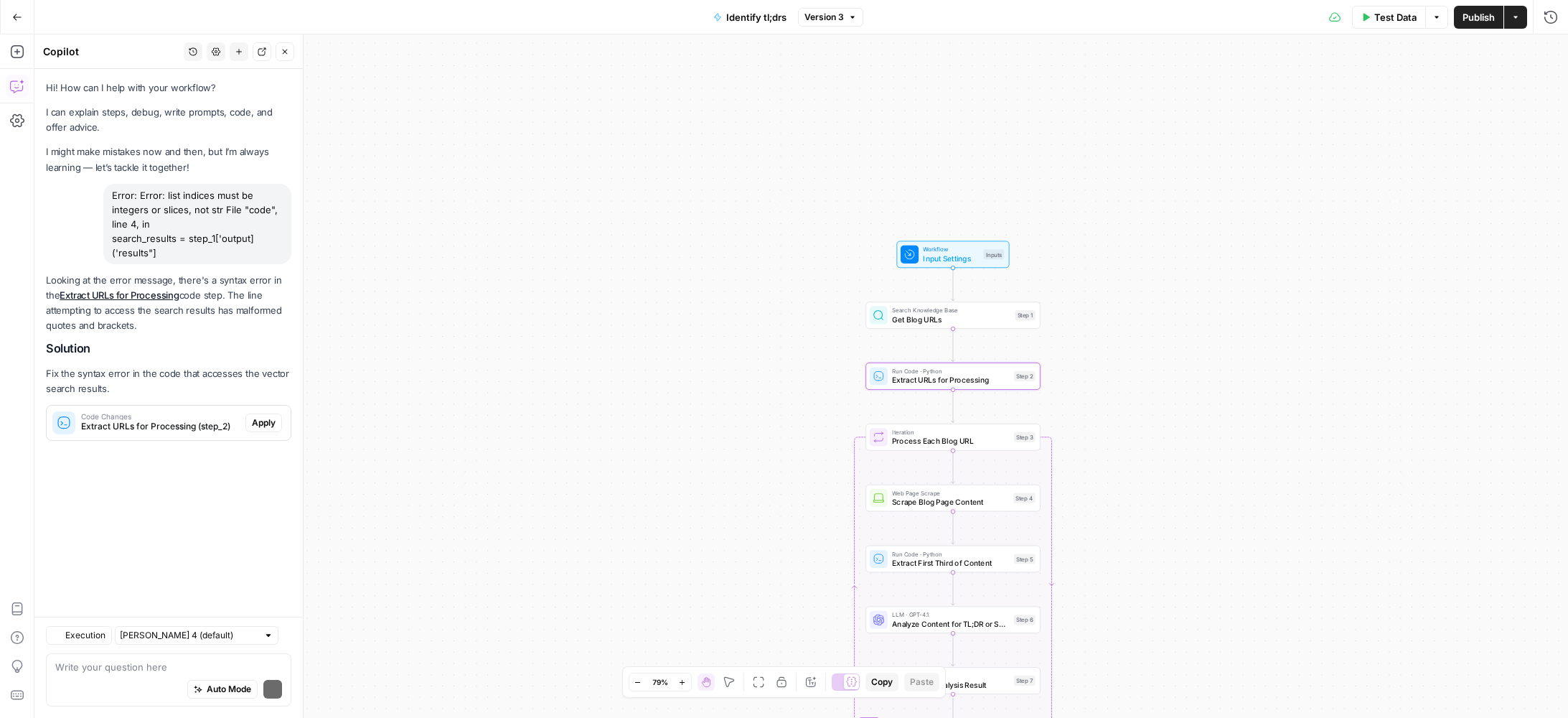
click at [272, 423] on span "Apply" at bounding box center [264, 423] width 24 height 13
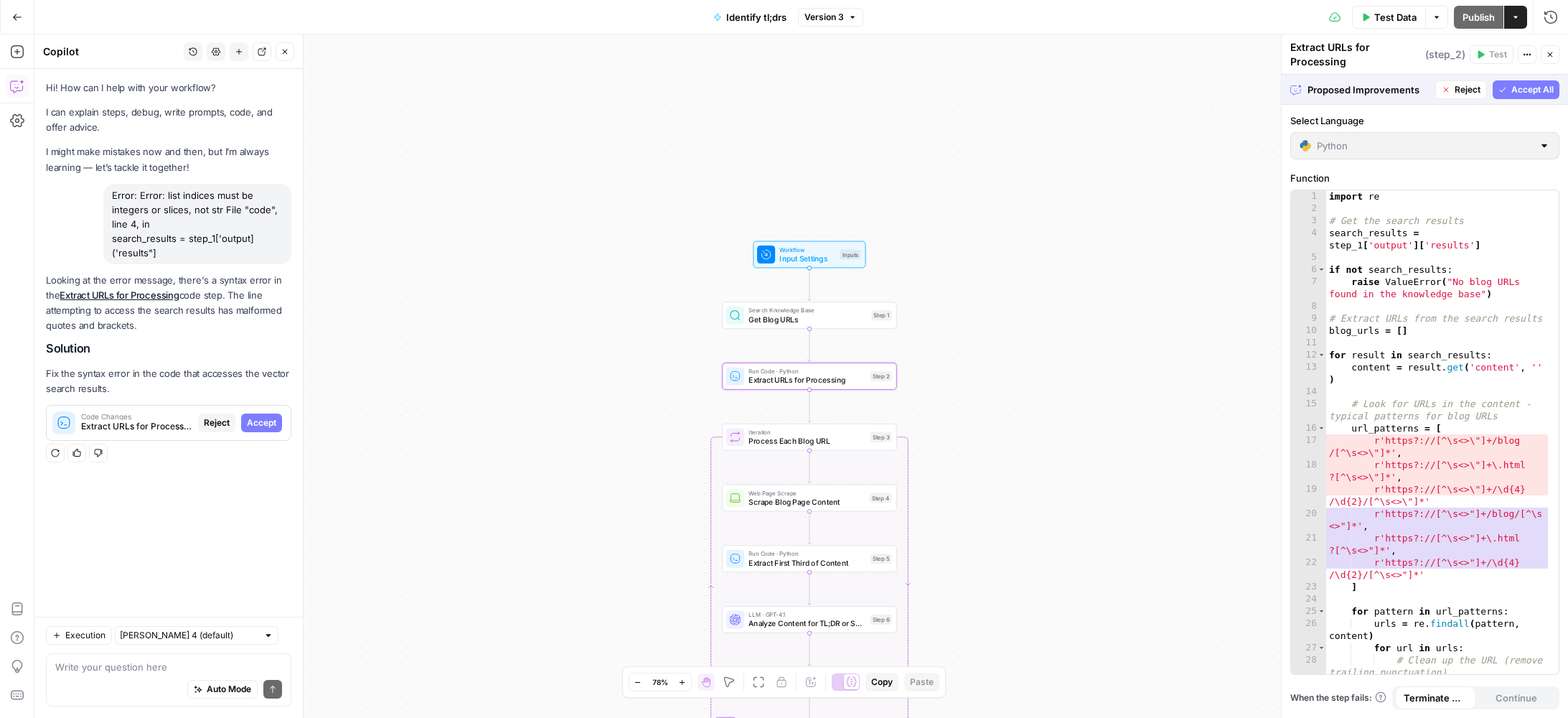
click at [260, 424] on span "Accept" at bounding box center [262, 423] width 29 height 13
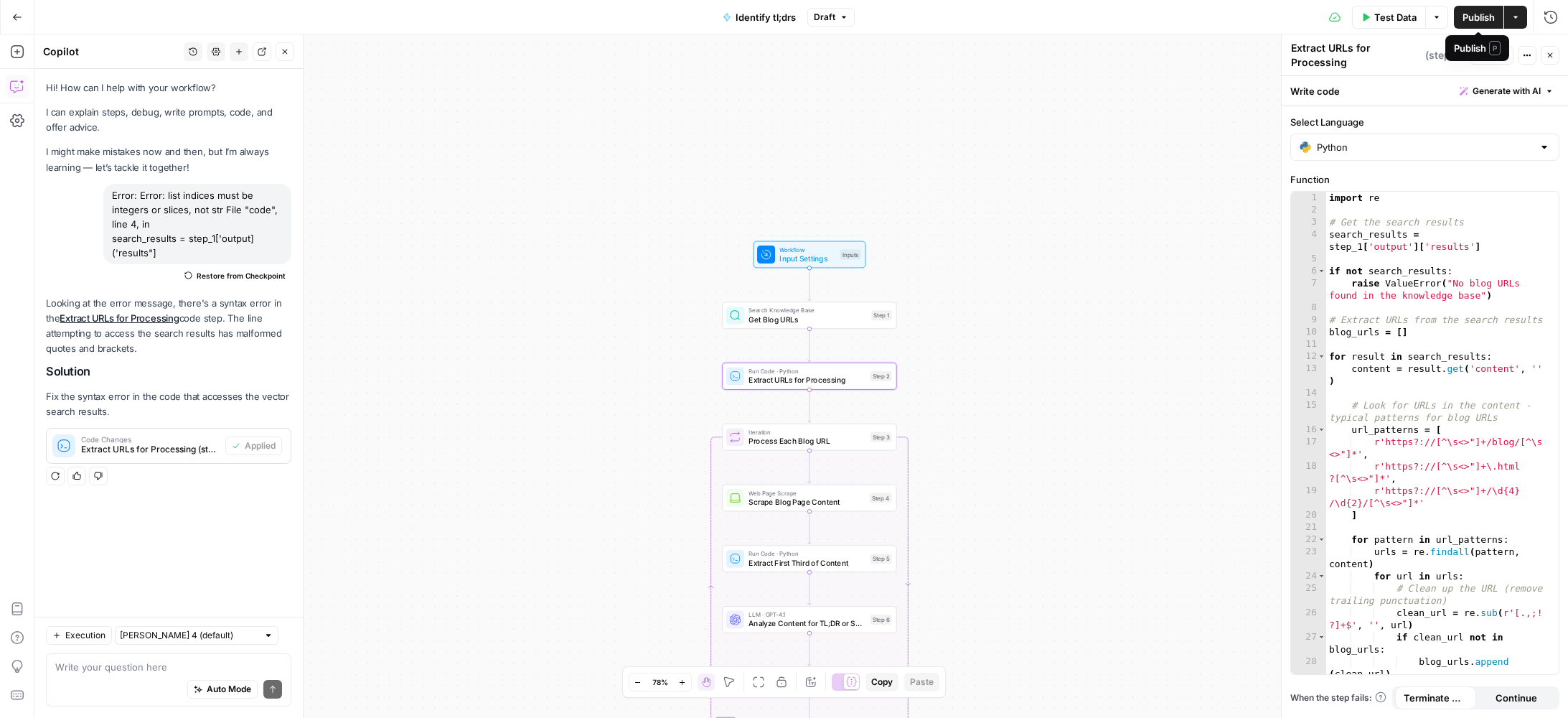
click at [1480, 20] on span "Publish" at bounding box center [1479, 17] width 32 height 15
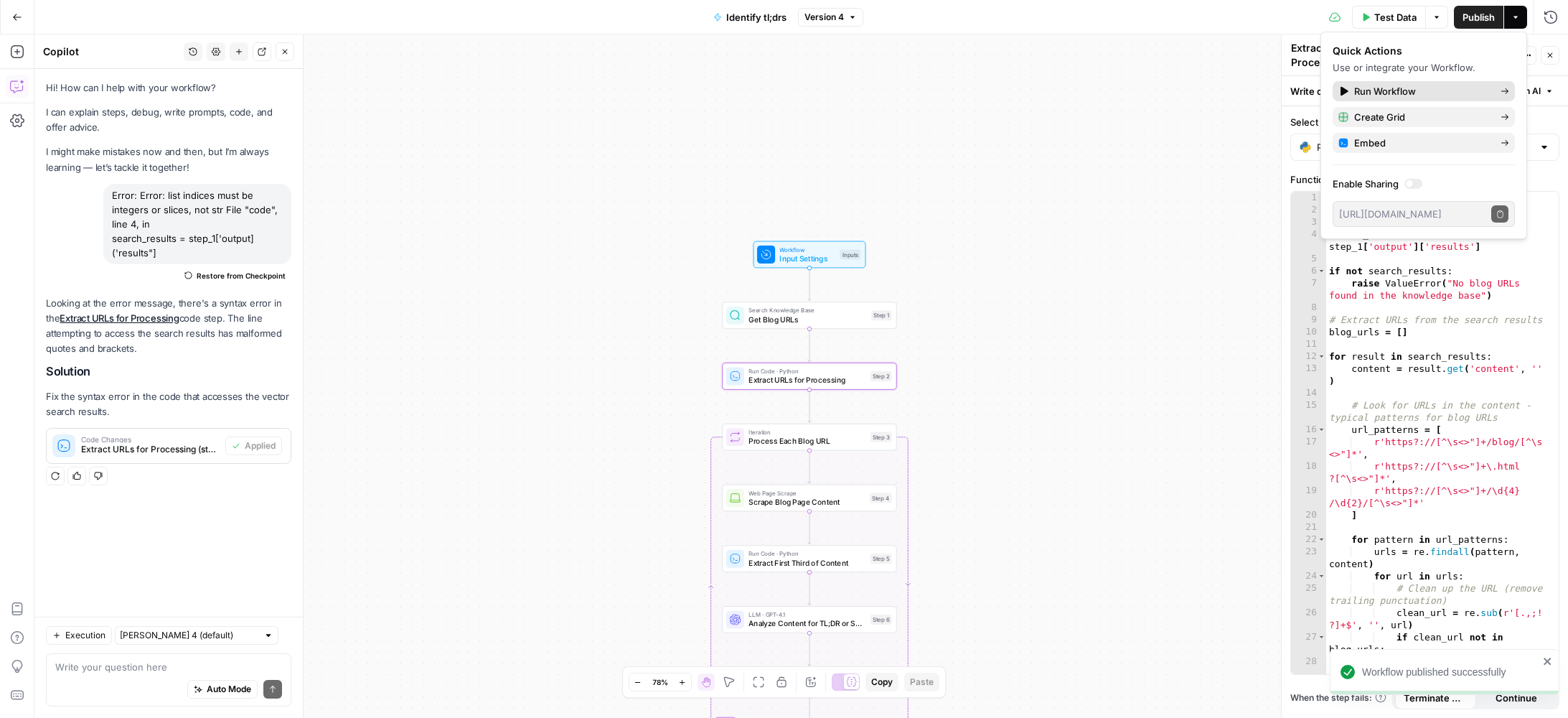
click at [1452, 84] on span "Run Workflow" at bounding box center [1422, 92] width 135 height 15
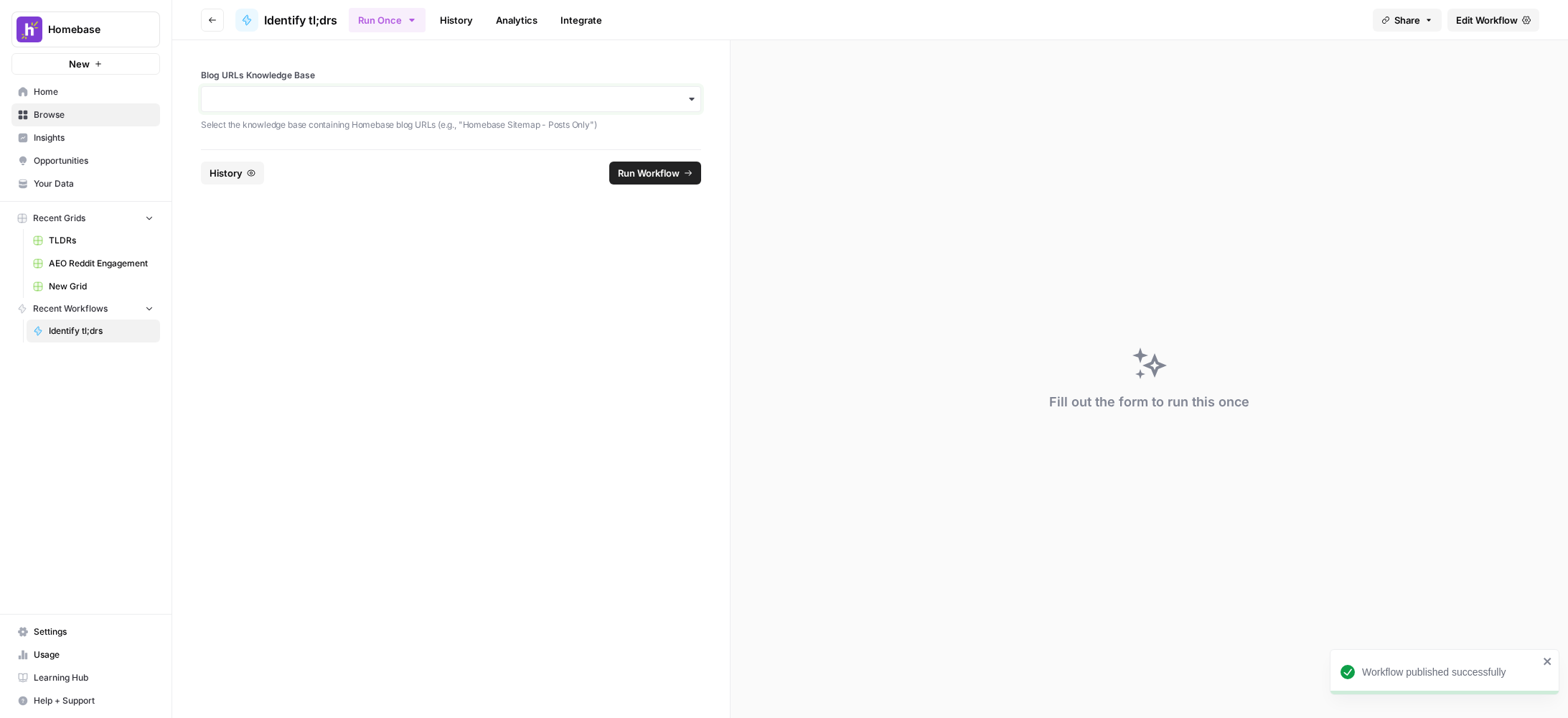
click at [636, 101] on input "Blog URLs Knowledge Base" at bounding box center [451, 99] width 482 height 15
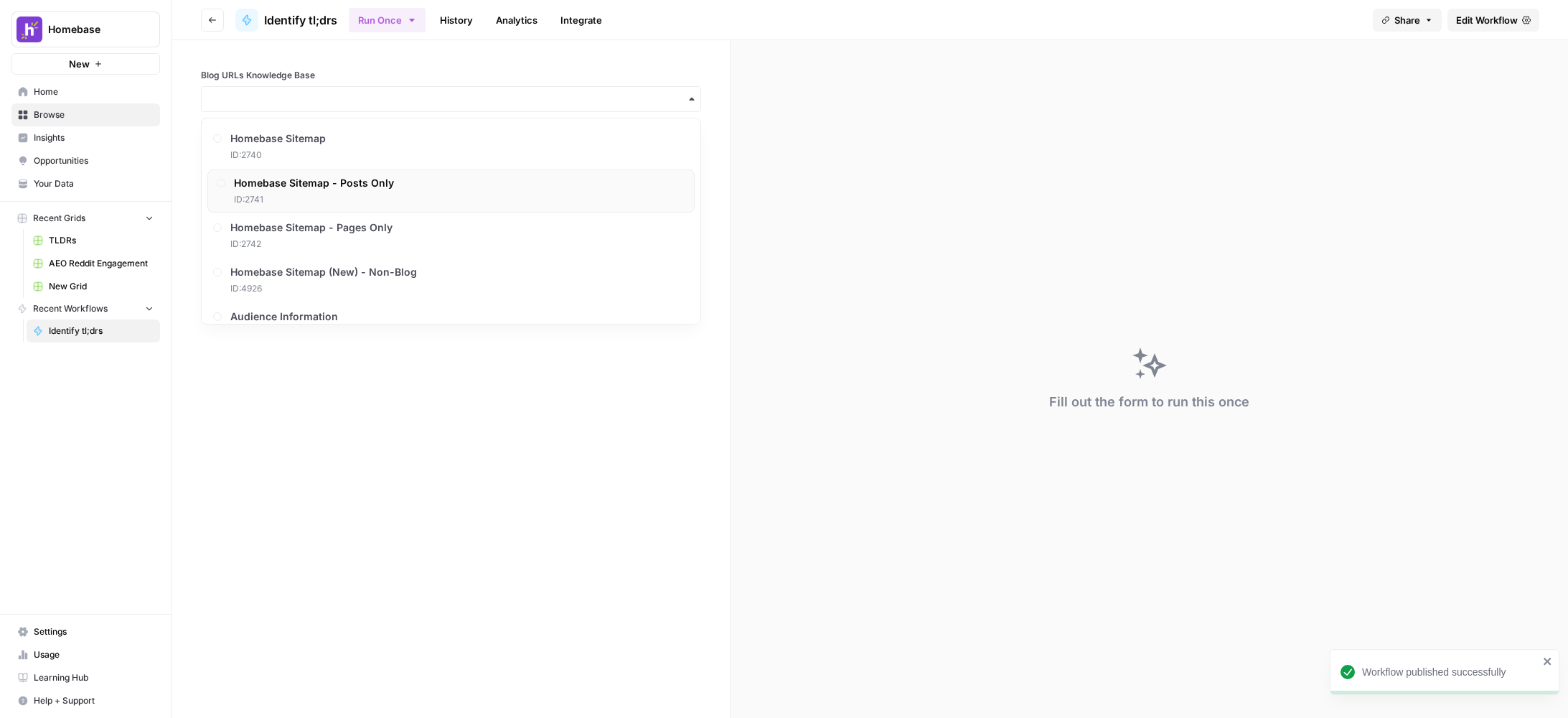
click at [598, 177] on div "Homebase Sitemap - Posts Only ID: 2741" at bounding box center [451, 191] width 488 height 43
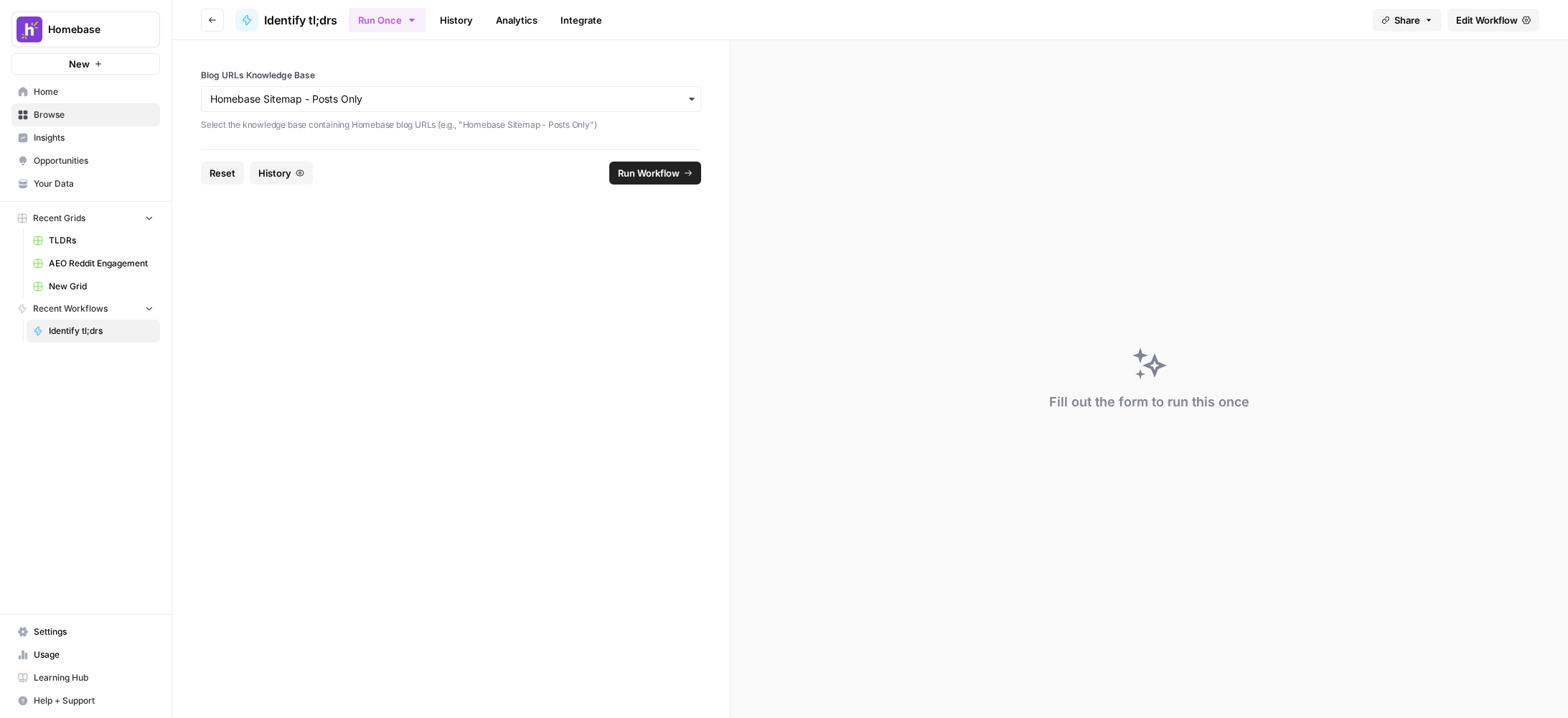
click at [644, 178] on span "Run Workflow" at bounding box center [648, 174] width 61 height 15
drag, startPoint x: 1416, startPoint y: 678, endPoint x: 1363, endPoint y: 634, distance: 68.9
click at [1363, 634] on div "Error: list indices must be integers or slices, not str File "code", line 4, in…" at bounding box center [1451, 656] width 177 height 57
click at [646, 176] on span "Run Workflow" at bounding box center [648, 174] width 61 height 15
click at [208, 24] on button "Go back" at bounding box center [213, 20] width 23 height 23
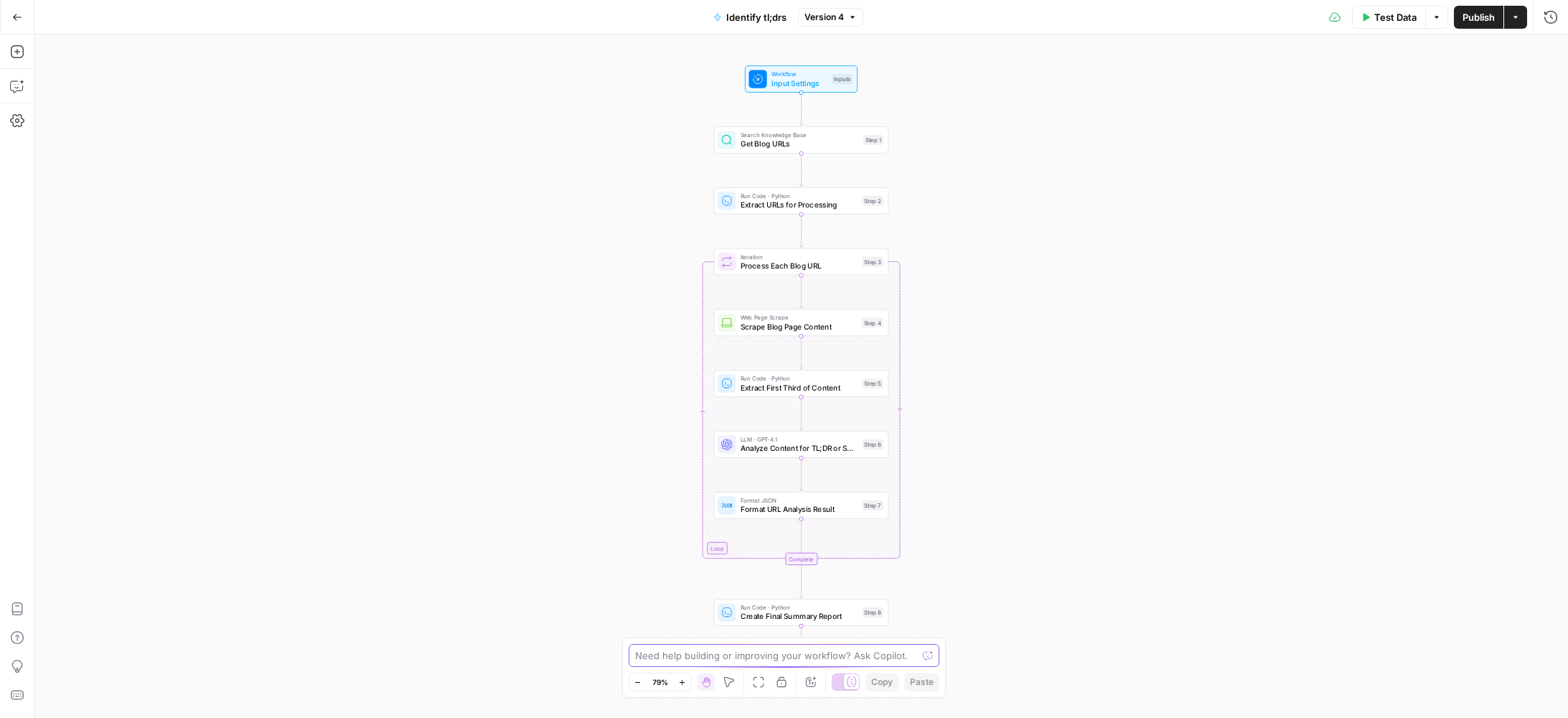
click at [761, 660] on textarea at bounding box center [777, 656] width 283 height 15
paste textarea "Error: list indices must be integers or slices, not str File "code", line 4, in…"
type textarea "Error: list indices must be integers or slices, not str File "code", line 4, in…"
click at [937, 618] on button "Send" at bounding box center [931, 612] width 19 height 19
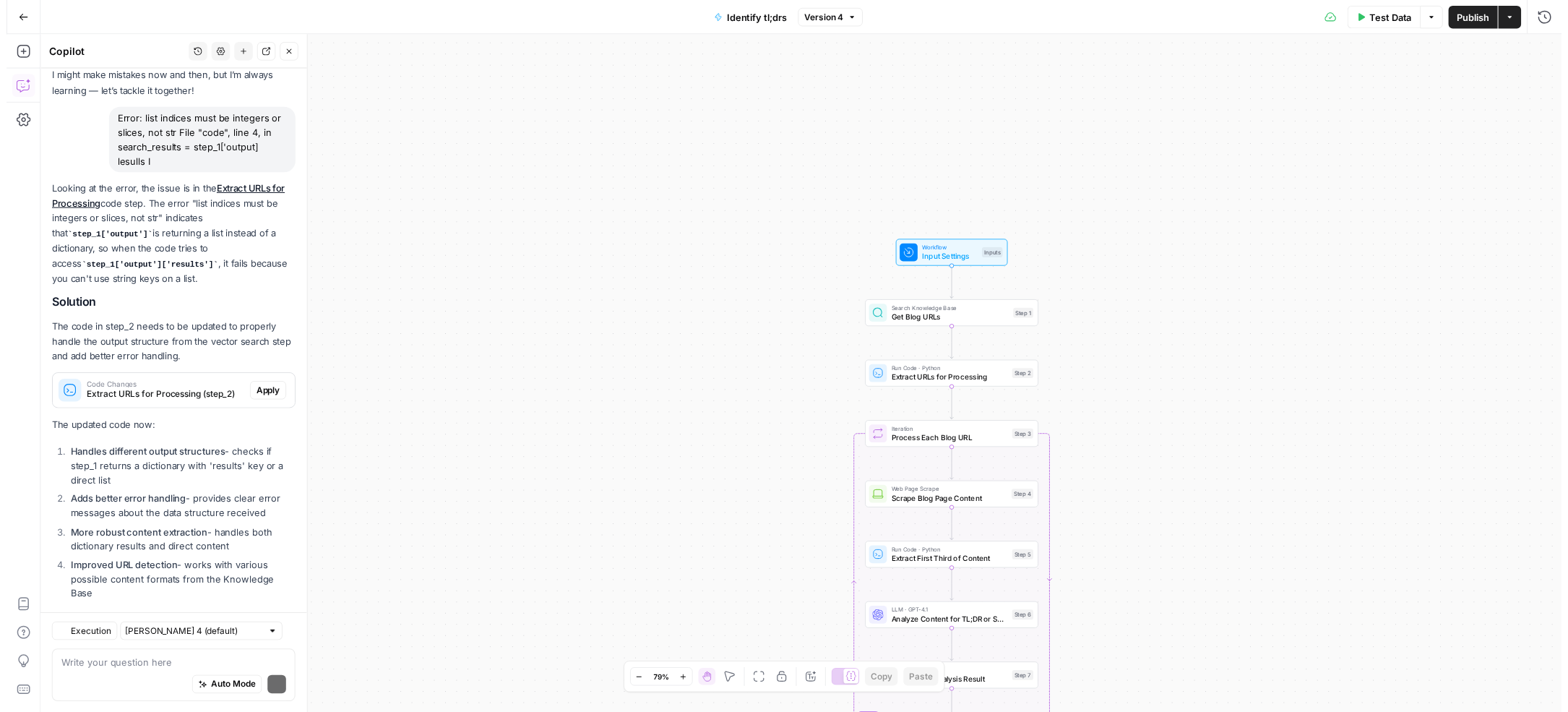
scroll to position [119, 0]
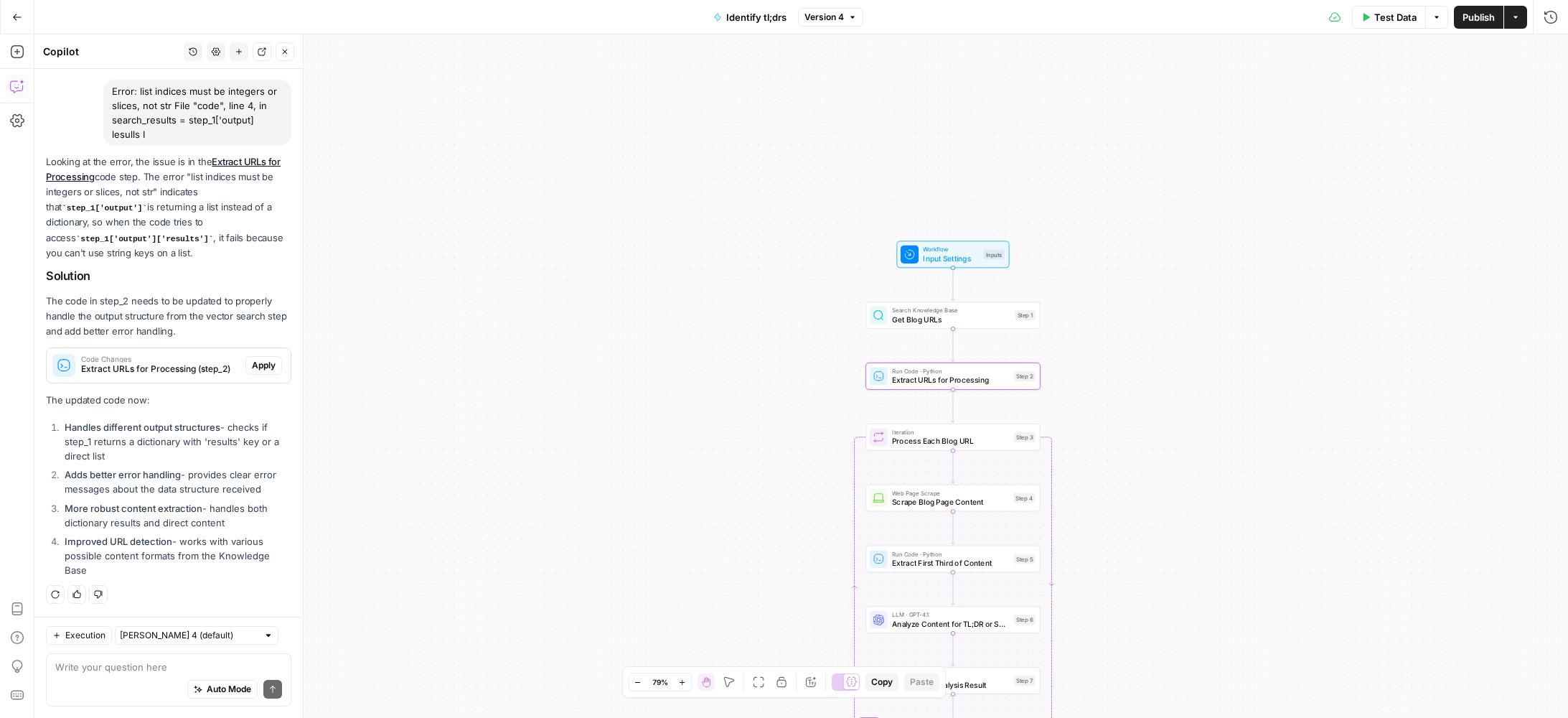
click at [250, 359] on button "Apply" at bounding box center [264, 365] width 37 height 19
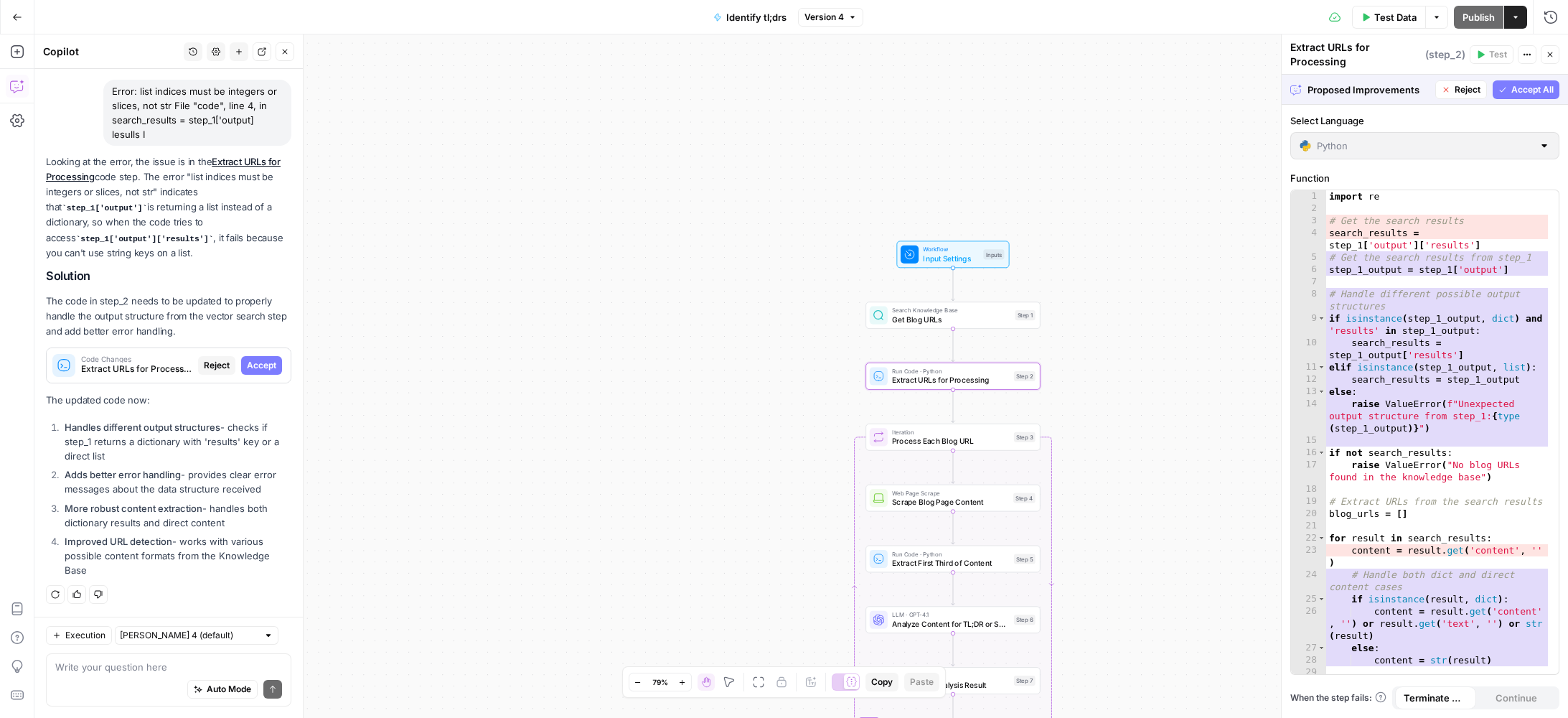
click at [255, 361] on span "Accept" at bounding box center [262, 366] width 29 height 13
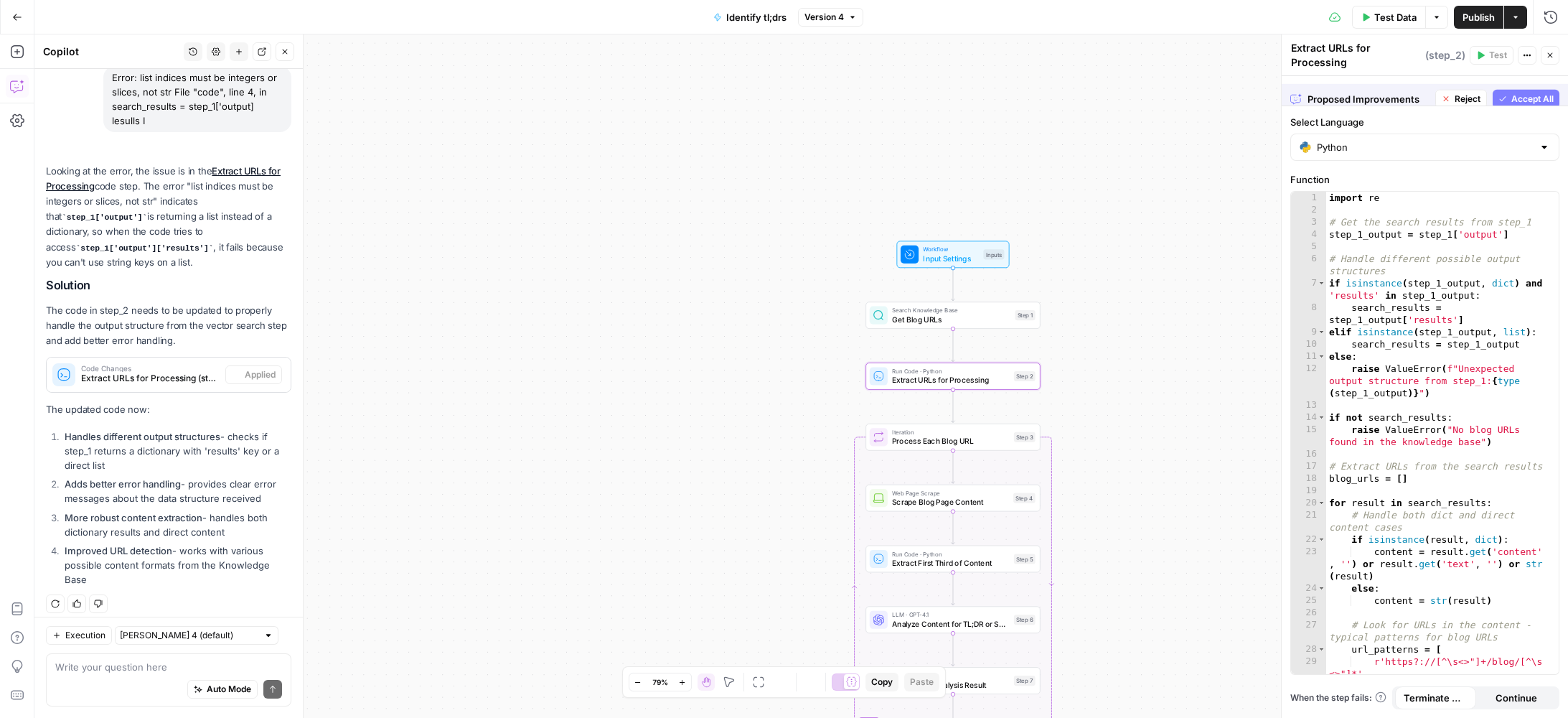
scroll to position [141, 0]
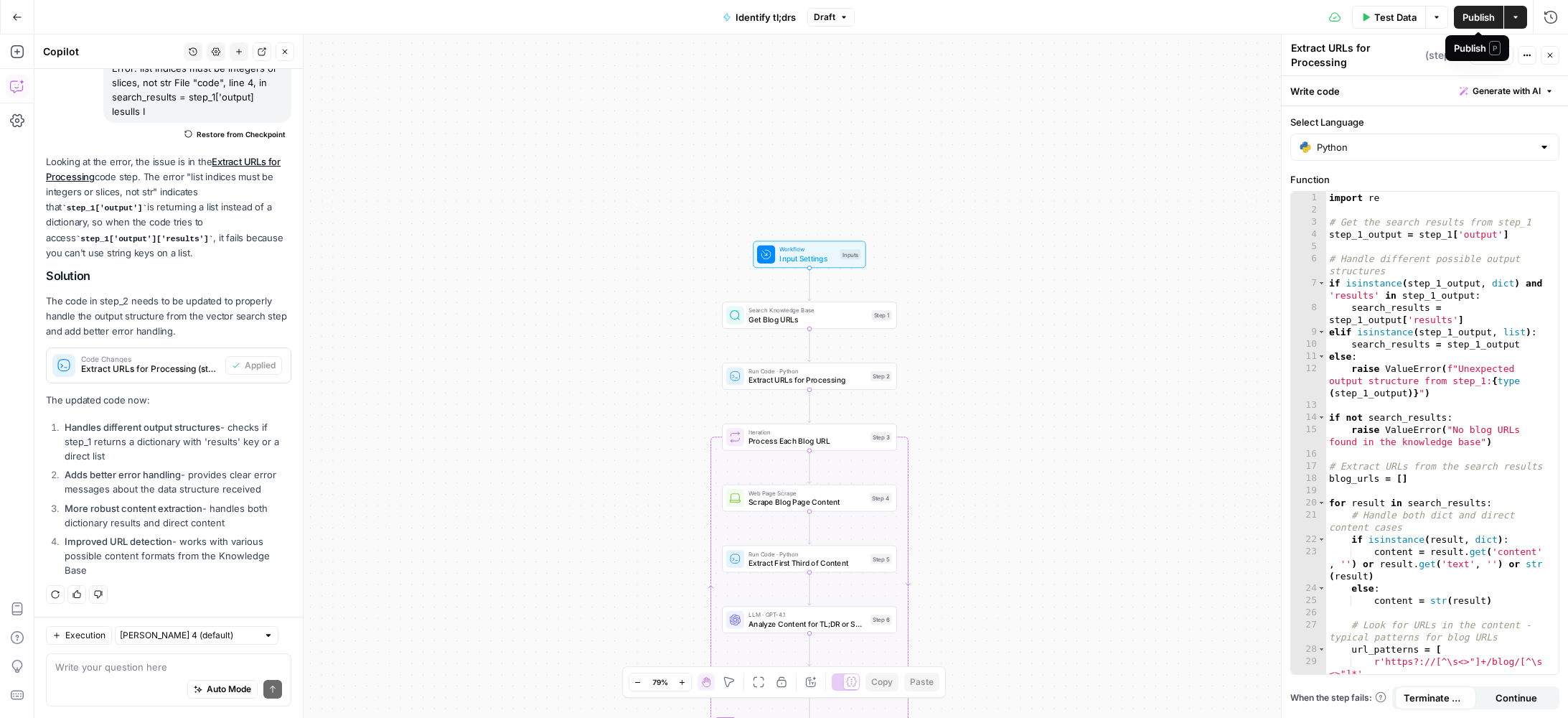
click at [1478, 15] on span "Publish" at bounding box center [1479, 17] width 32 height 15
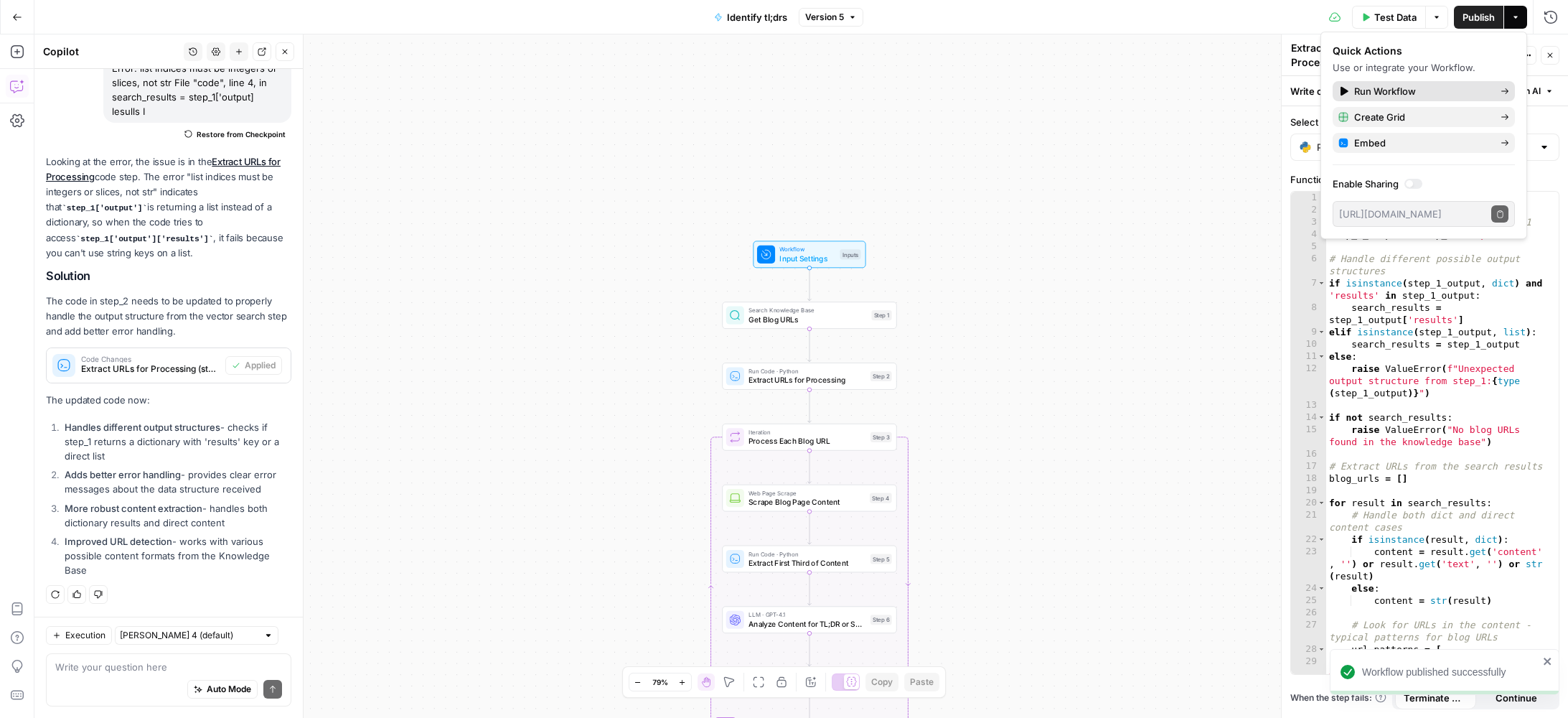
click at [1440, 93] on span "Run Workflow" at bounding box center [1422, 92] width 135 height 15
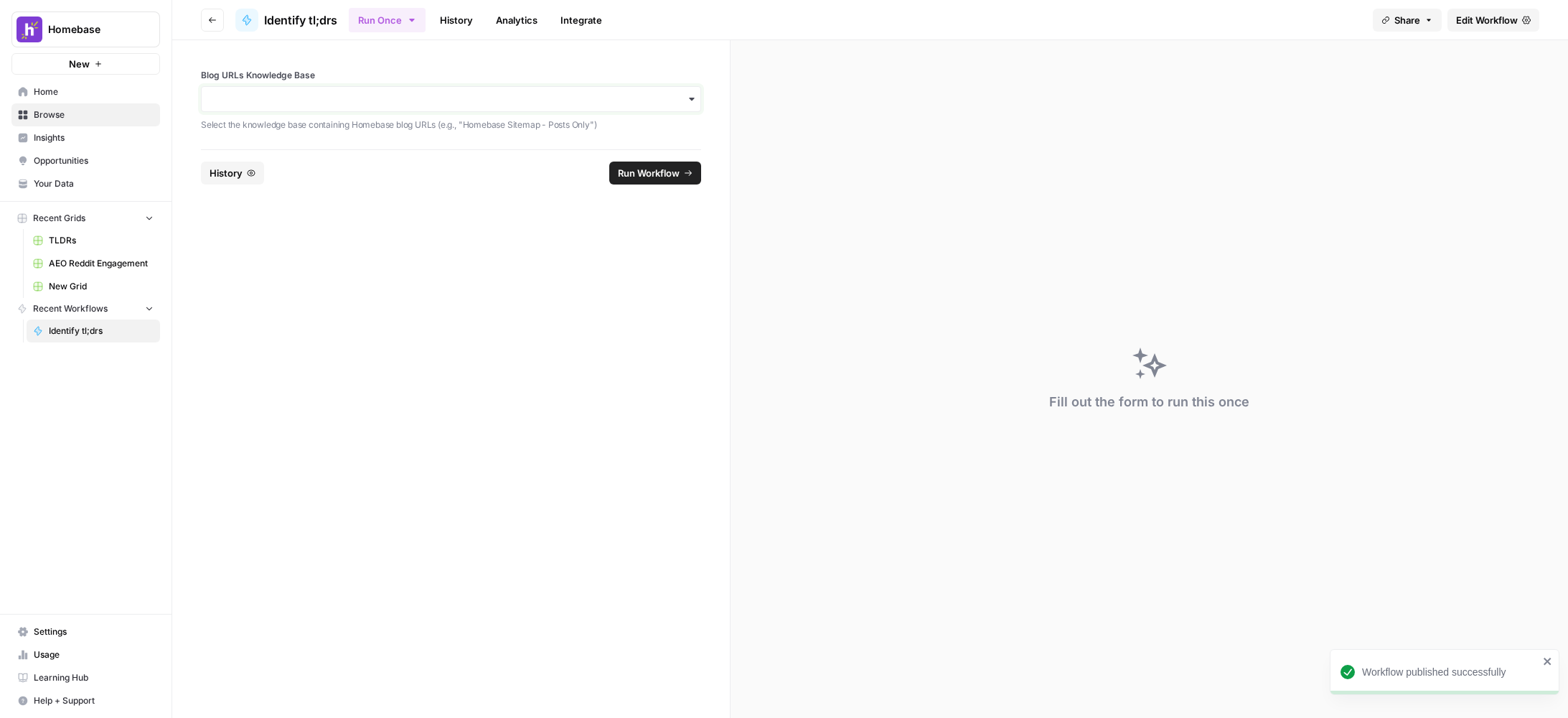
click at [651, 99] on input "Blog URLs Knowledge Base" at bounding box center [451, 99] width 482 height 15
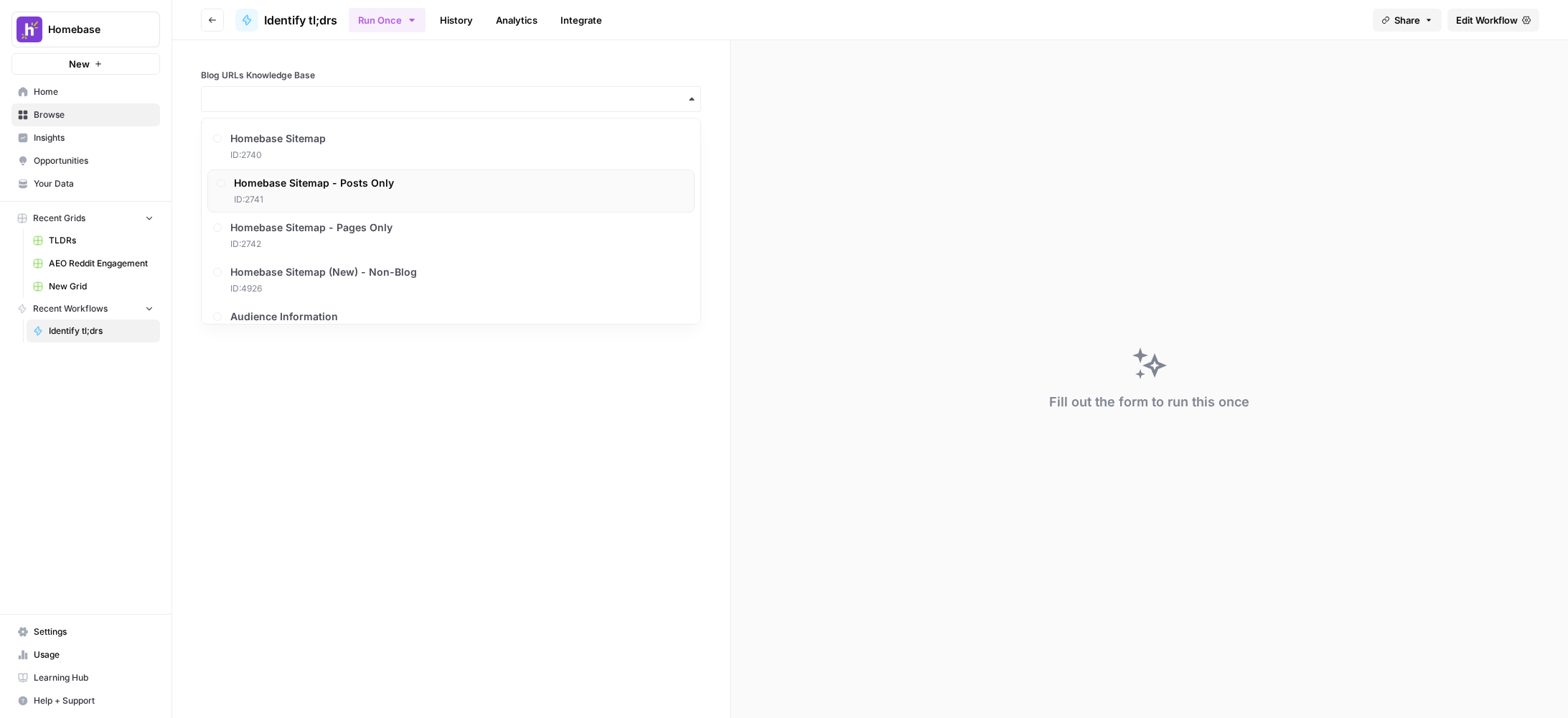
click at [372, 196] on span "ID: 2741" at bounding box center [314, 200] width 160 height 13
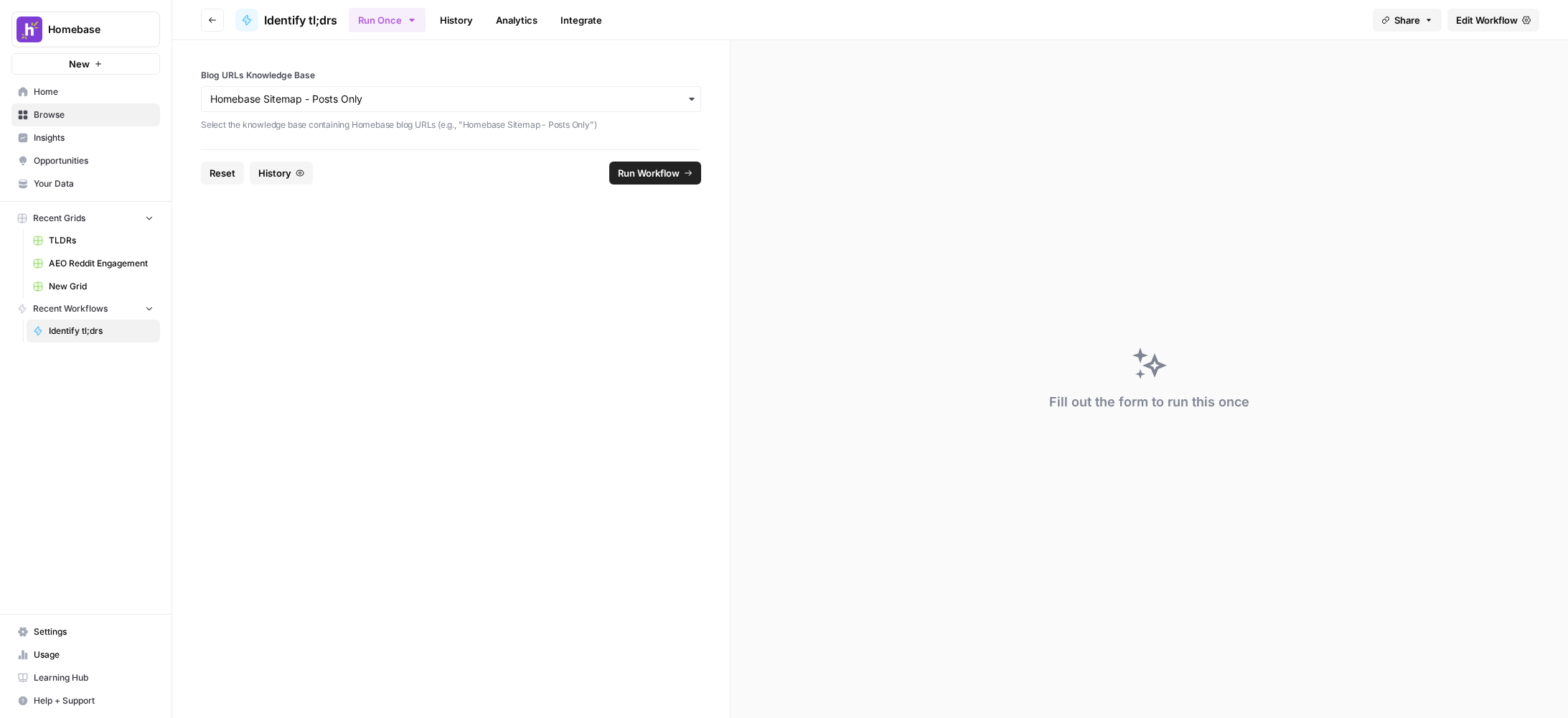
click at [684, 176] on icon "submit" at bounding box center [688, 173] width 9 height 9
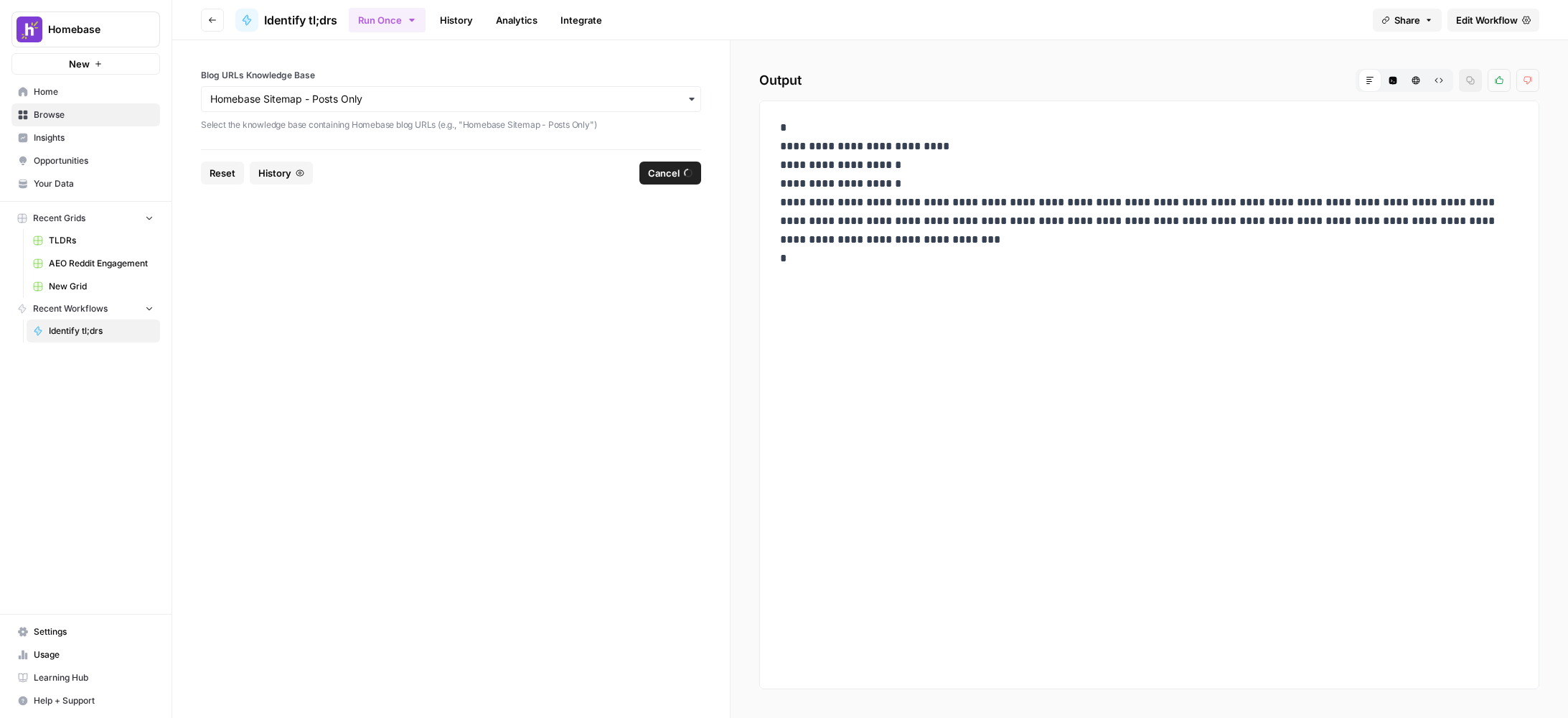
drag, startPoint x: 869, startPoint y: 257, endPoint x: 768, endPoint y: 131, distance: 161.5
click at [768, 131] on div "**********" at bounding box center [1149, 395] width 780 height 589
copy p "**********"
click at [218, 23] on button "Go back" at bounding box center [213, 20] width 23 height 23
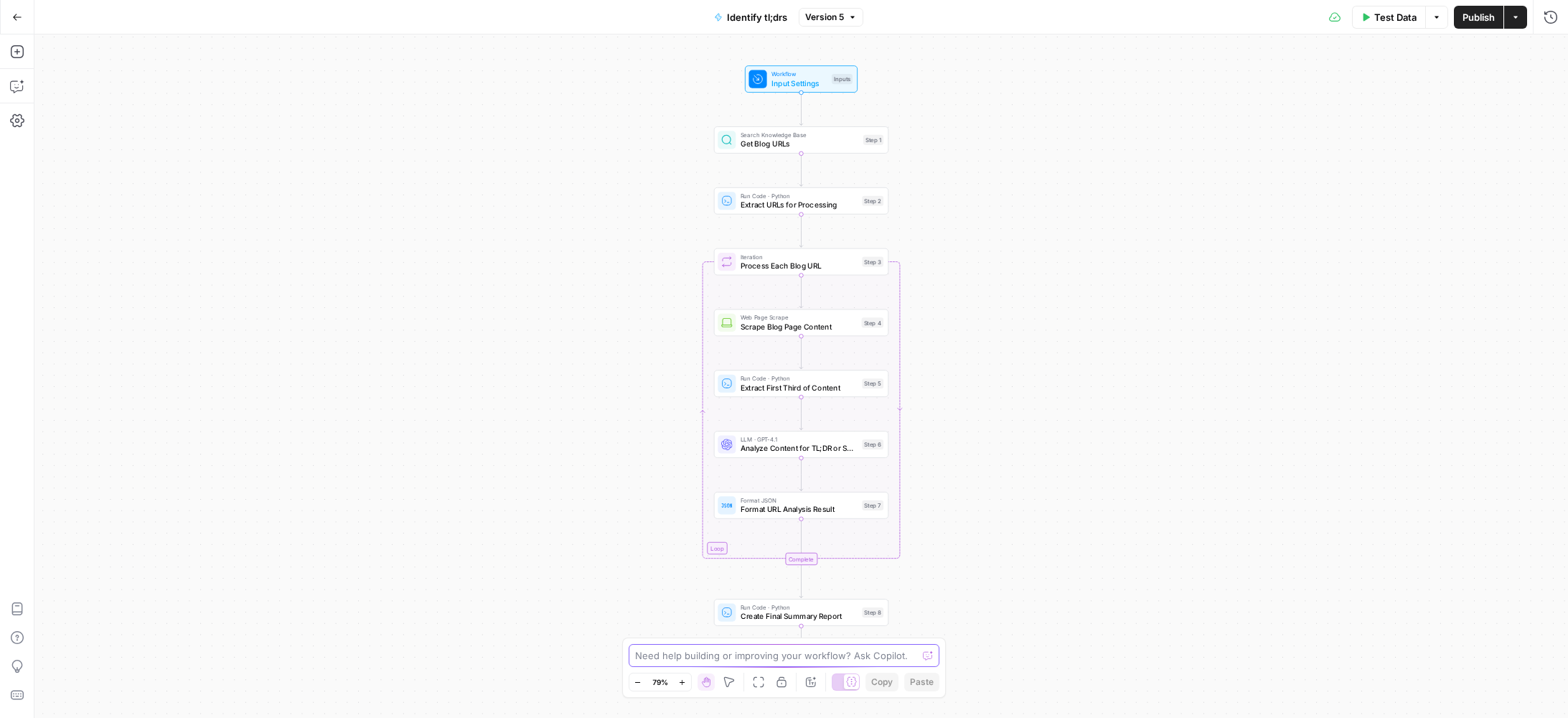
click at [785, 662] on textarea at bounding box center [777, 656] width 283 height 15
paste textarea "{ "has_summary_section": false, "section_type": null, "confidence": "high", "ex…"
type textarea "we got this output: { "has_summary_section": false, "section_type": null, "conf…"
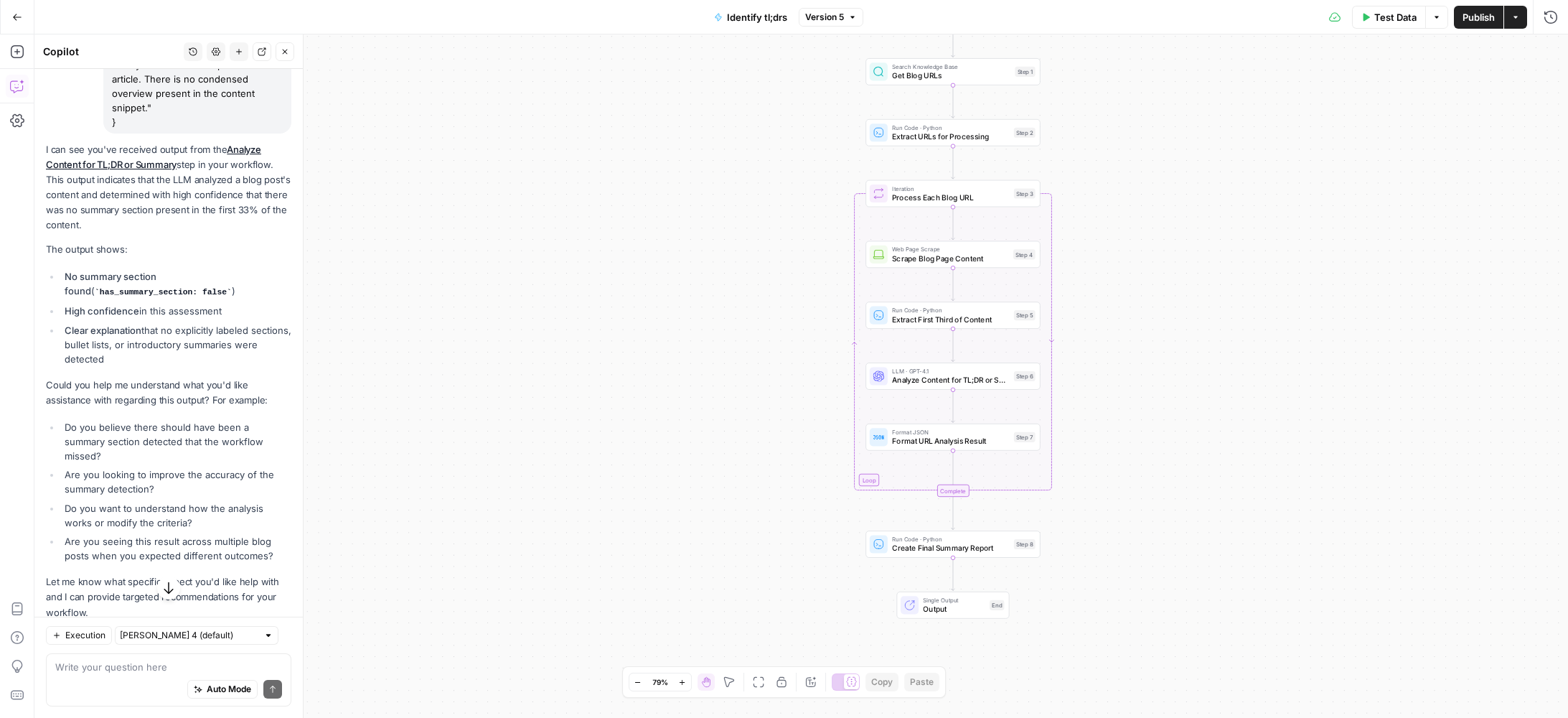
scroll to position [341, 0]
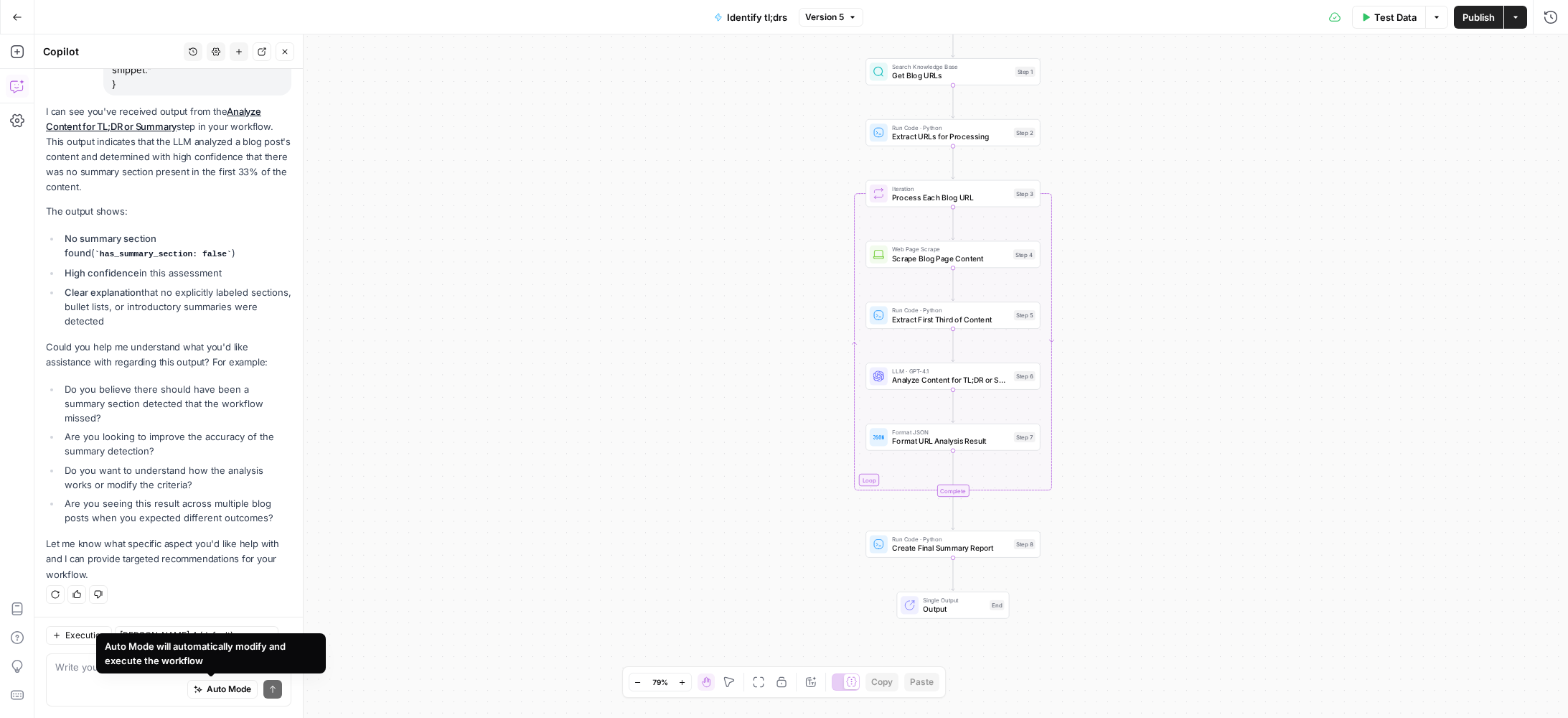
click at [144, 654] on div "Auto Mode will automatically modify and execute the workflow" at bounding box center [211, 653] width 213 height 29
click at [56, 668] on textarea at bounding box center [169, 667] width 227 height 15
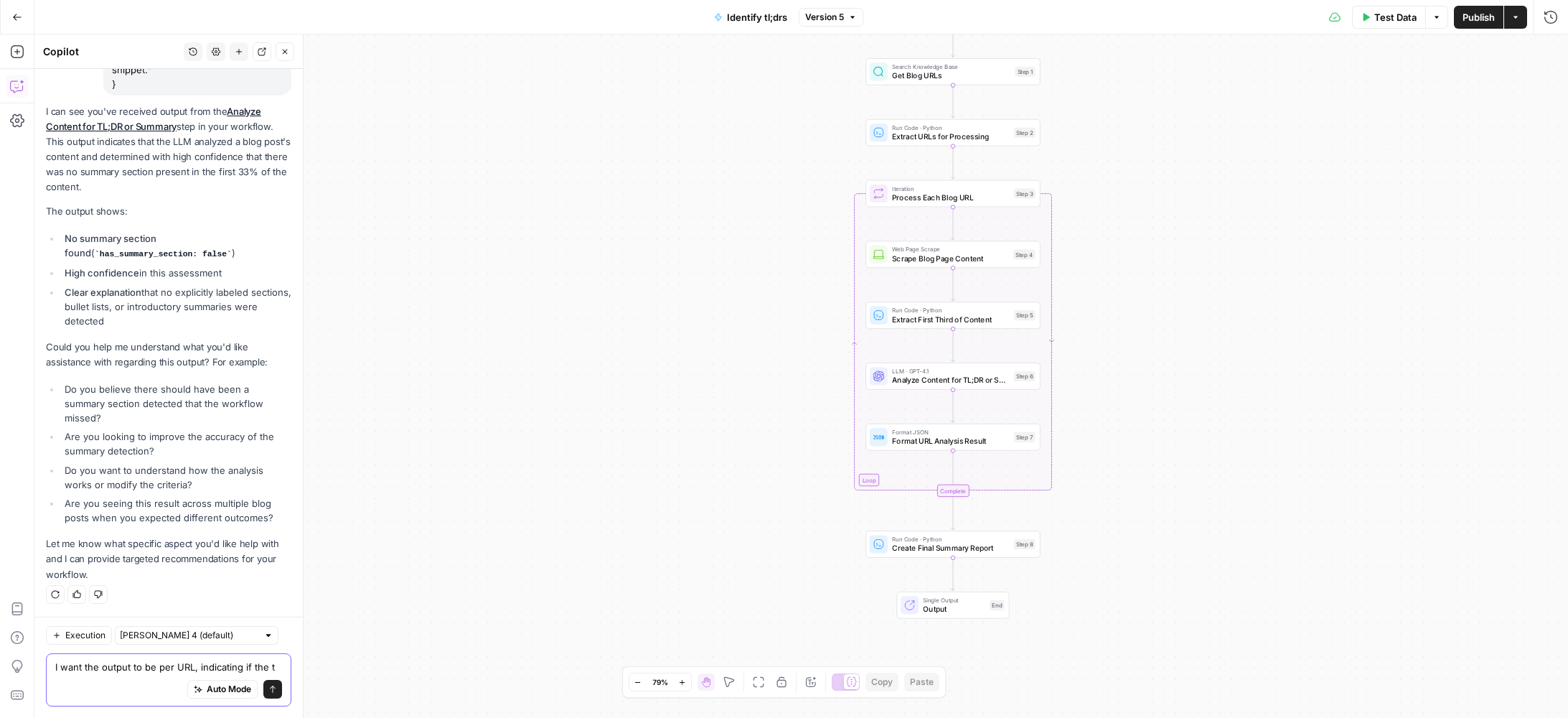
scroll to position [354, 0]
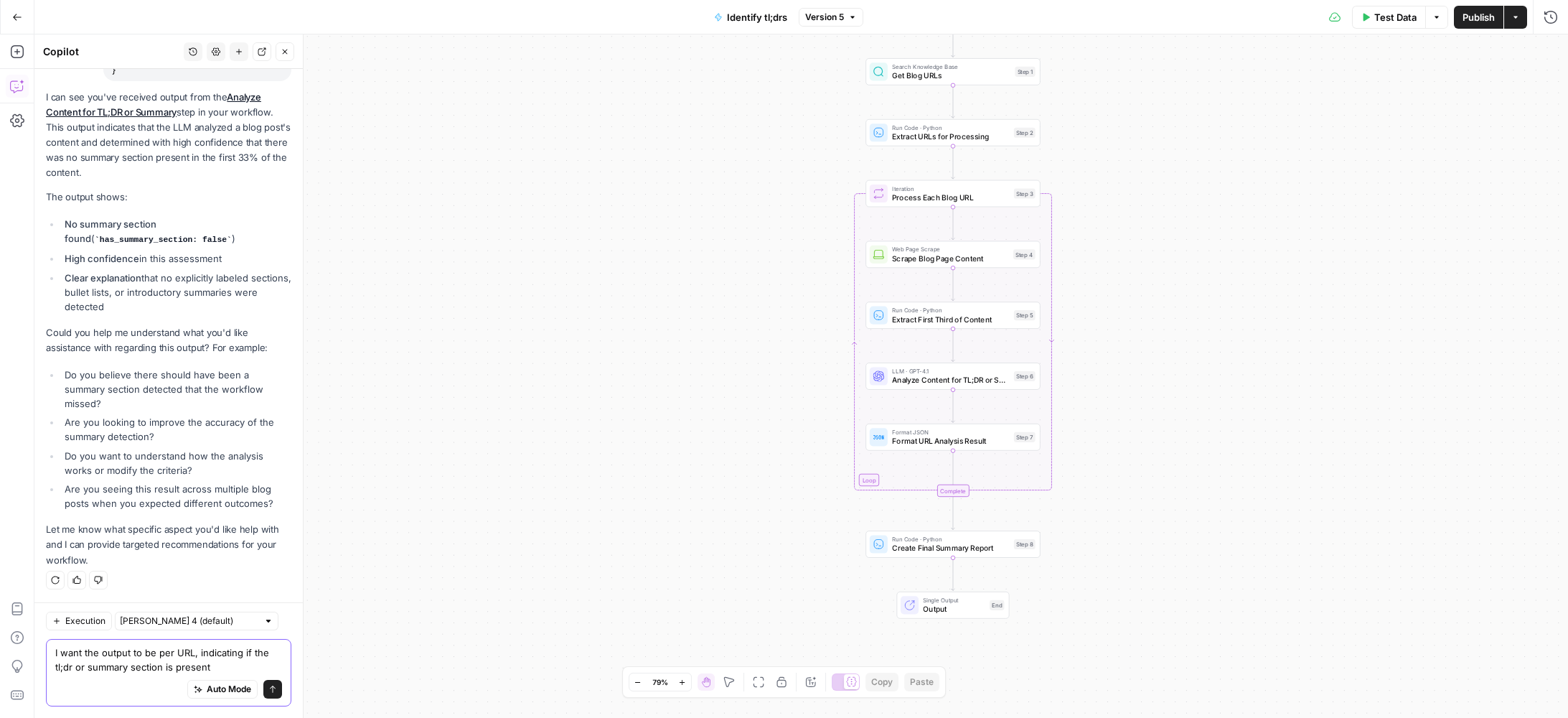
type textarea "I want the output to be per URL, indicating if the tl;dr or summary section is …"
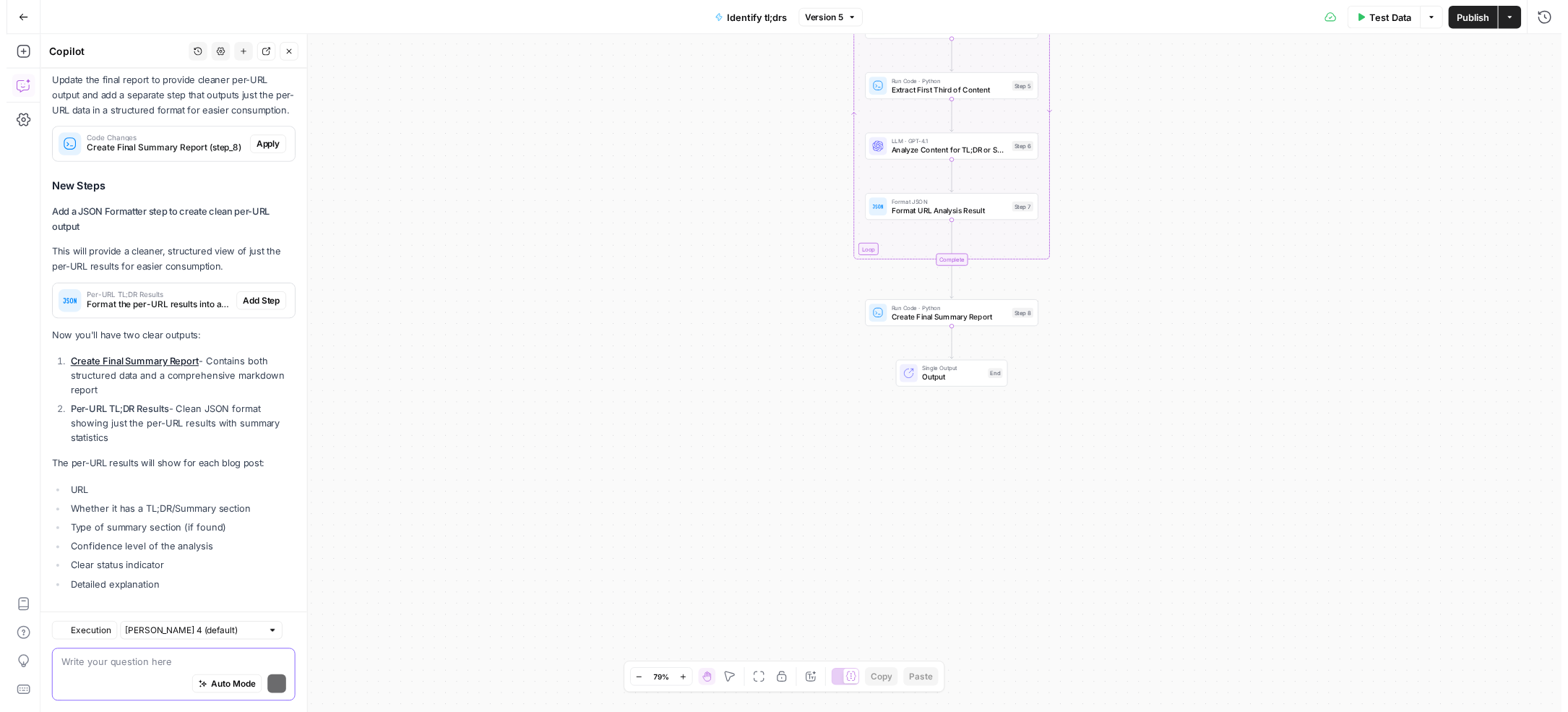
scroll to position [1178, 0]
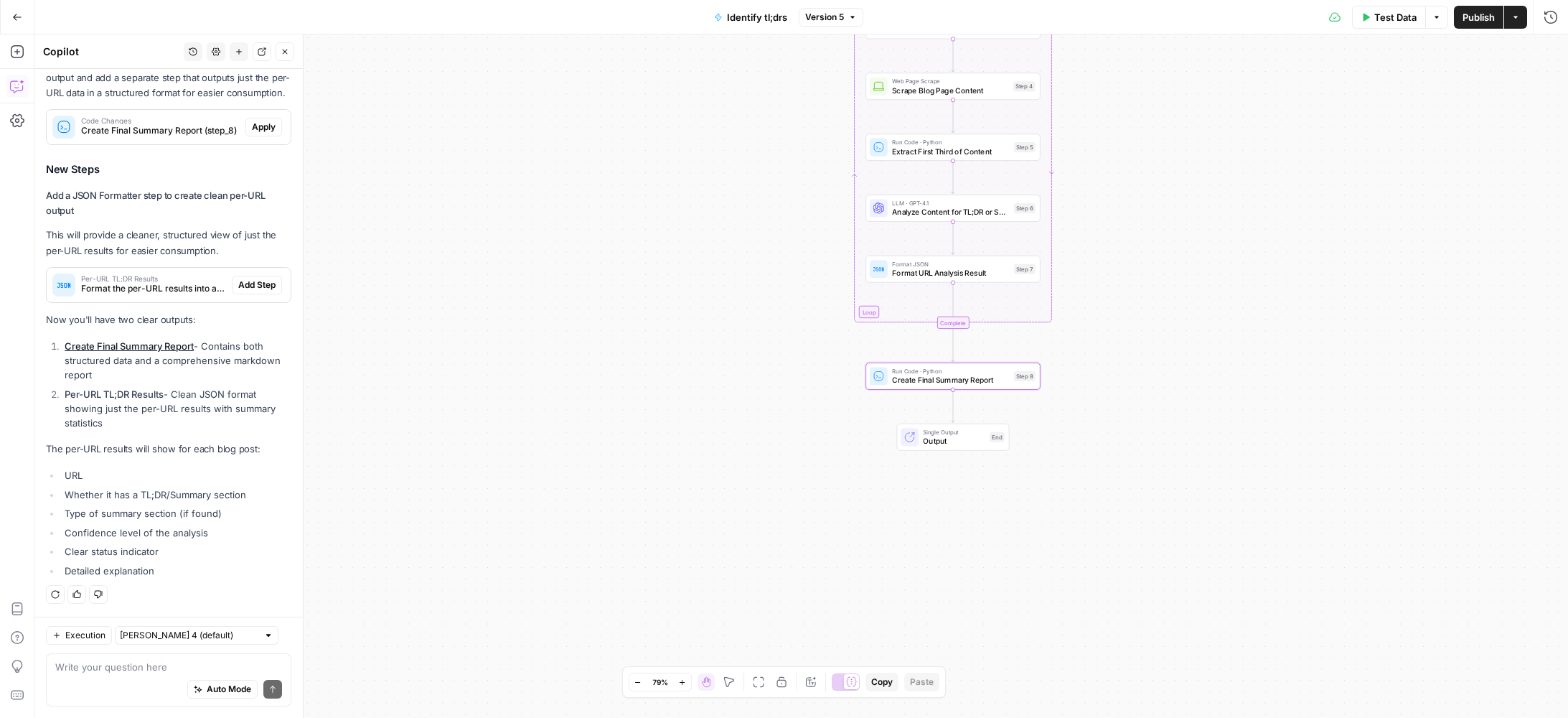
click at [254, 129] on span "Apply" at bounding box center [264, 127] width 24 height 13
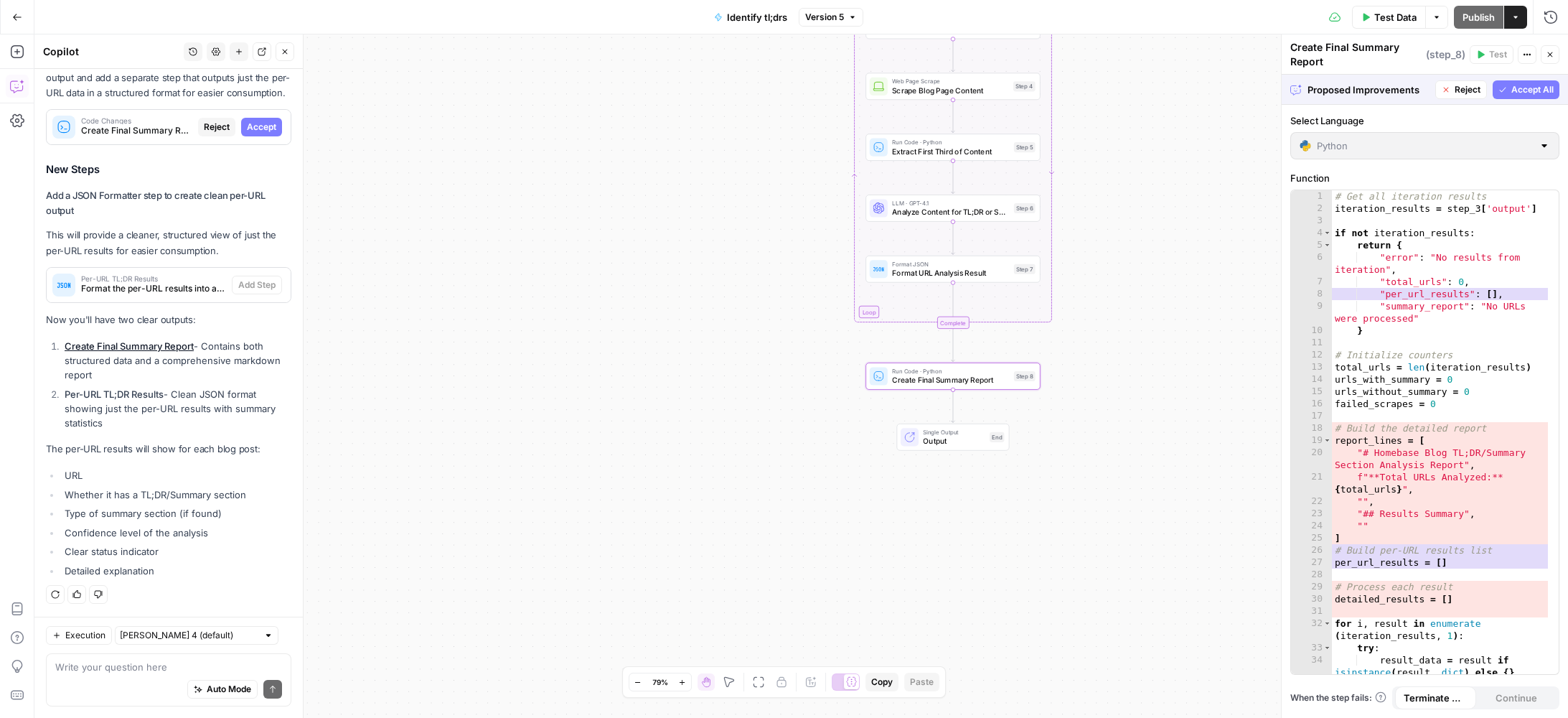
click at [254, 129] on span "Accept" at bounding box center [262, 127] width 29 height 13
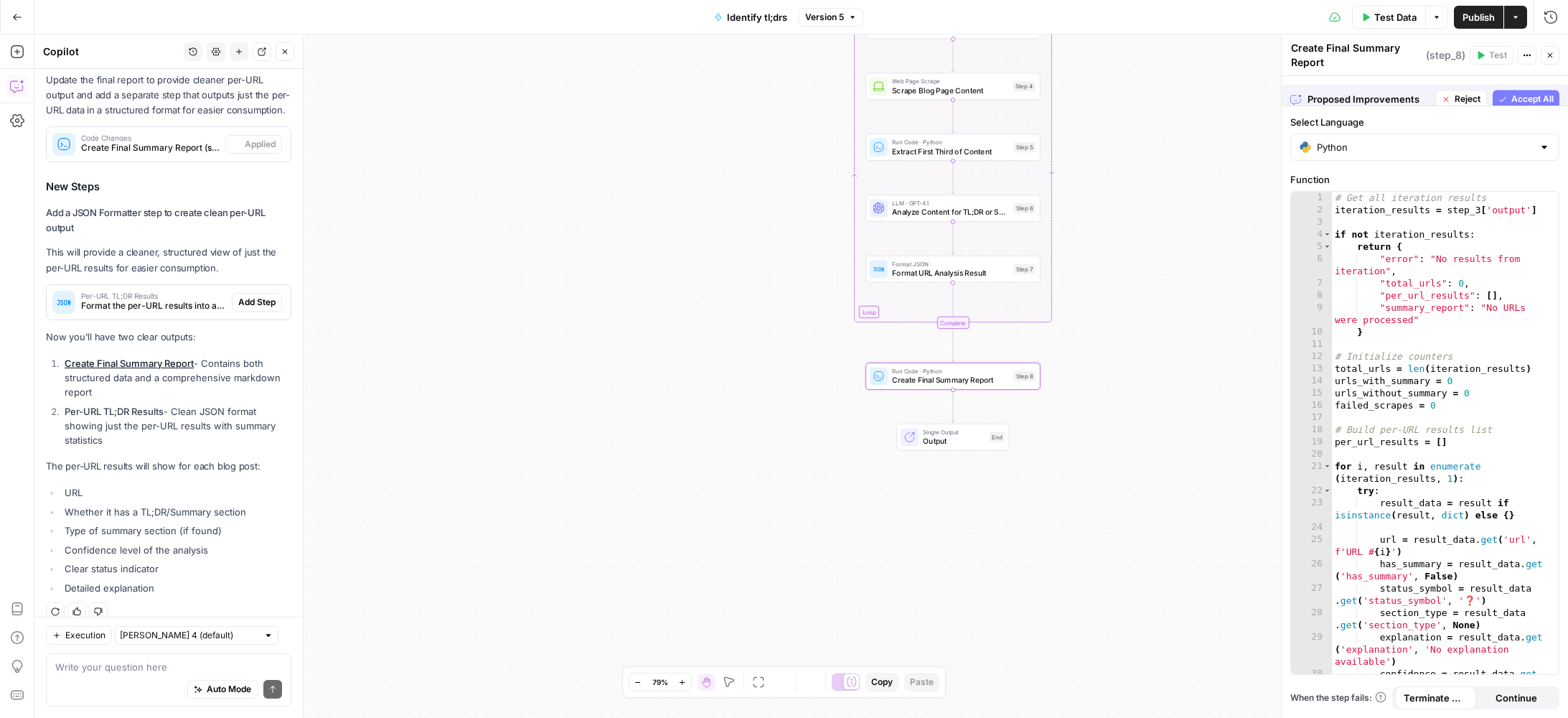
scroll to position [1216, 0]
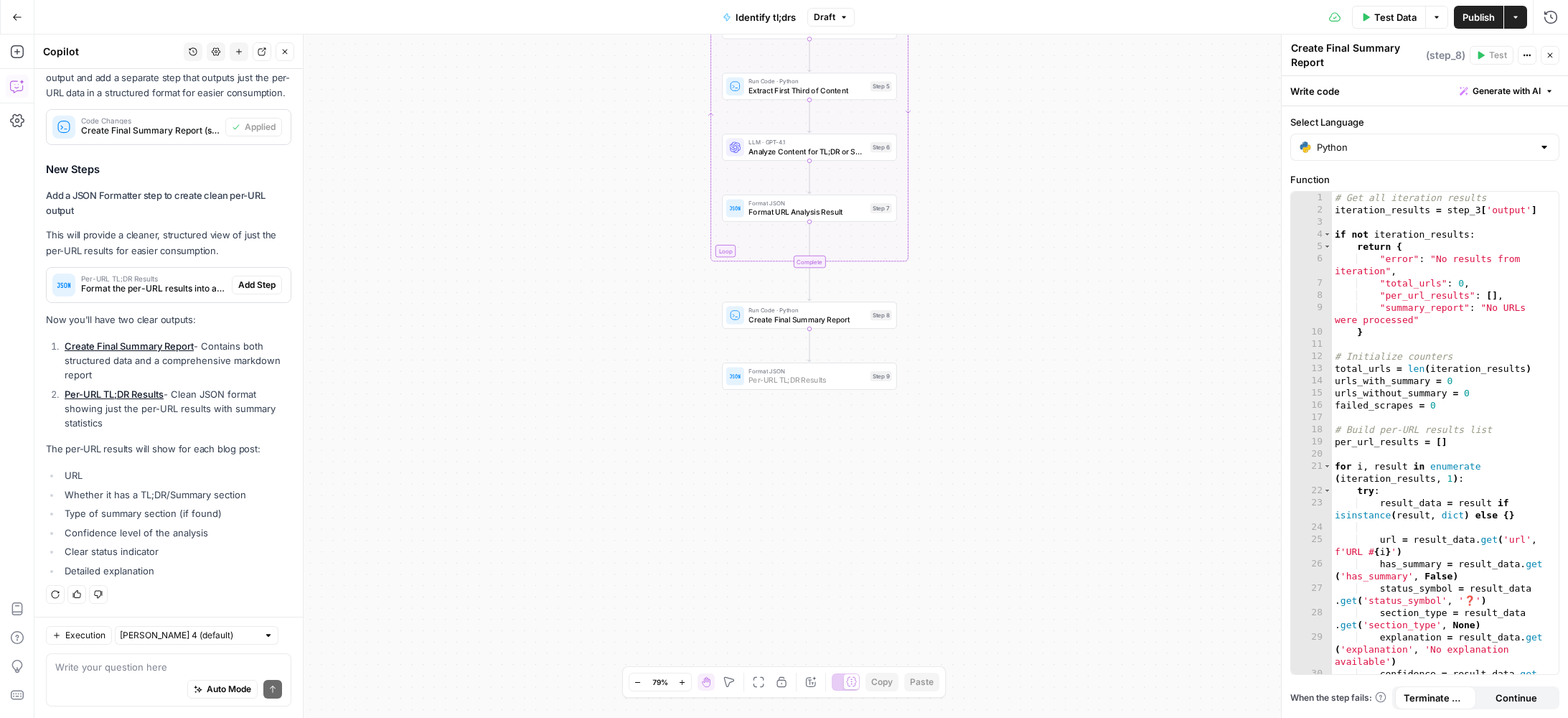
click at [250, 288] on span "Add Step" at bounding box center [257, 285] width 38 height 13
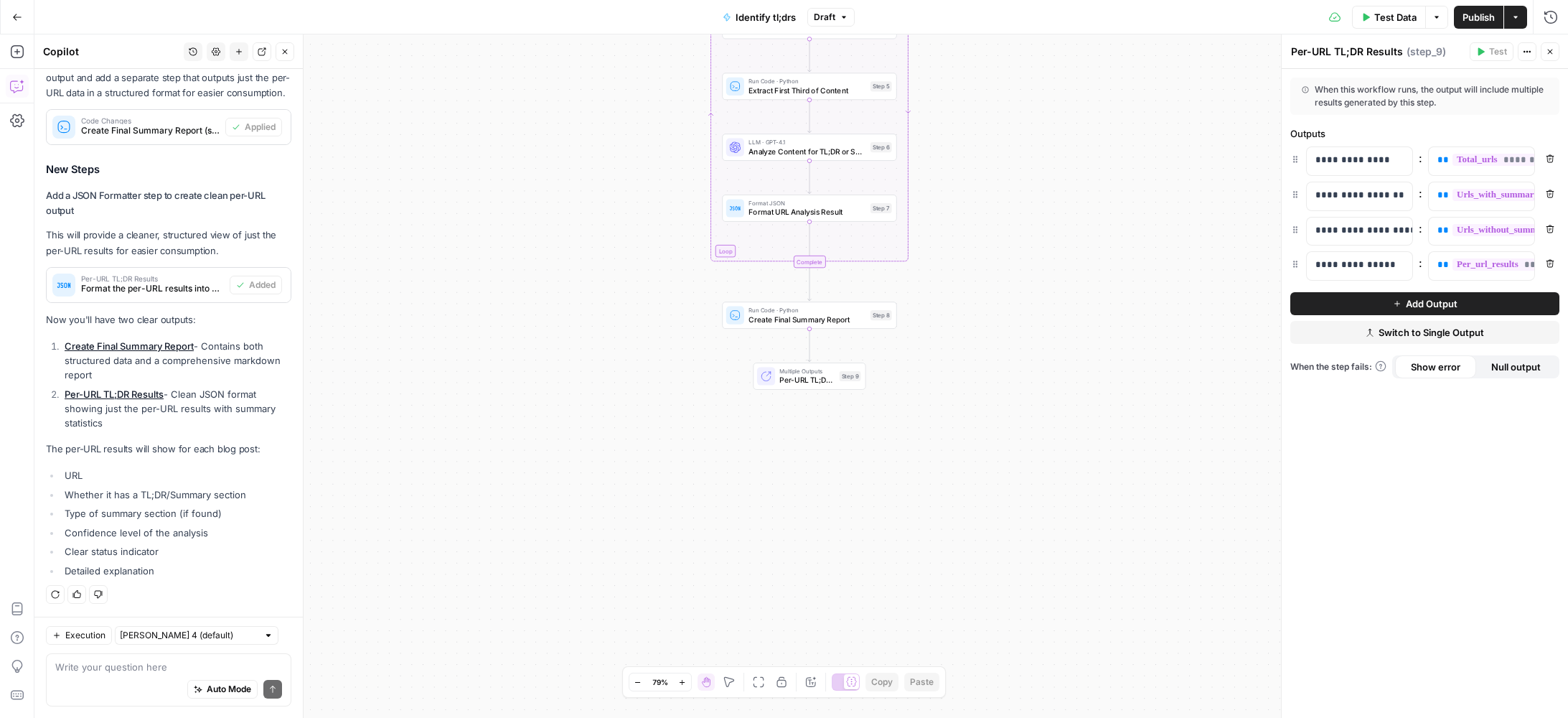
click at [1475, 17] on span "Publish" at bounding box center [1479, 17] width 32 height 15
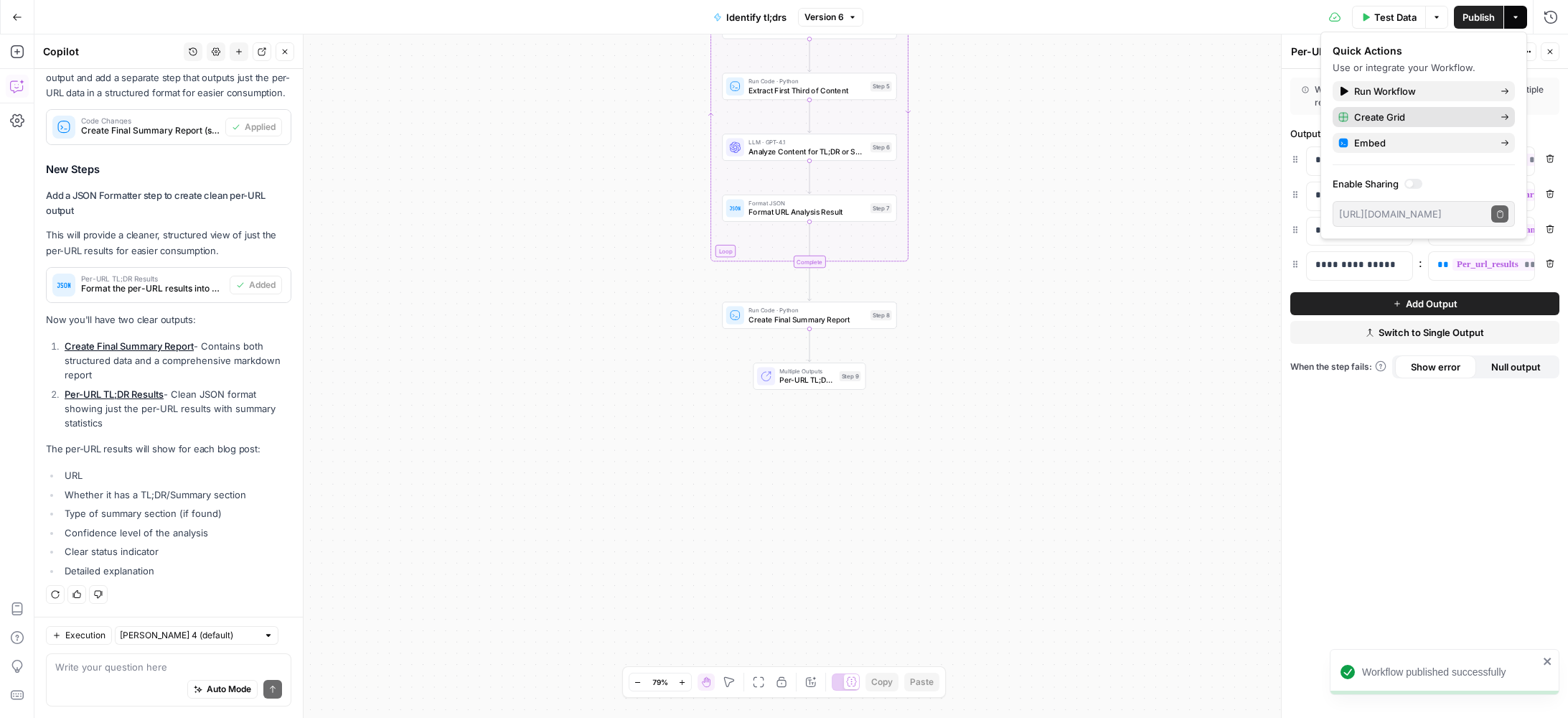
click at [1413, 119] on span "Create Grid" at bounding box center [1422, 117] width 135 height 15
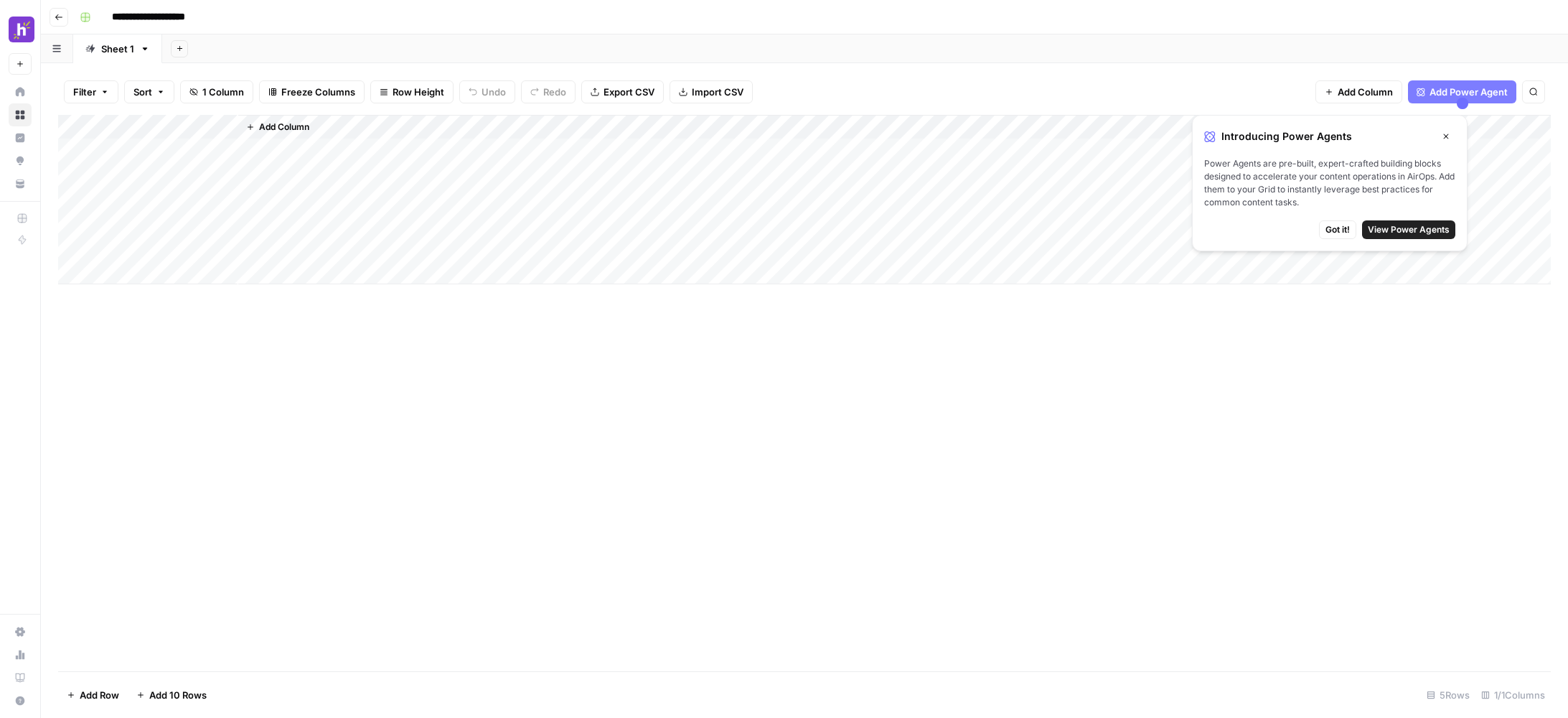
click at [171, 151] on div "Add Column" at bounding box center [804, 199] width 1493 height 169
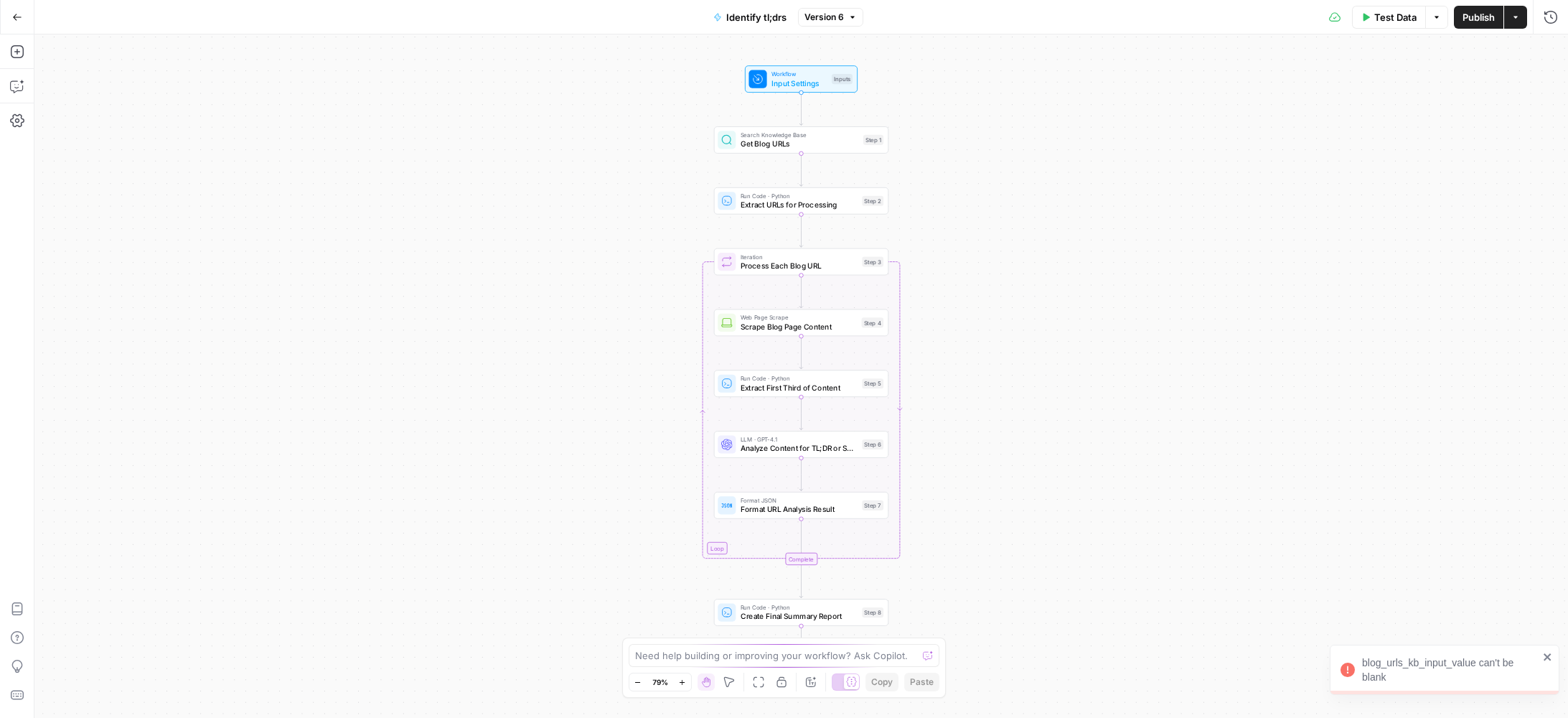
click at [1481, 20] on span "Publish" at bounding box center [1479, 17] width 32 height 15
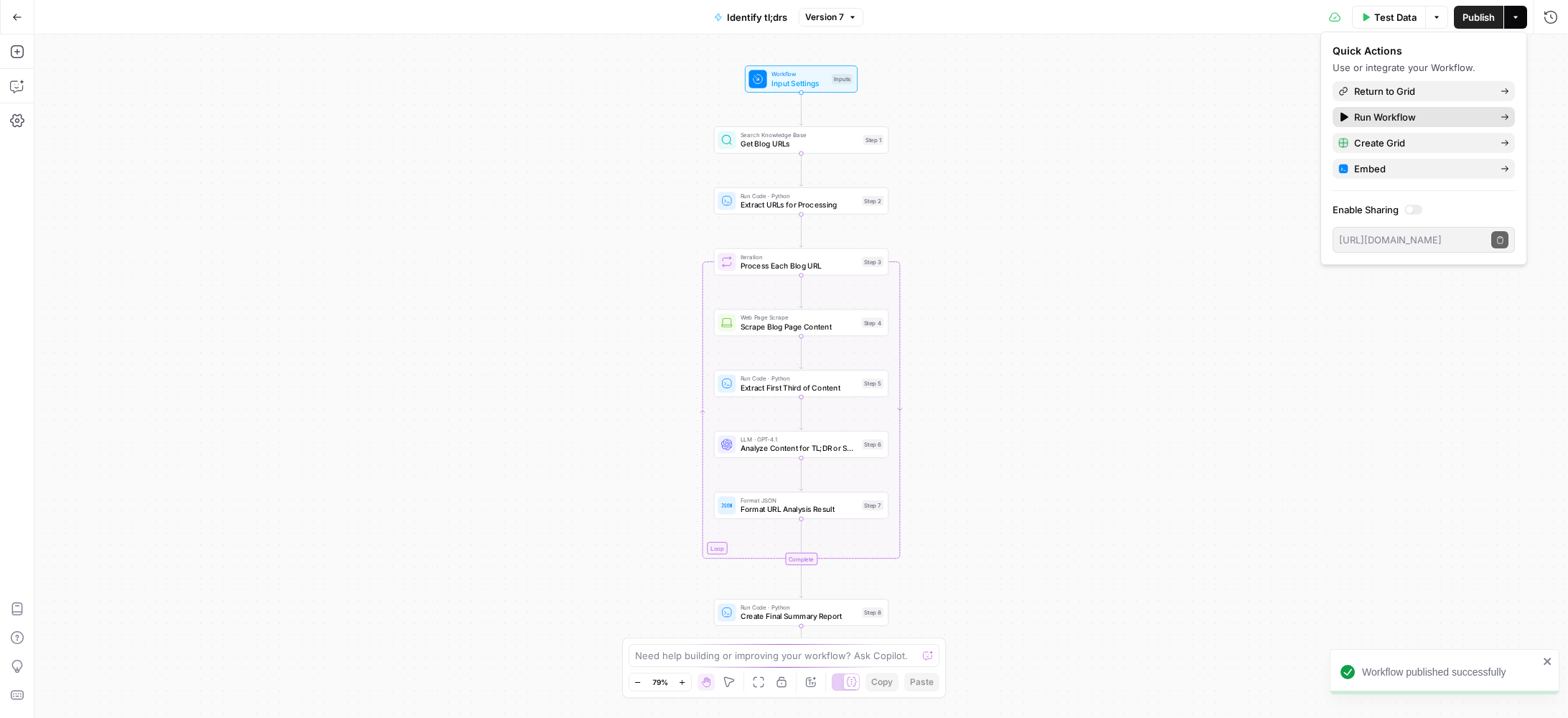
click at [1389, 116] on span "Run Workflow" at bounding box center [1422, 117] width 135 height 15
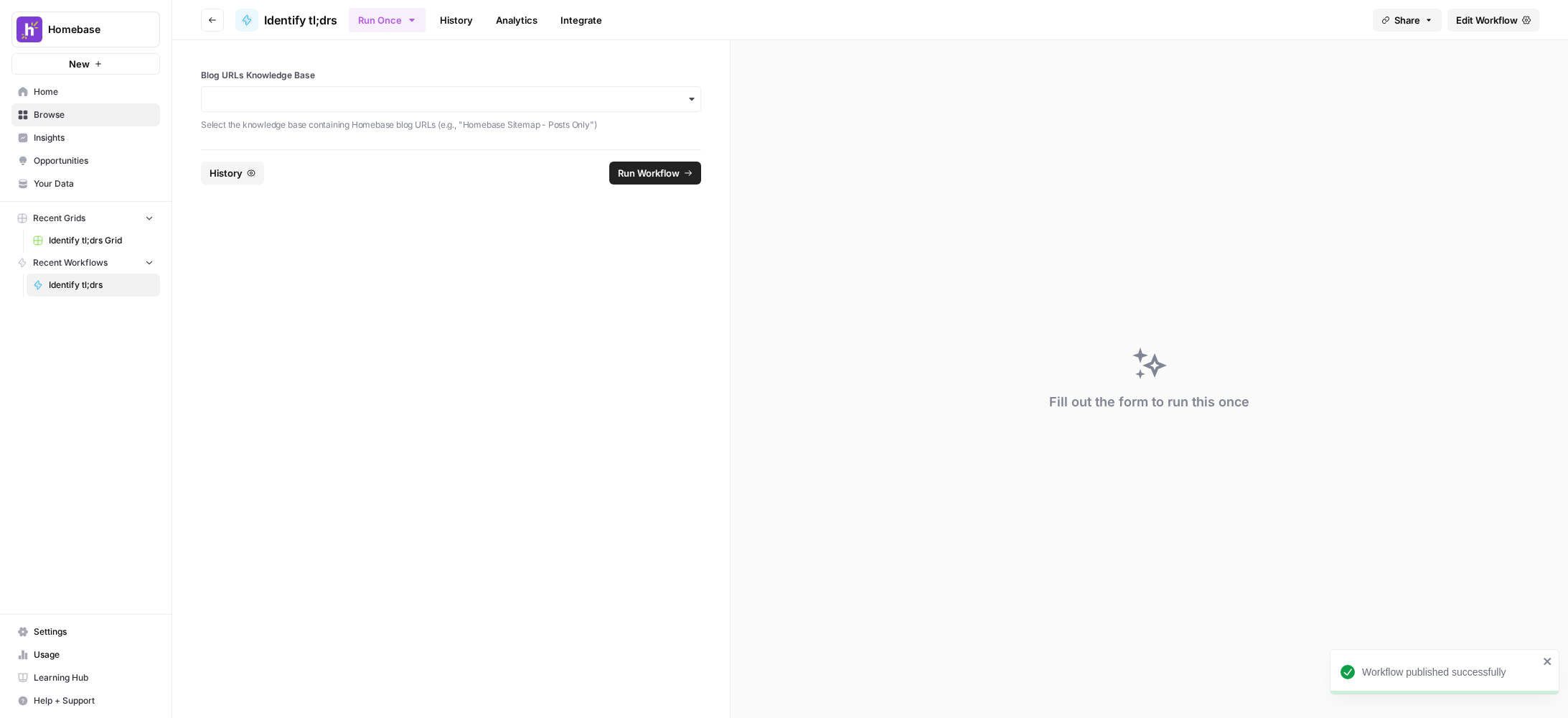
click at [399, 83] on div "Blog URLs Knowledge Base Select the knowledge base containing Homebase blog URL…" at bounding box center [451, 100] width 500 height 63
click at [399, 102] on input "Blog URLs Knowledge Base" at bounding box center [451, 99] width 482 height 15
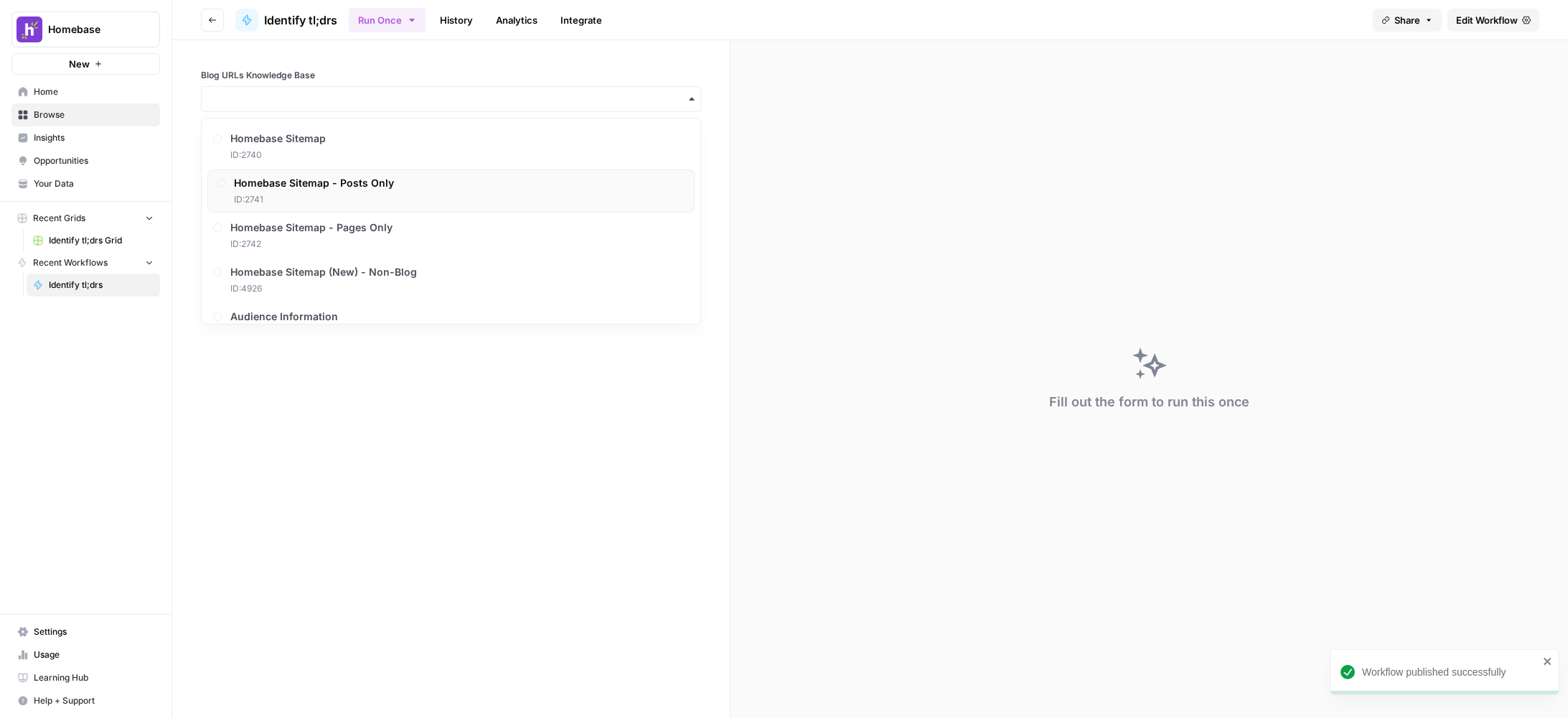
click at [389, 190] on div "Homebase Sitemap - Posts Only ID: 2741" at bounding box center [314, 191] width 160 height 30
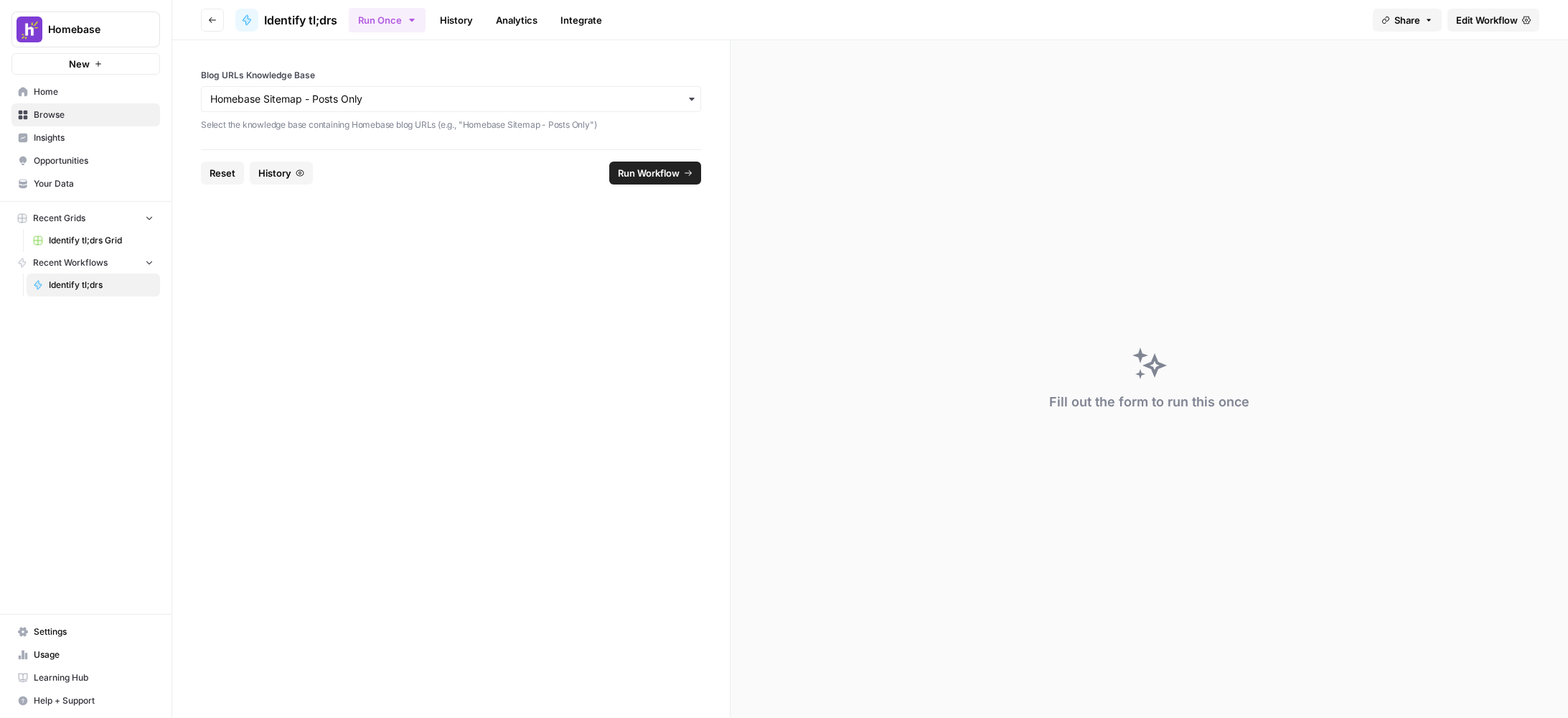
click at [689, 174] on icon "submit" at bounding box center [688, 173] width 9 height 9
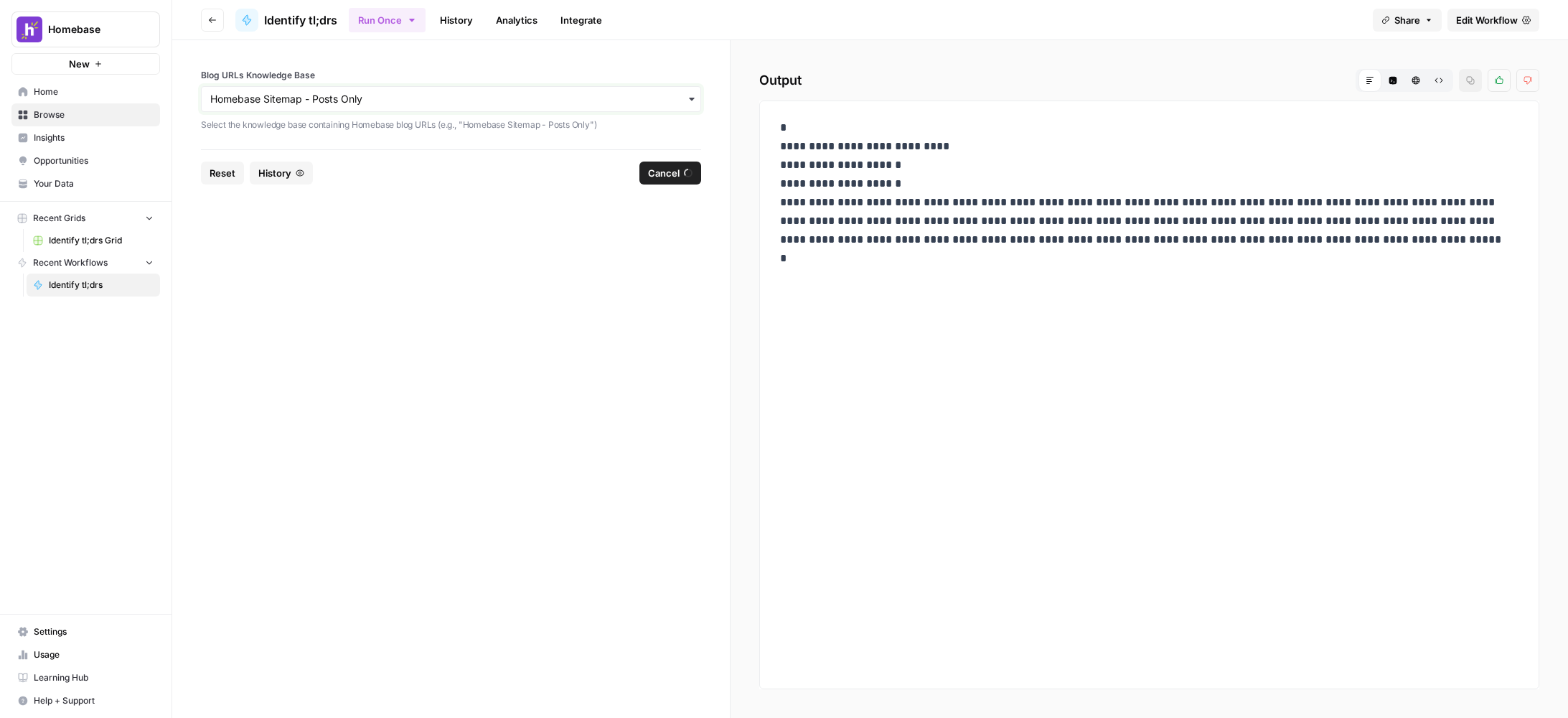
click at [309, 102] on input "Blog URLs Knowledge Base" at bounding box center [451, 99] width 482 height 15
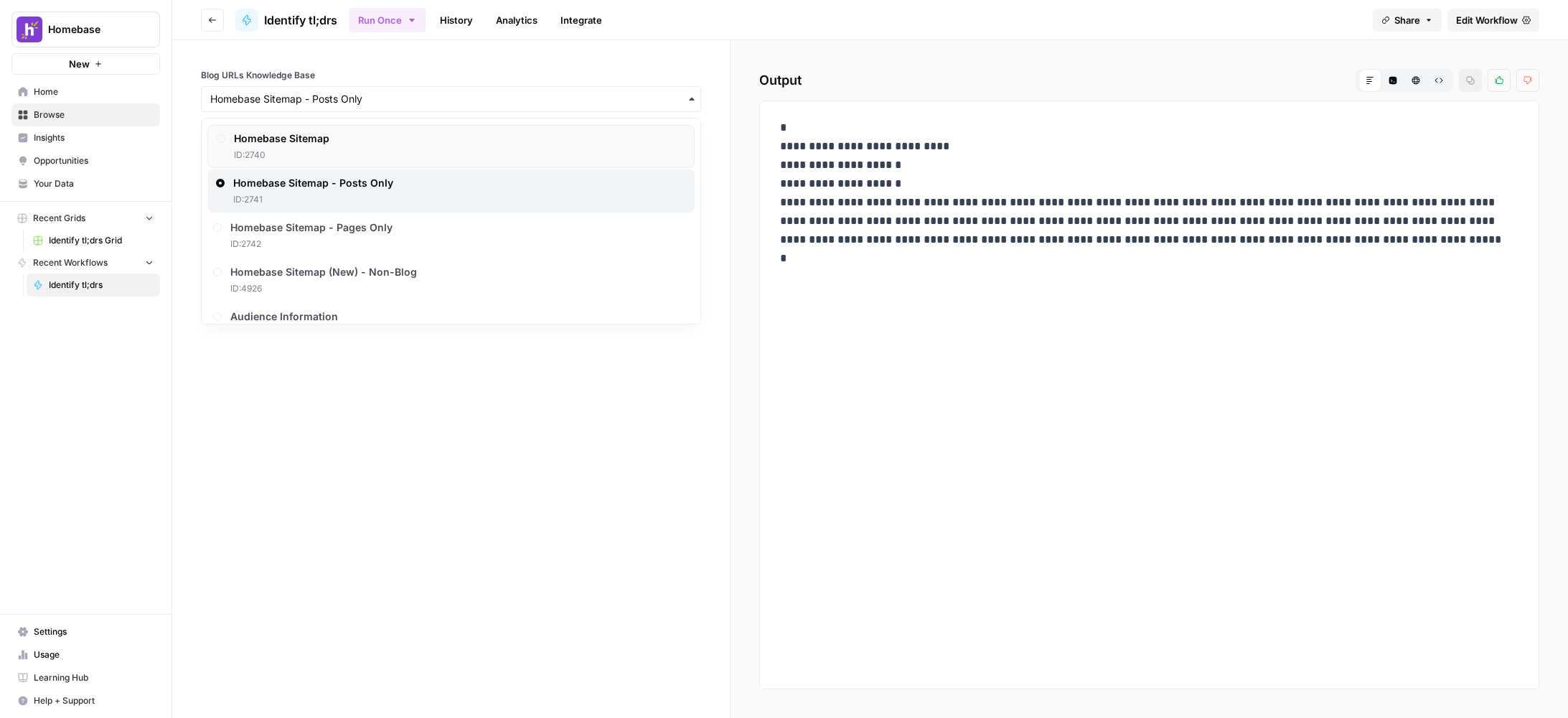
click at [326, 145] on span "Homebase Sitemap" at bounding box center [282, 139] width 96 height 15
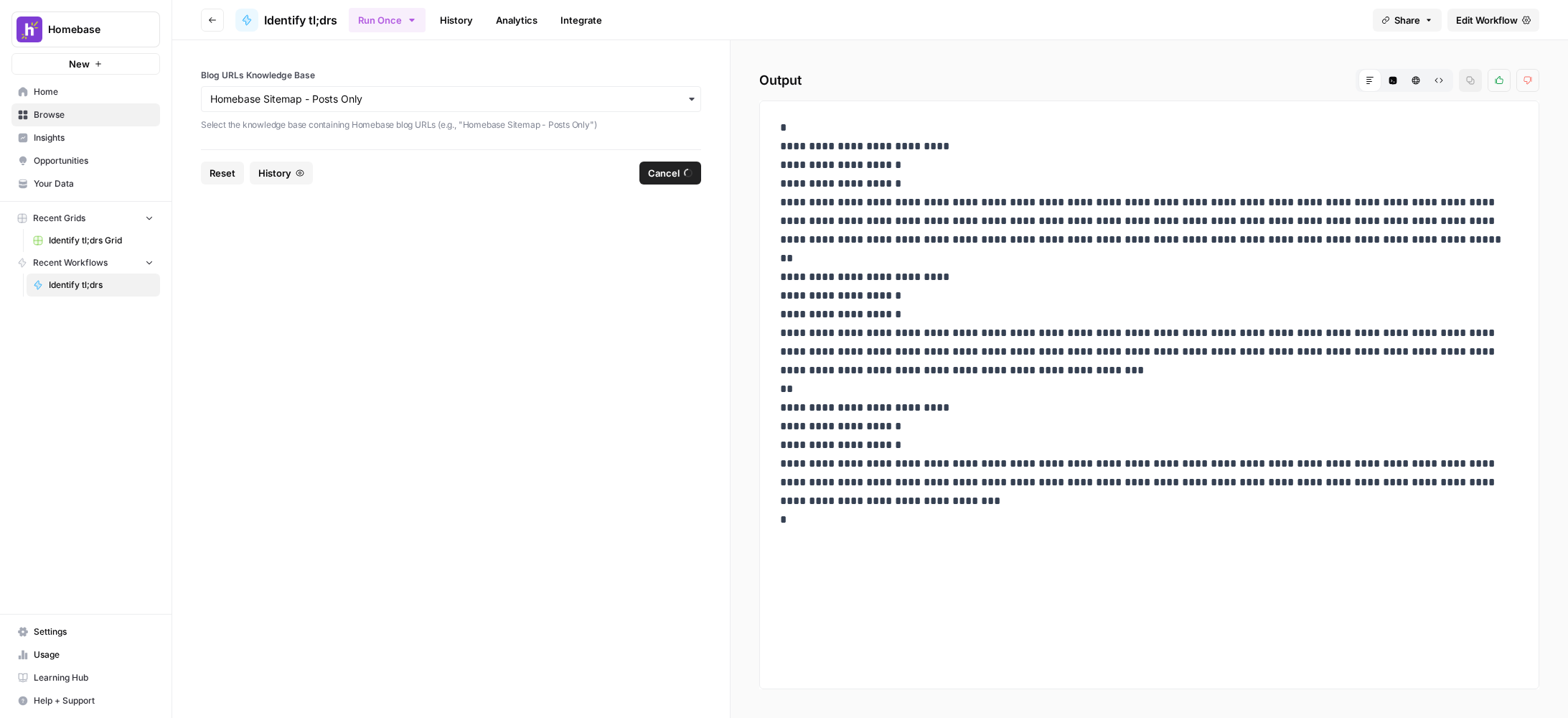
click at [79, 242] on span "Identify tl;drs Grid" at bounding box center [101, 241] width 105 height 13
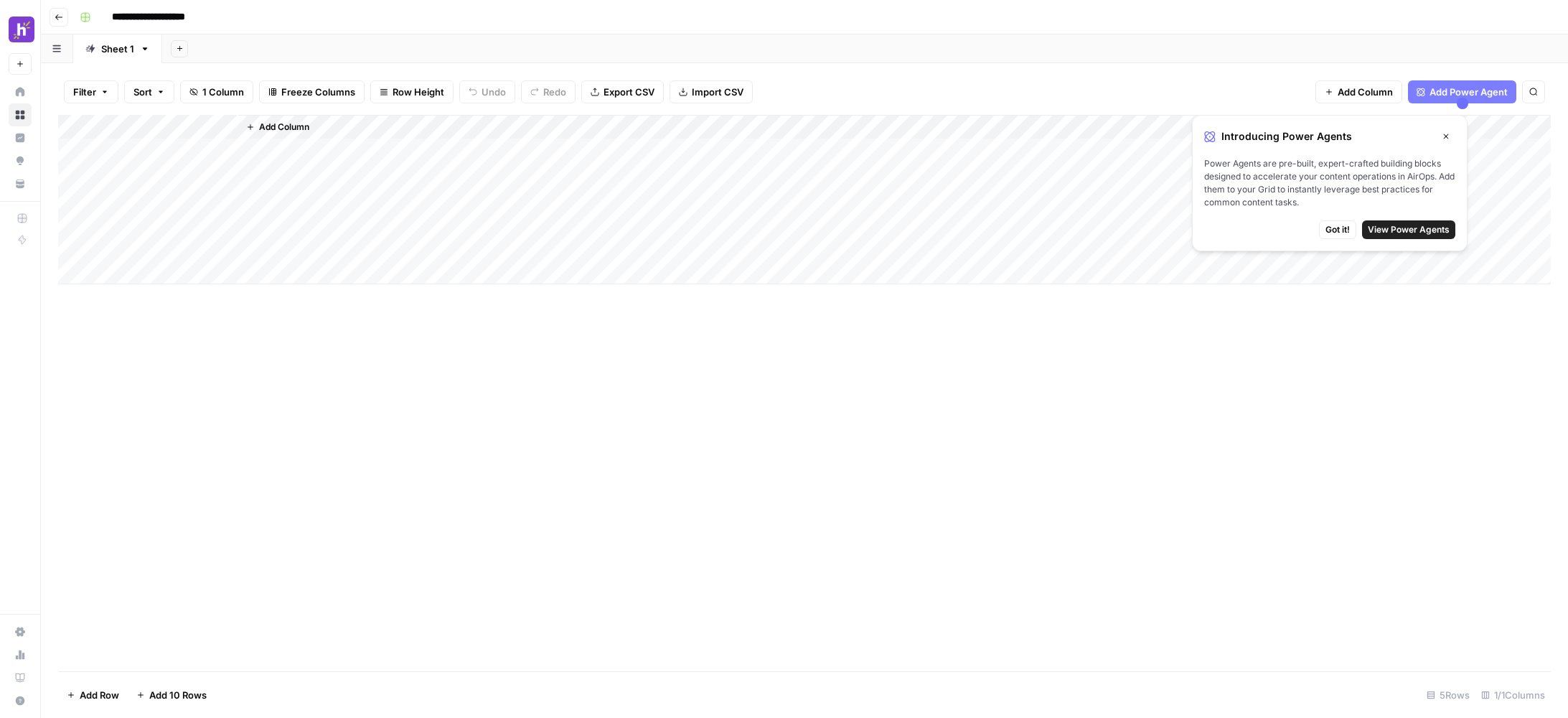
click at [271, 124] on span "Add Column" at bounding box center [284, 127] width 50 height 13
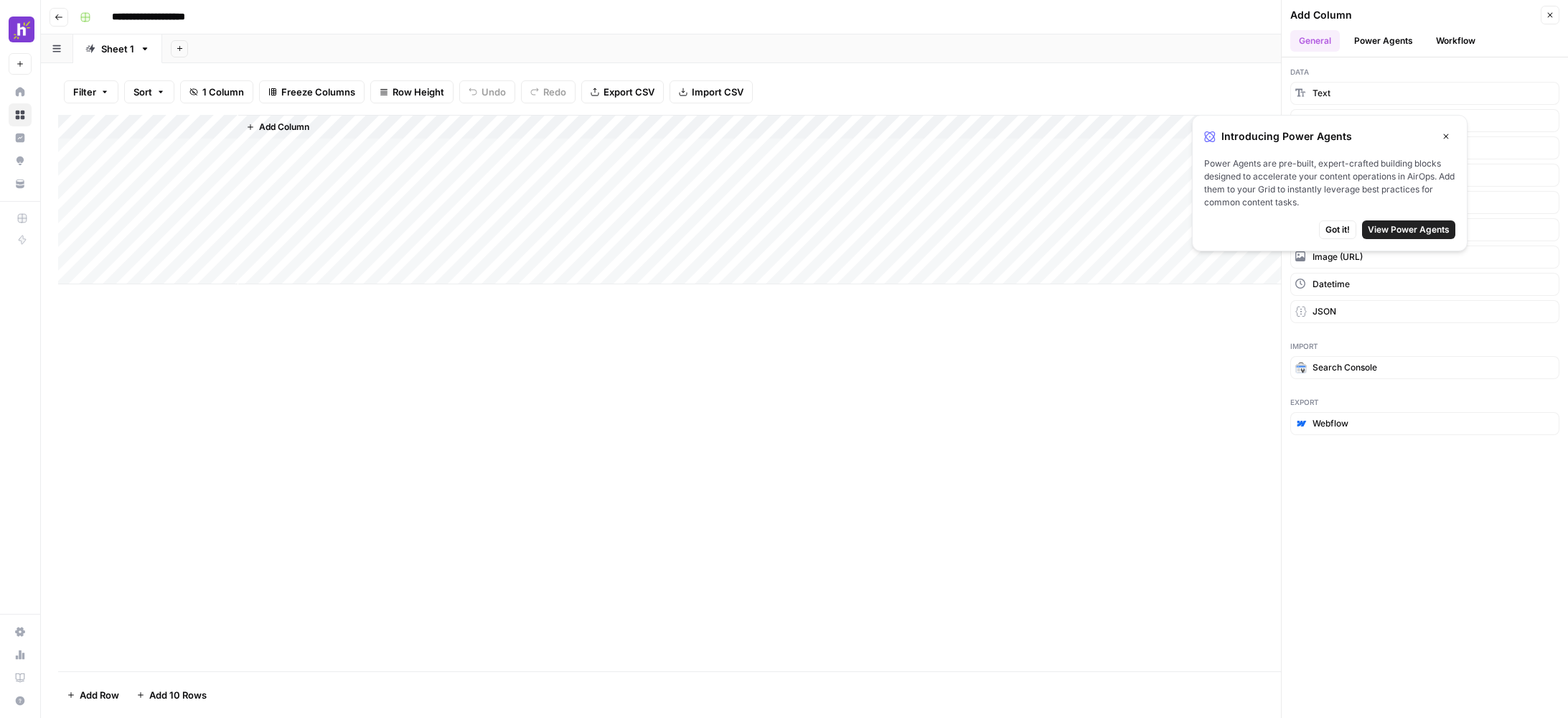
click at [1453, 132] on button "Close" at bounding box center [1446, 136] width 19 height 19
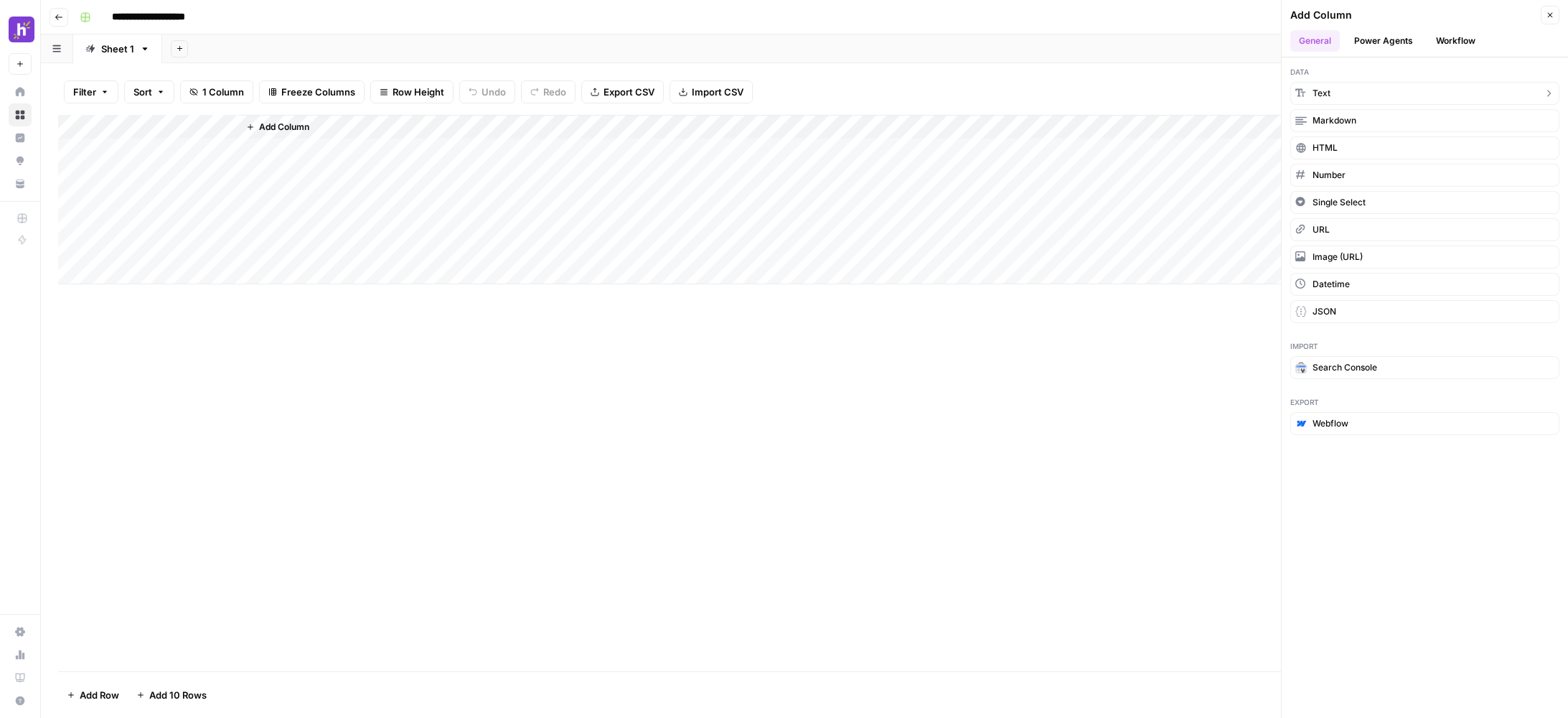
click at [1381, 88] on button "Text" at bounding box center [1425, 93] width 269 height 23
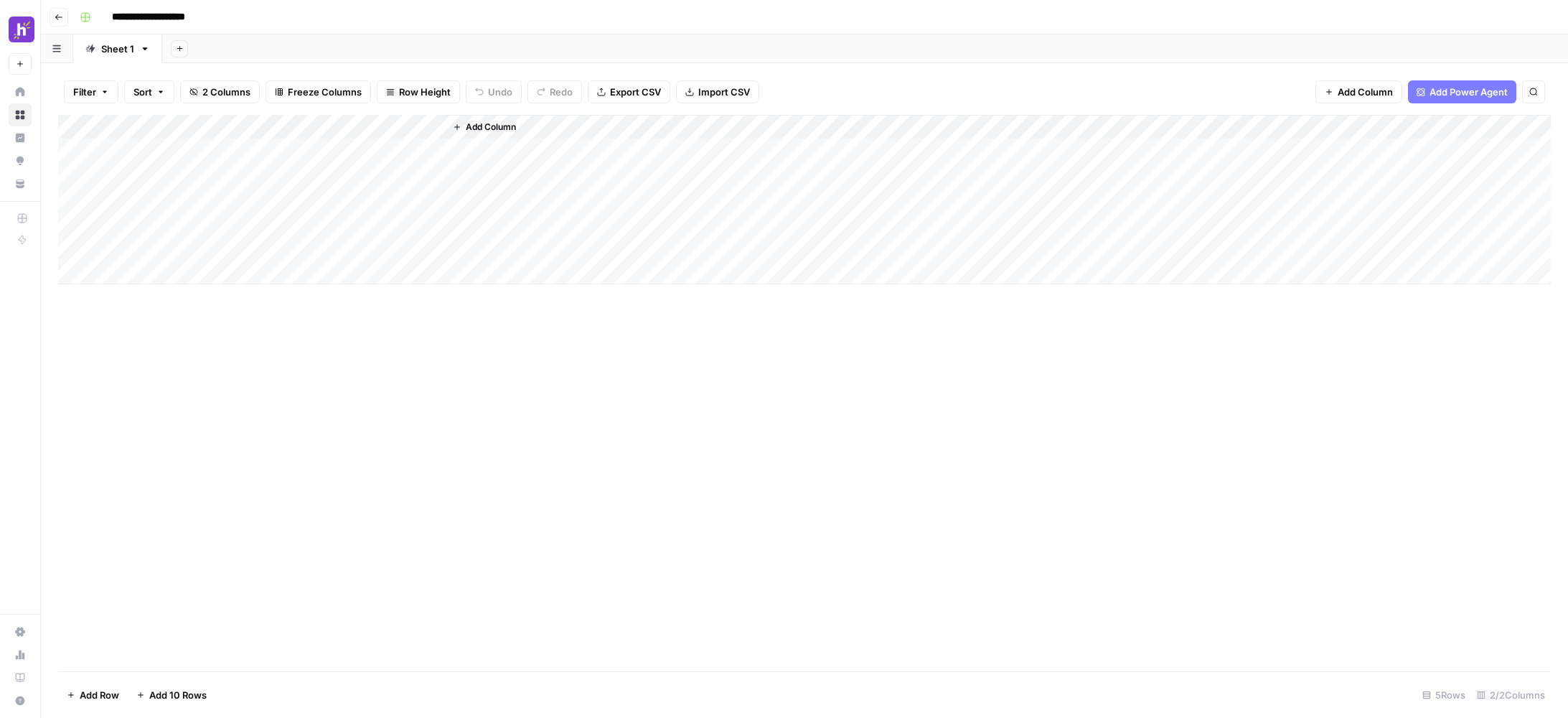
click at [437, 125] on div "Add Column" at bounding box center [804, 199] width 1493 height 169
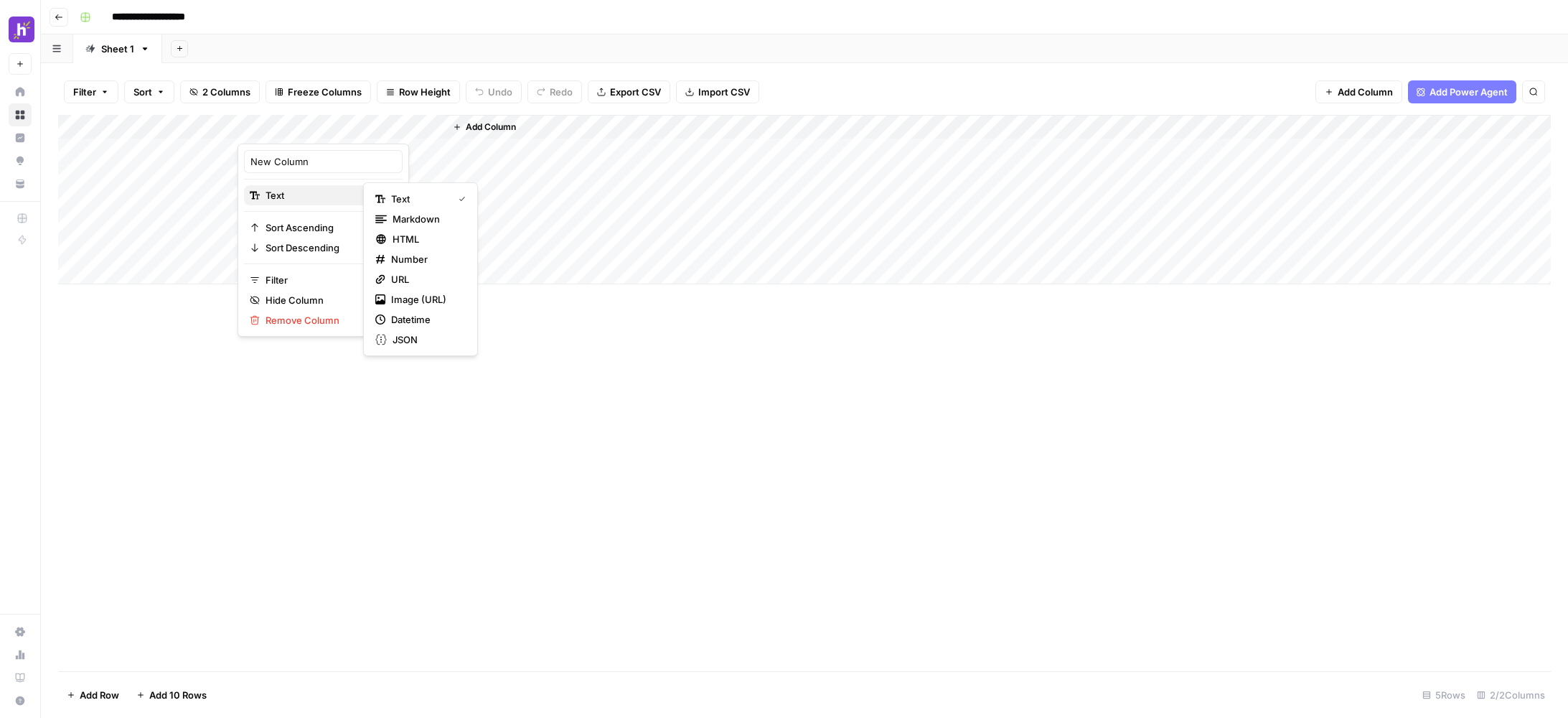
click at [335, 194] on span "Text" at bounding box center [322, 196] width 111 height 15
click at [385, 280] on div "URL" at bounding box center [421, 279] width 91 height 15
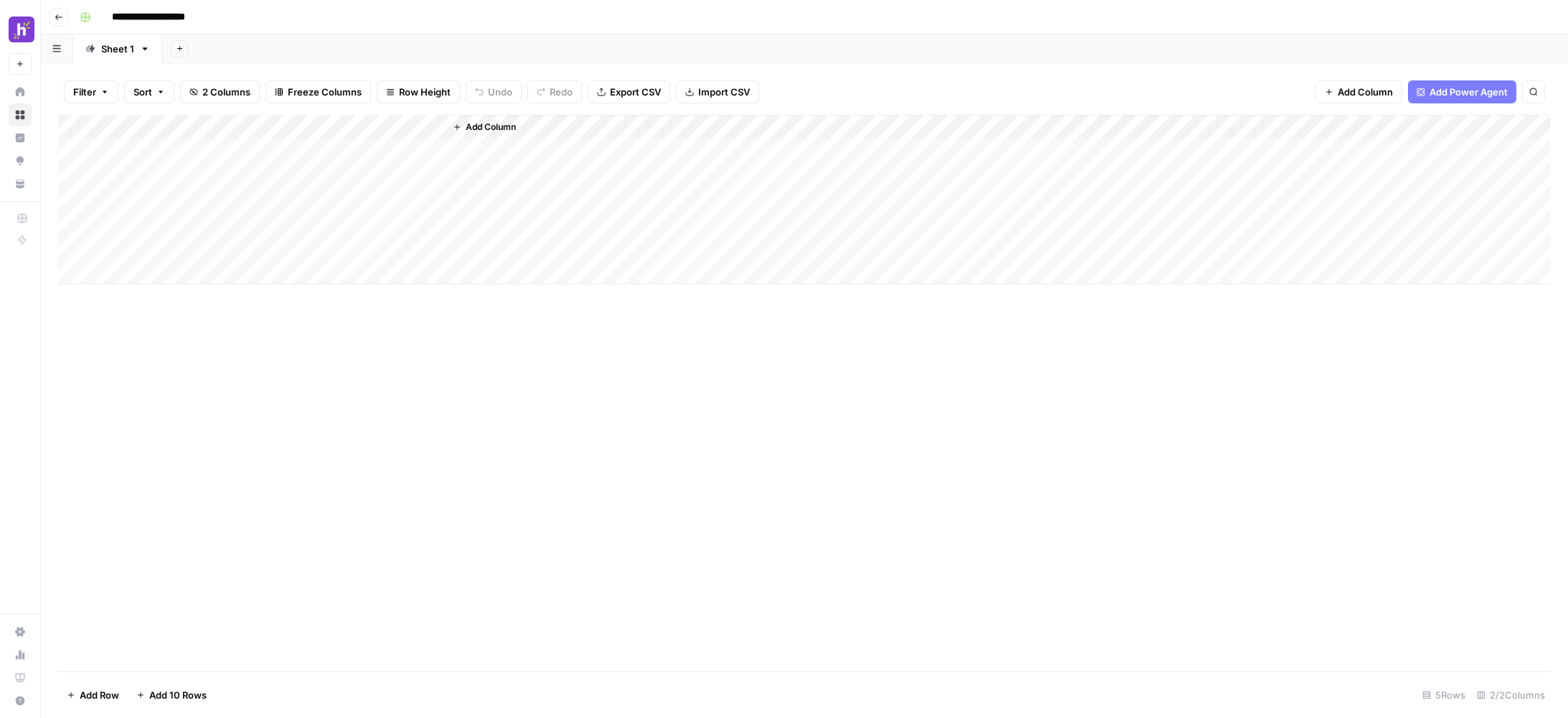
drag, startPoint x: 346, startPoint y: 125, endPoint x: 119, endPoint y: 128, distance: 227.0
click at [119, 128] on div "Add Column" at bounding box center [804, 199] width 1493 height 169
click at [201, 147] on div "Add Column" at bounding box center [804, 199] width 1493 height 169
click at [215, 153] on div "Add Column" at bounding box center [804, 199] width 1493 height 169
click at [215, 153] on input at bounding box center [228, 154] width 230 height 17
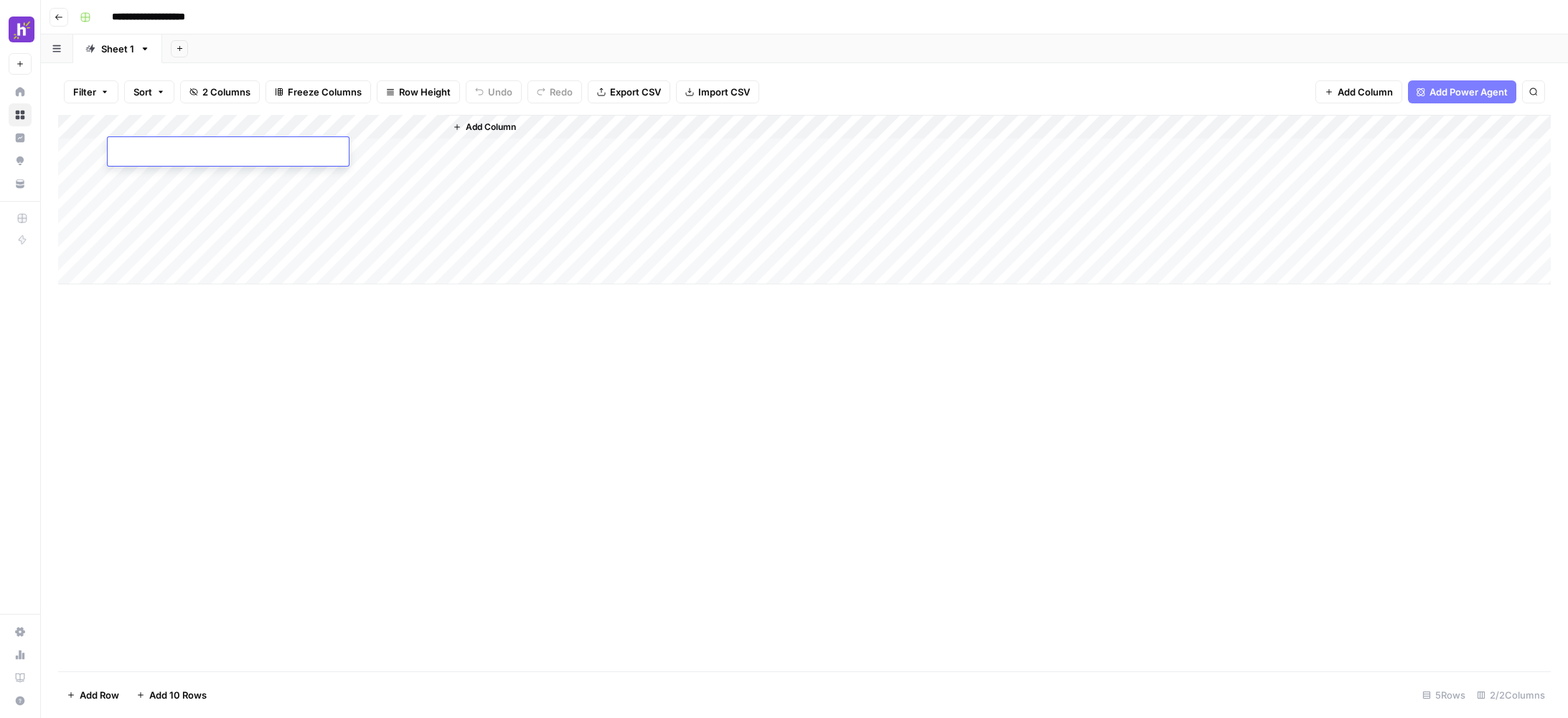
type input "**********"
click at [727, 56] on div "Add Sheet" at bounding box center [865, 48] width 1406 height 29
click at [343, 151] on div "Add Column" at bounding box center [804, 199] width 1493 height 169
click at [61, 18] on icon "button" at bounding box center [59, 17] width 9 height 9
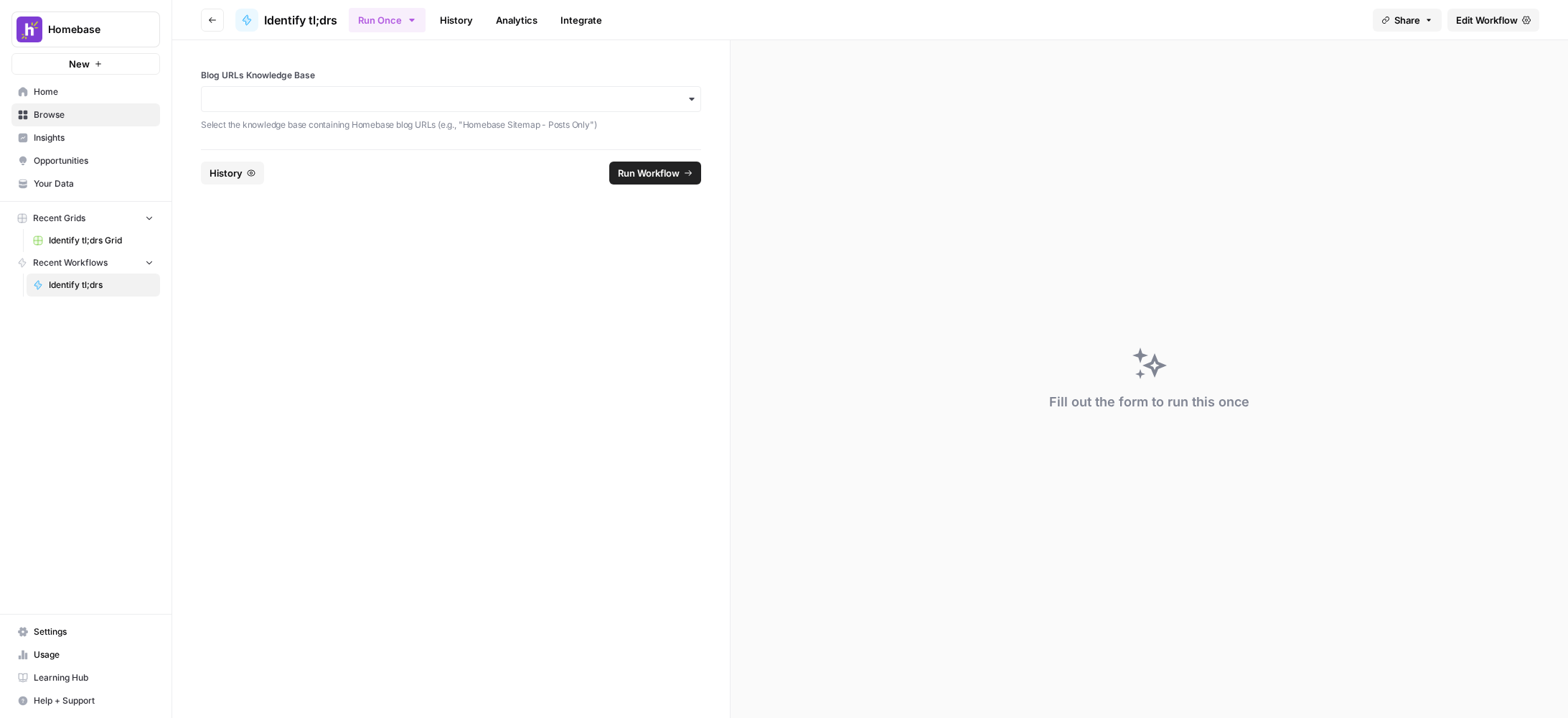
click at [61, 18] on button "Homebase" at bounding box center [86, 29] width 149 height 36
click at [217, 21] on button "Go back" at bounding box center [213, 20] width 23 height 23
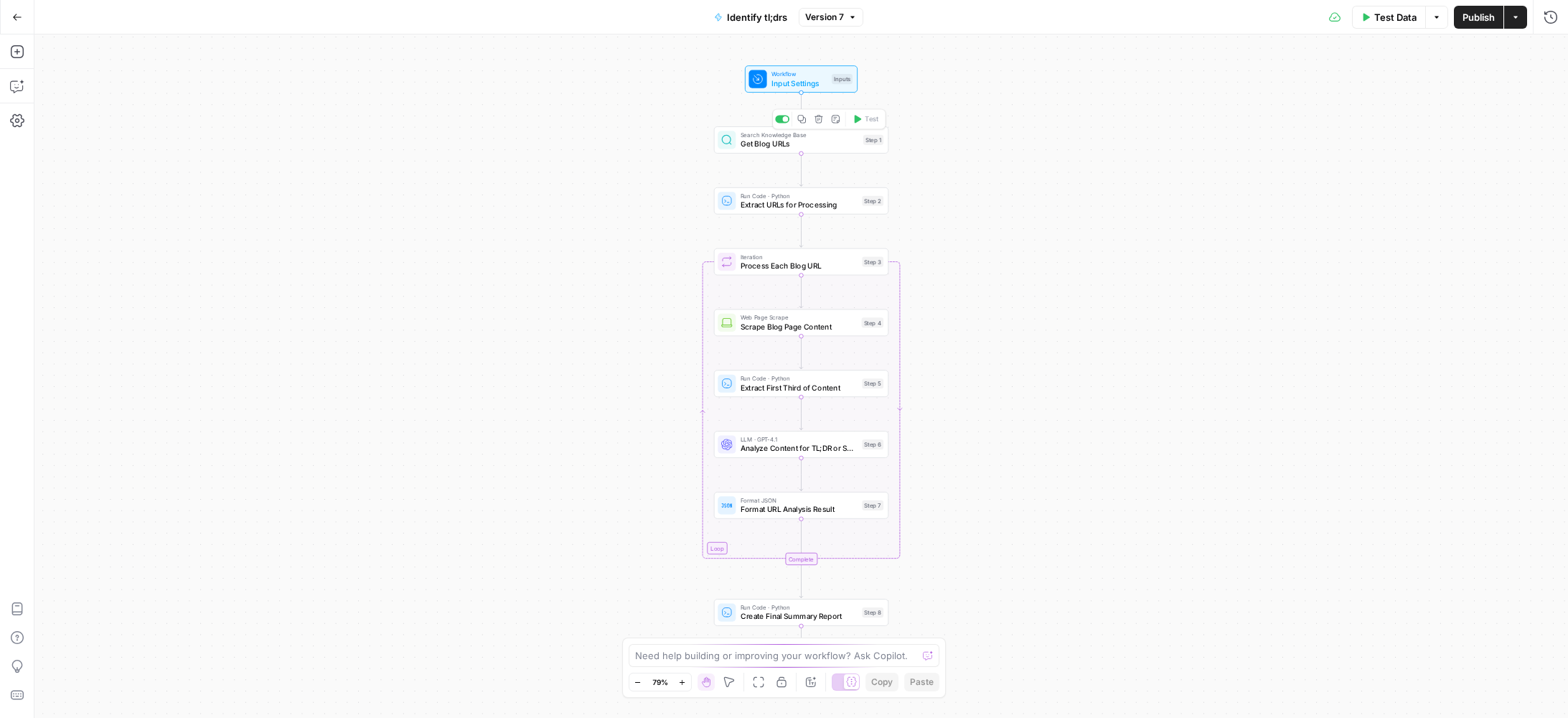
click at [803, 143] on span "Get Blog URLs" at bounding box center [800, 144] width 119 height 11
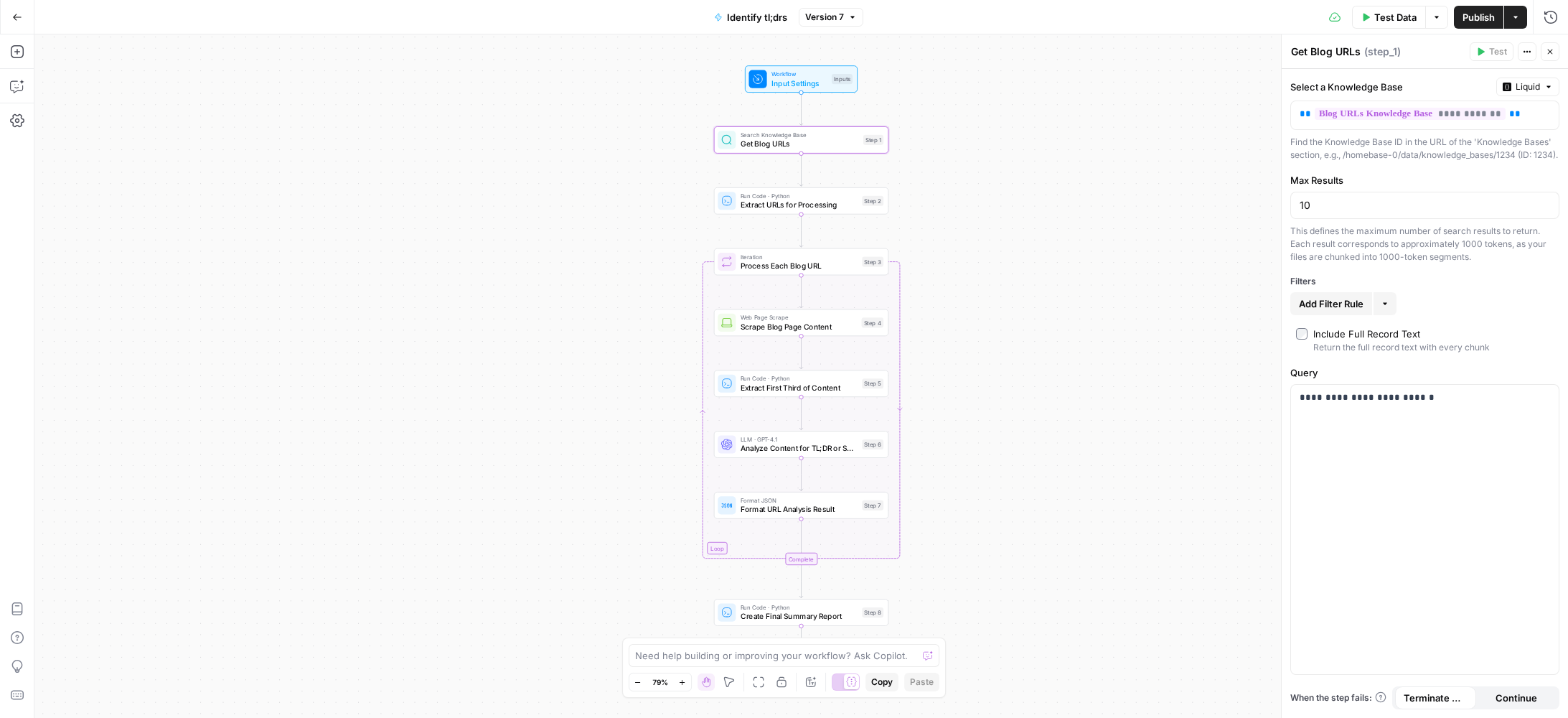
click at [797, 208] on span "Extract URLs for Processing" at bounding box center [799, 205] width 117 height 11
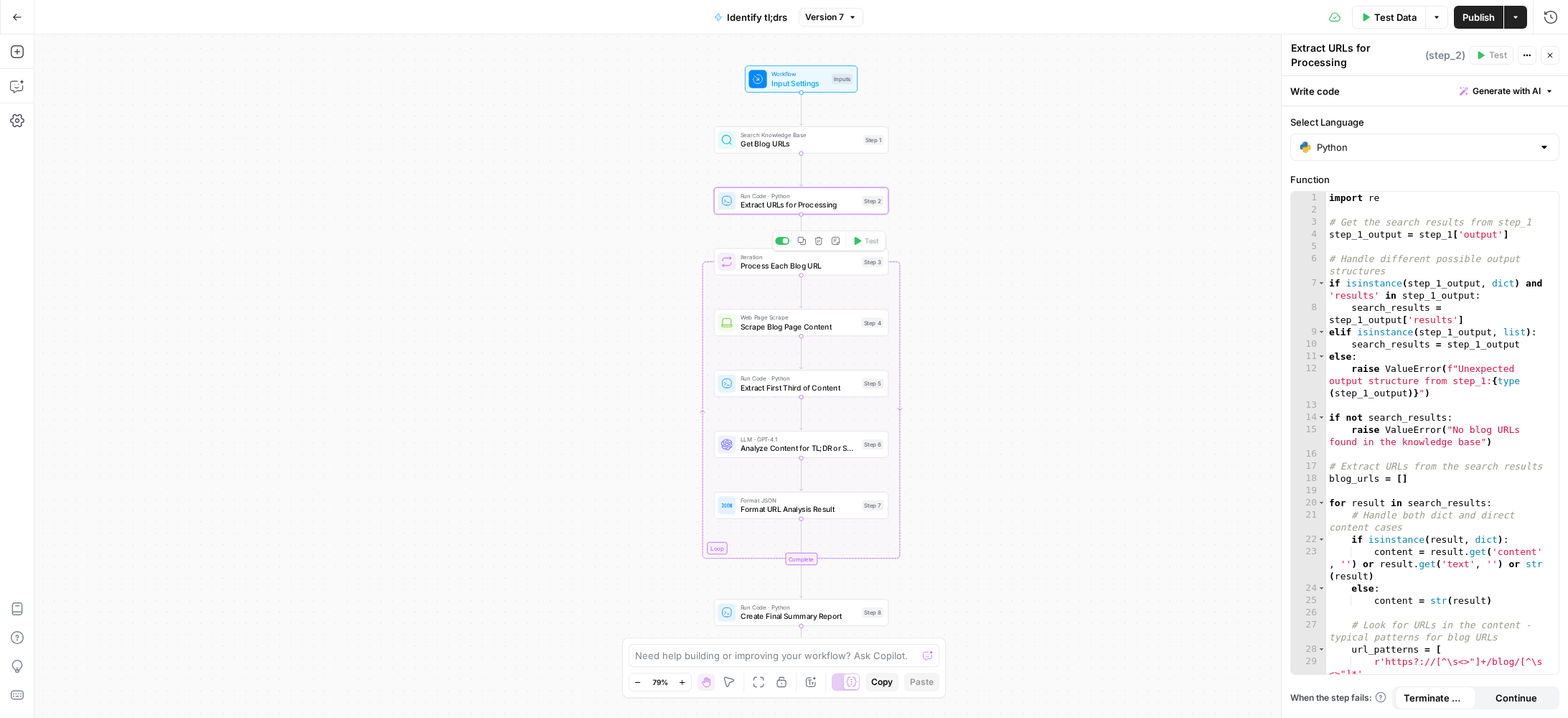
click at [753, 268] on span "Process Each Blog URL" at bounding box center [799, 266] width 117 height 11
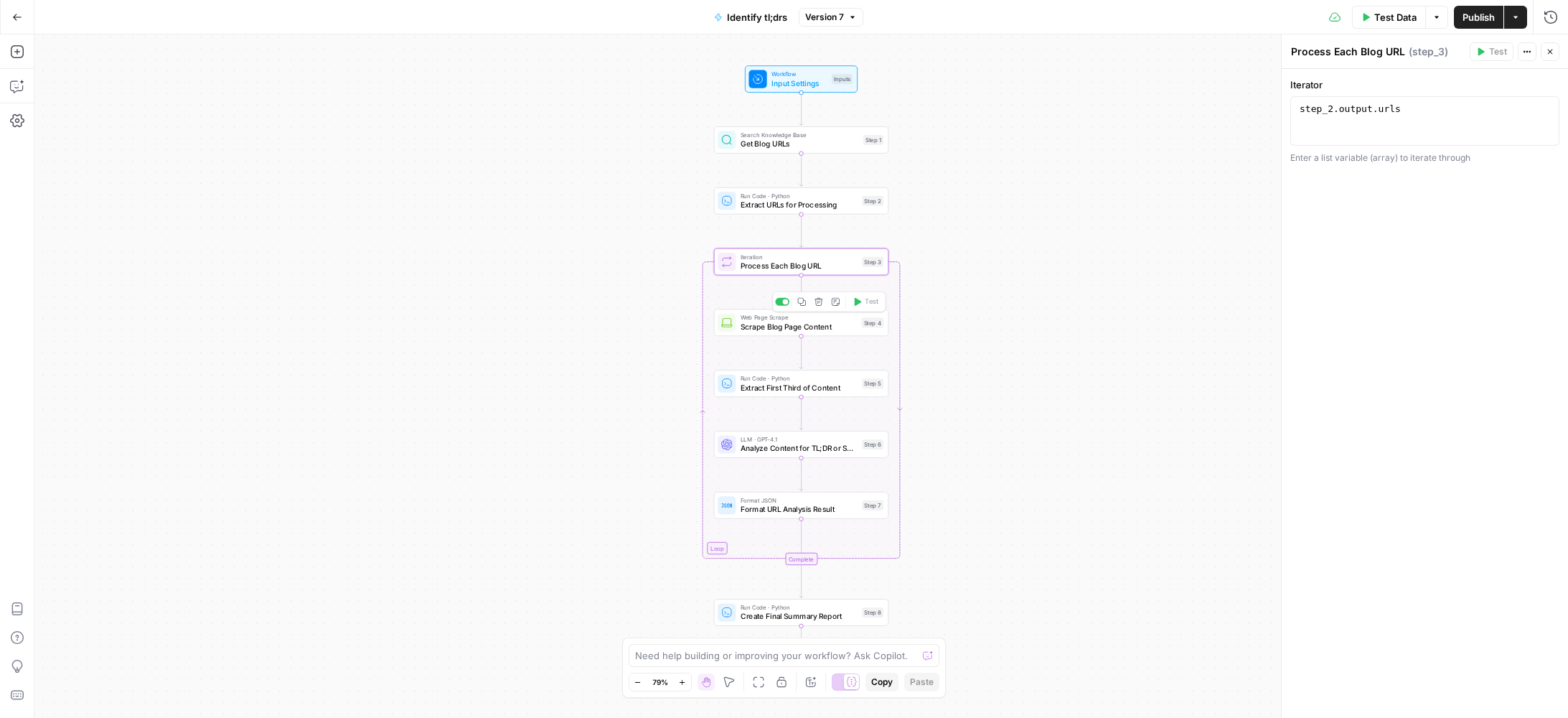
click at [762, 329] on span "Scrape Blog Page Content" at bounding box center [799, 327] width 117 height 11
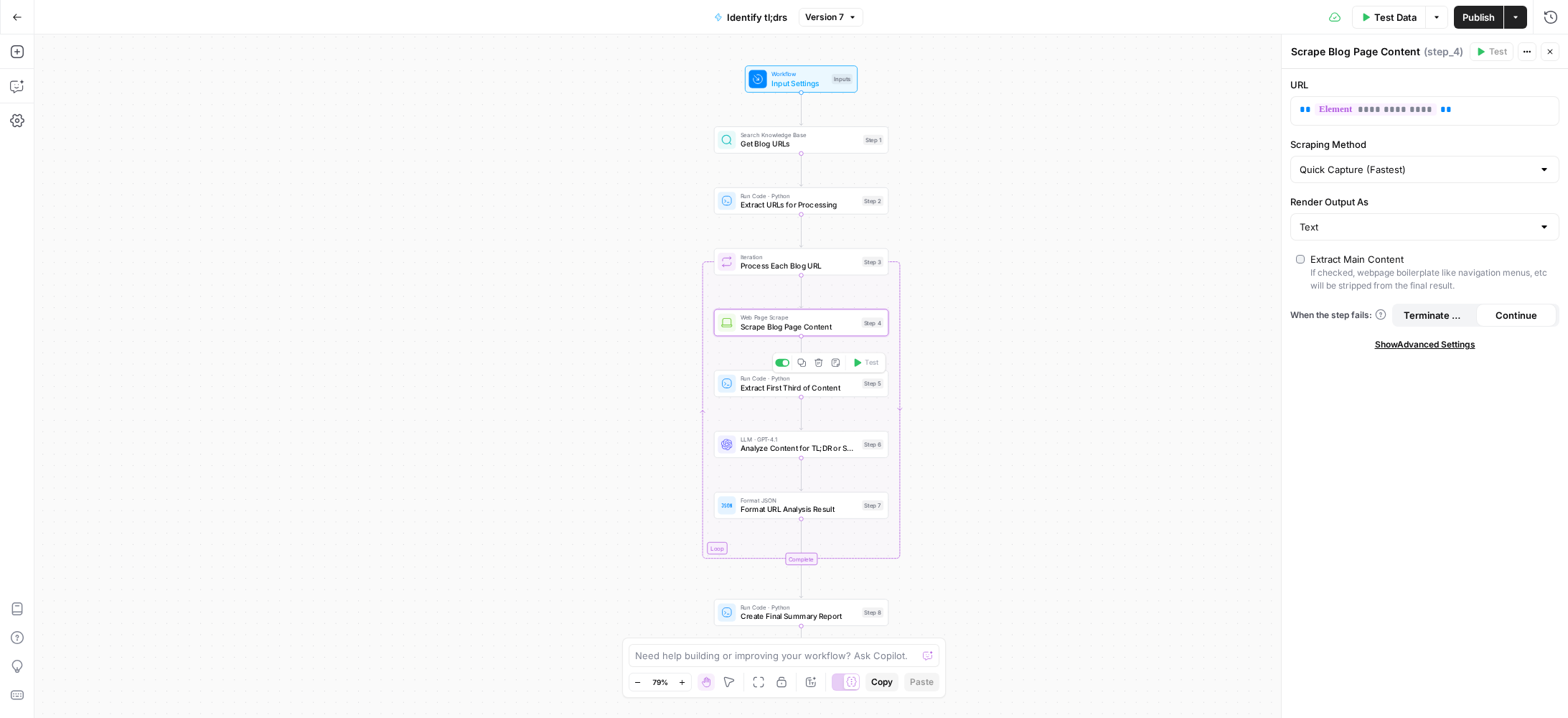
click at [756, 393] on div "Run Code · Python Extract First Third of Content Step 5 Copy step Delete step A…" at bounding box center [801, 383] width 174 height 27
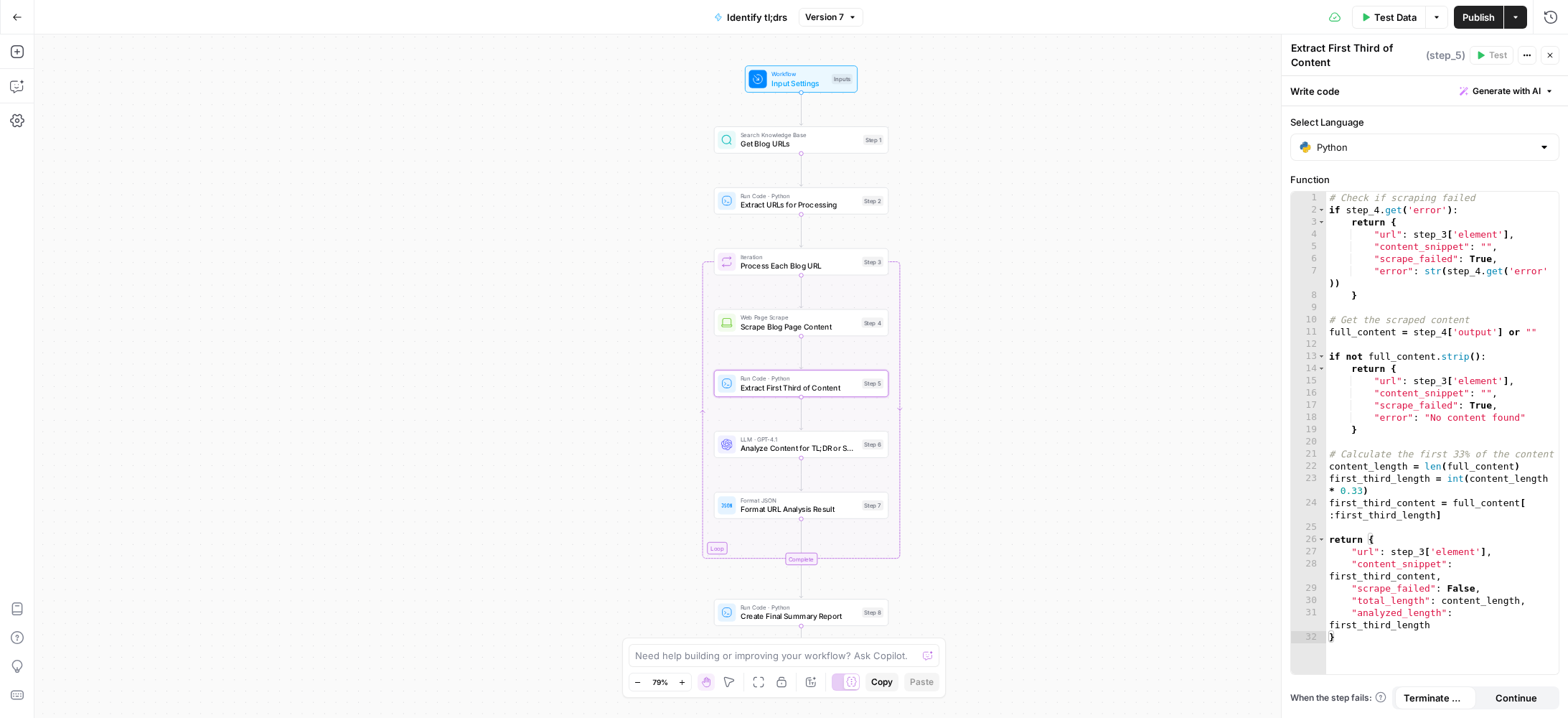
click at [765, 461] on div "Workflow Input Settings Inputs Search Knowledge Base Get Blog URLs Step 1 Run C…" at bounding box center [801, 376] width 1534 height 684
click at [766, 451] on span "Analyze Content for TL;DR or Summary" at bounding box center [799, 449] width 117 height 11
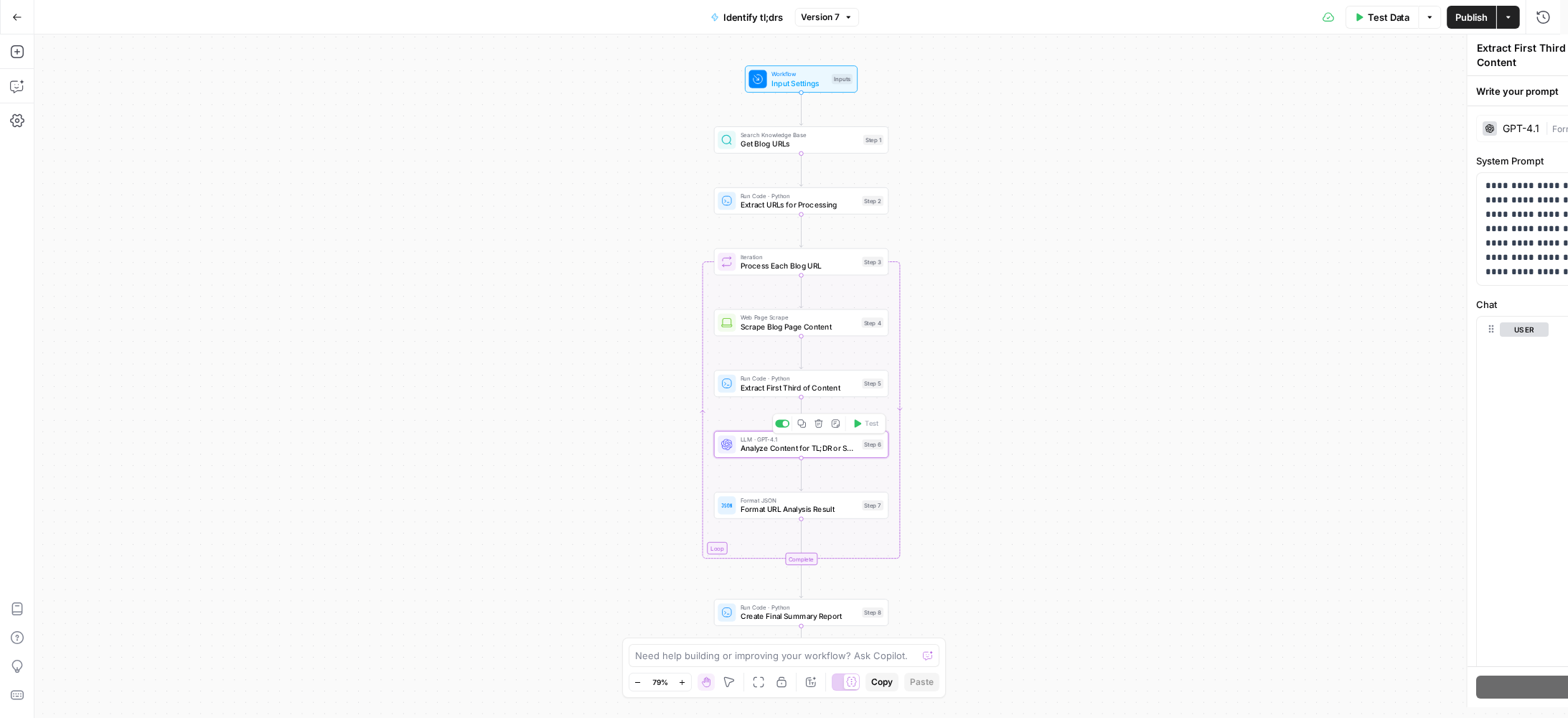
type textarea "Analyze Content for TL;DR or Summary"
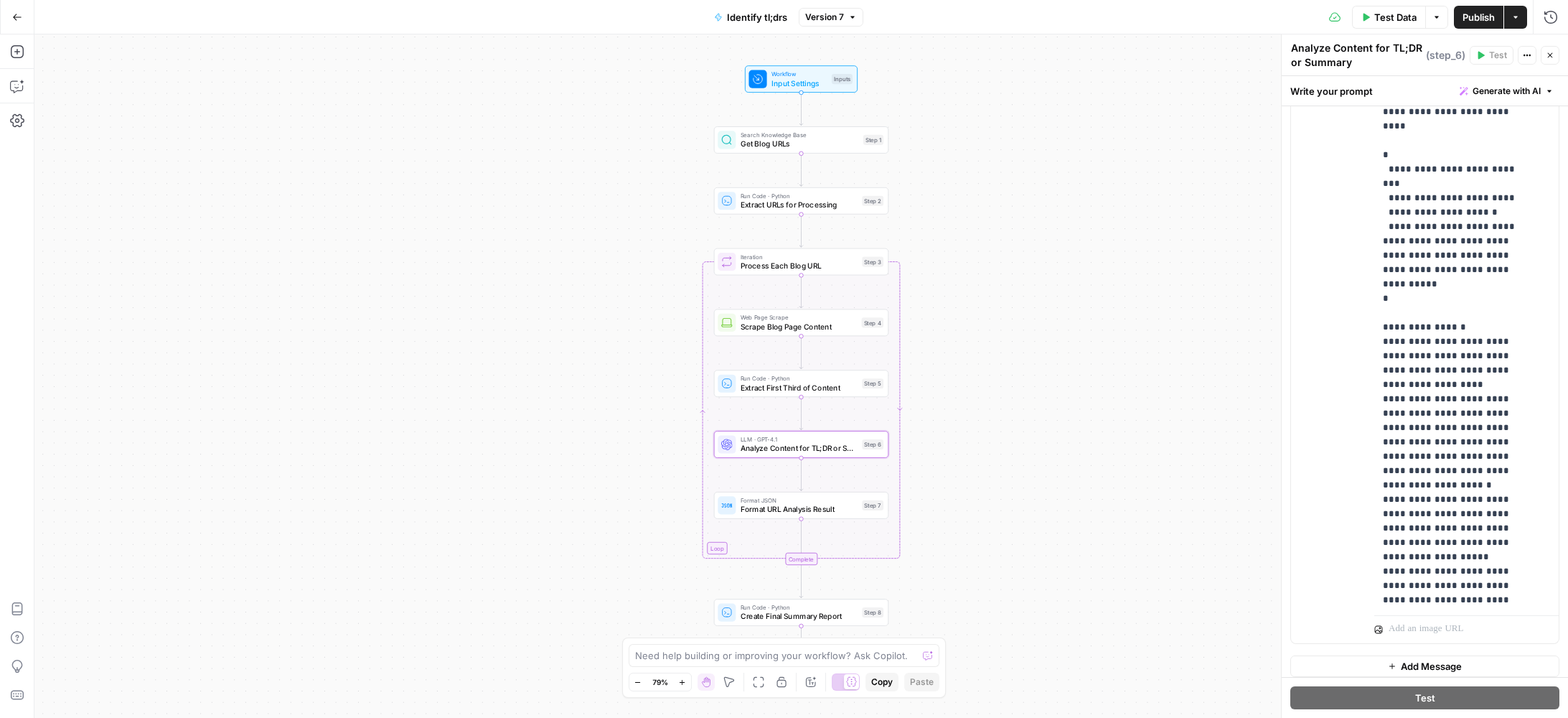
scroll to position [287, 0]
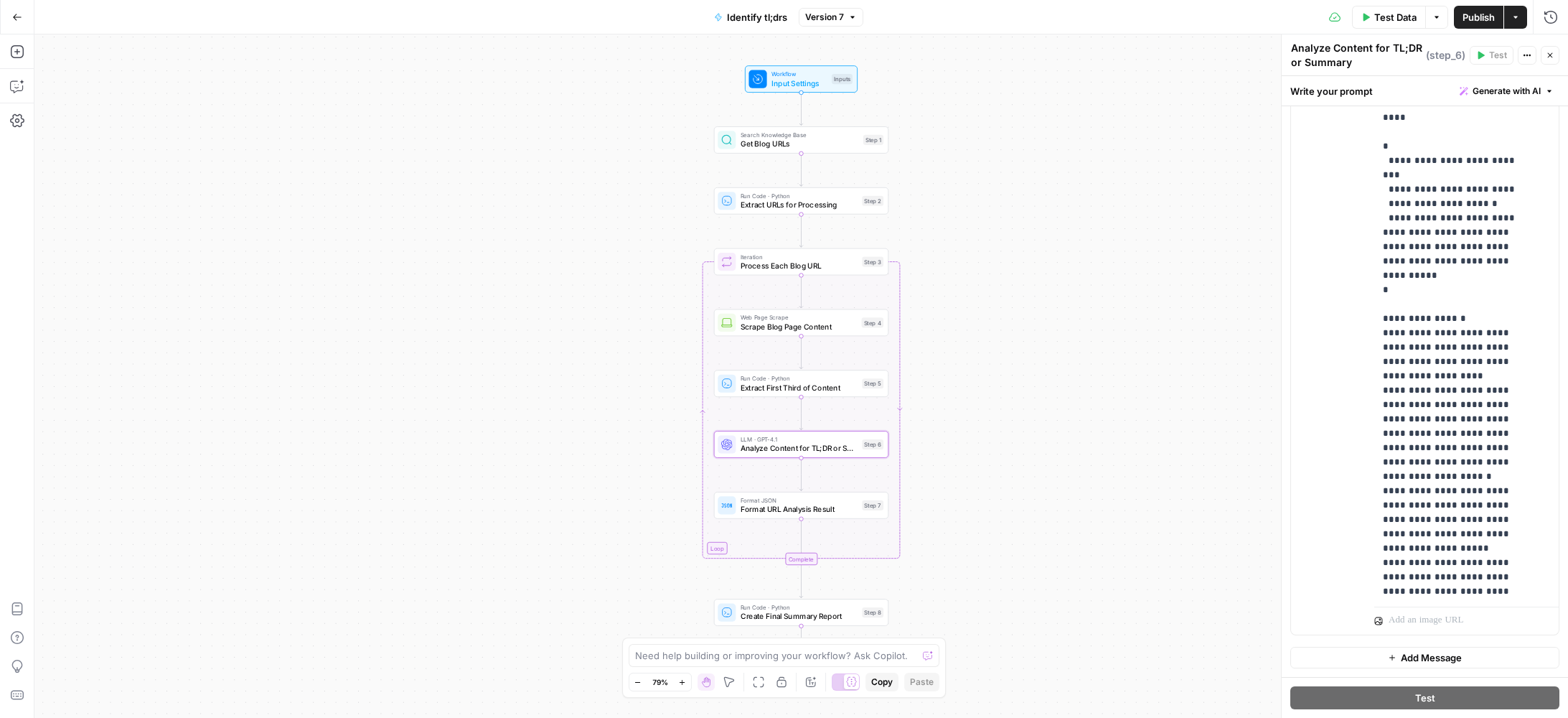
click at [779, 507] on span "Format URL Analysis Result" at bounding box center [799, 509] width 117 height 11
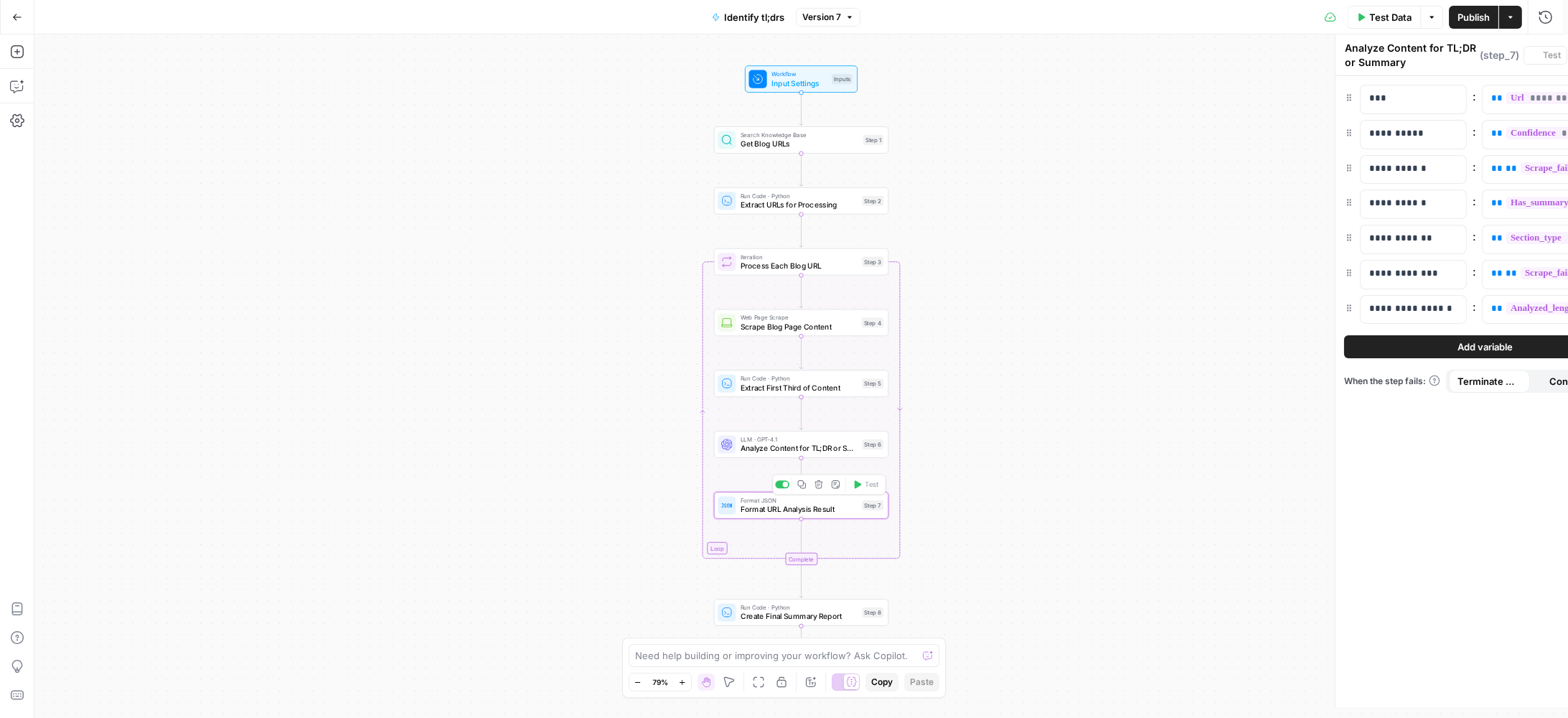
type textarea "Format URL Analysis Result"
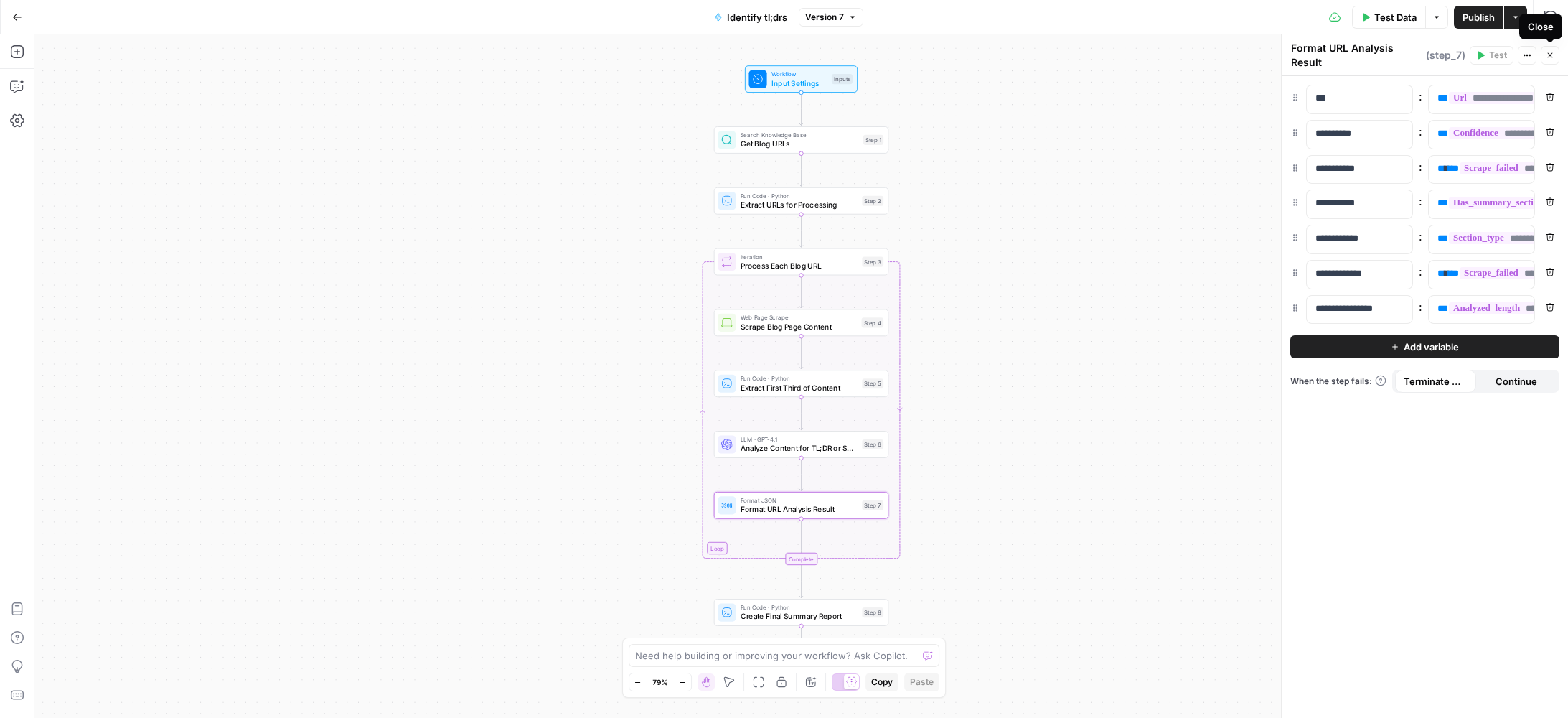
click at [1550, 59] on icon "button" at bounding box center [1550, 55] width 9 height 9
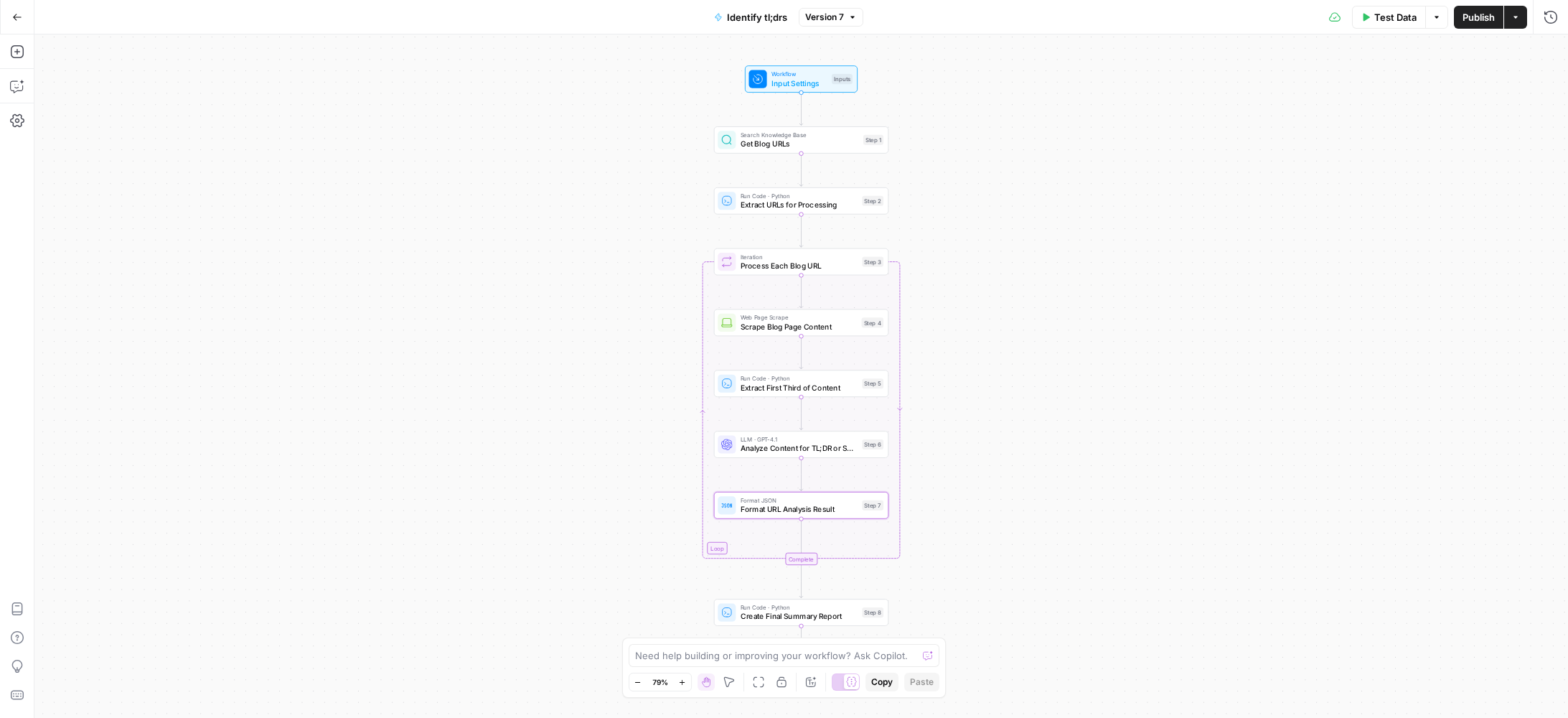
click at [488, 302] on div "Workflow Input Settings Inputs Search Knowledge Base Get Blog URLs Step 1 Run C…" at bounding box center [801, 376] width 1534 height 684
click at [780, 207] on span "Extract URLs for Processing" at bounding box center [799, 205] width 117 height 11
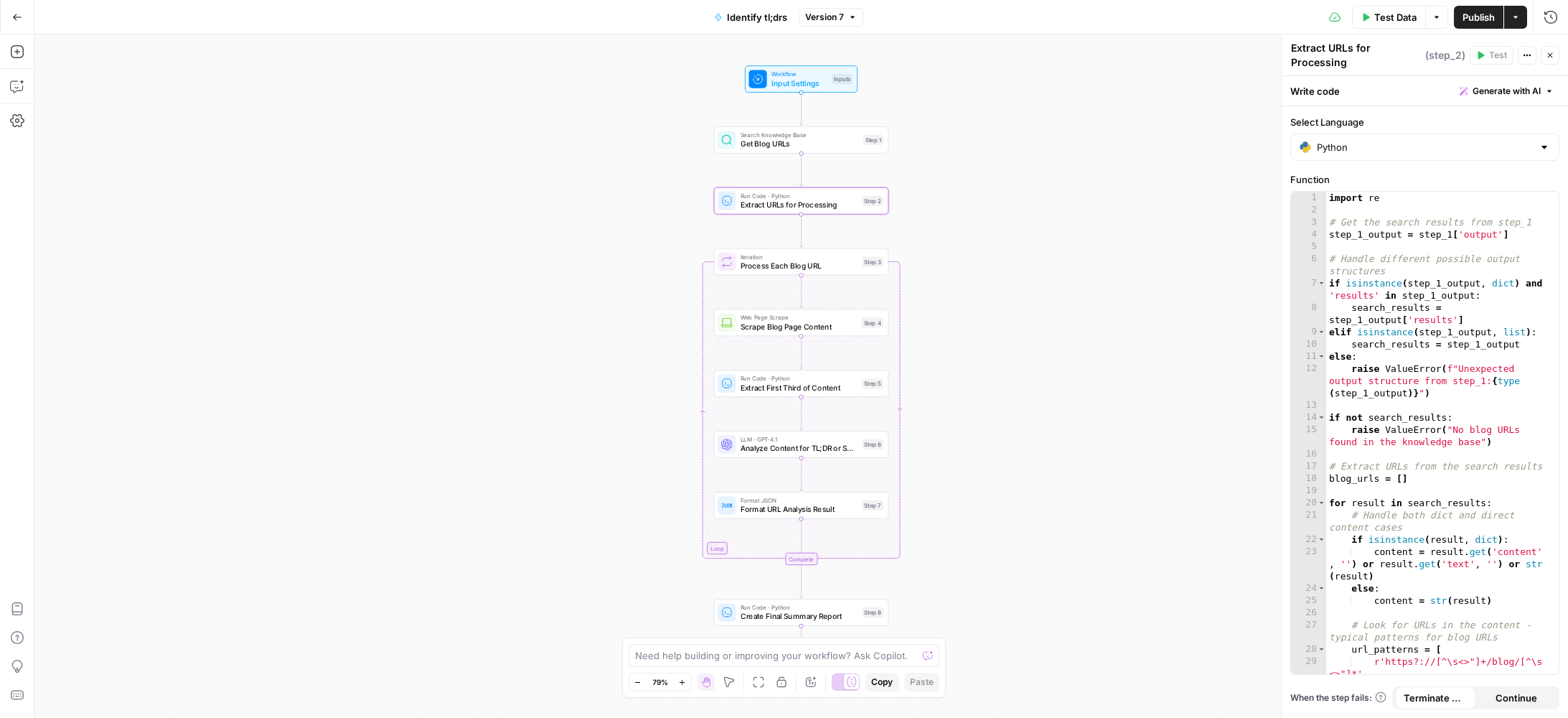
click at [1548, 54] on icon "button" at bounding box center [1550, 55] width 9 height 9
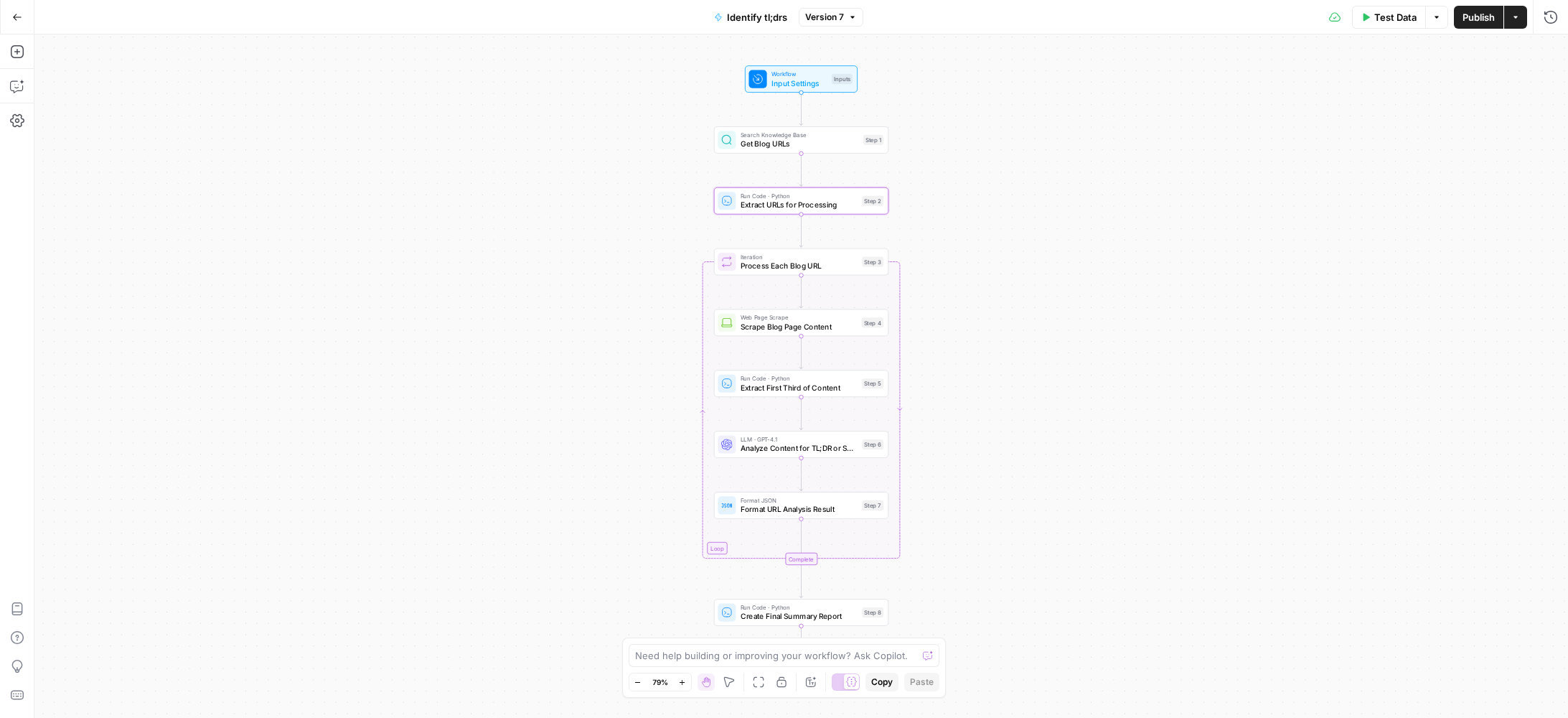
click at [1061, 196] on div "Workflow Input Settings Inputs Search Knowledge Base Get Blog URLs Step 1 Run C…" at bounding box center [801, 376] width 1534 height 684
